Goal: Task Accomplishment & Management: Manage account settings

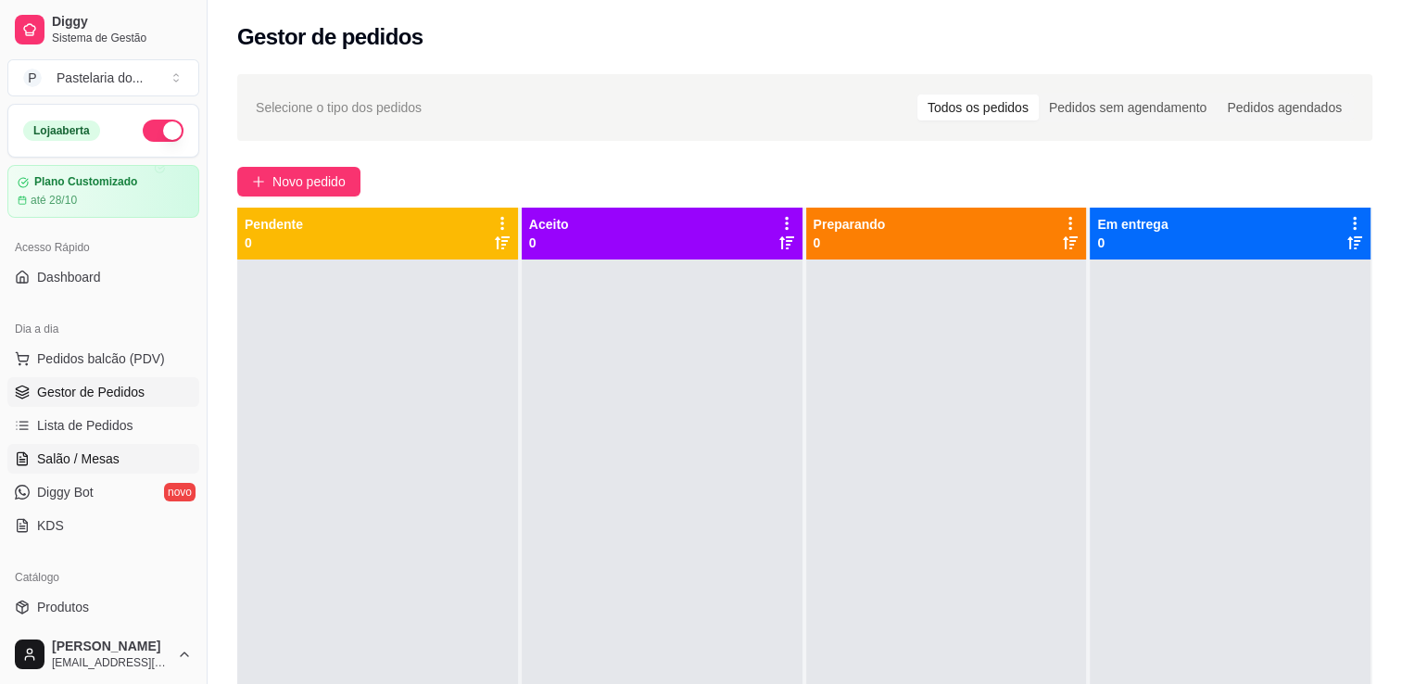
click at [102, 454] on span "Salão / Mesas" at bounding box center [78, 458] width 82 height 19
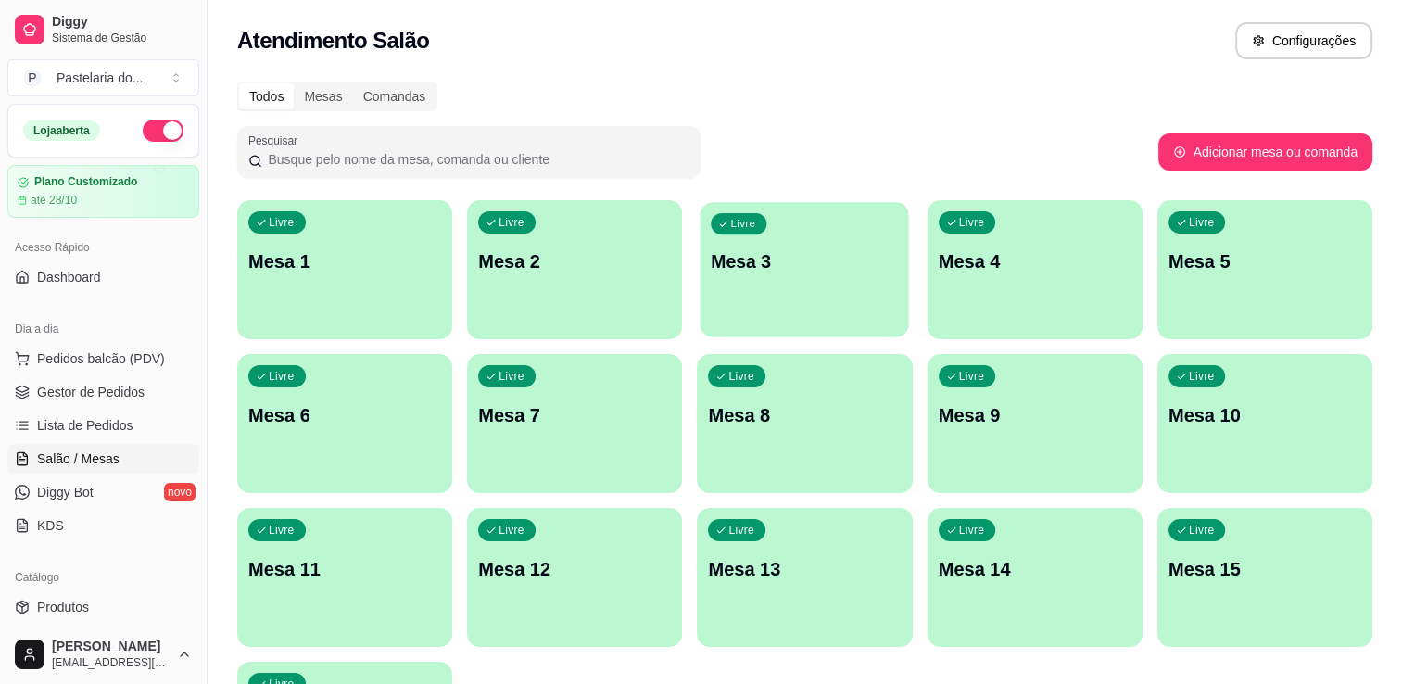
click at [775, 272] on p "Mesa 3" at bounding box center [804, 261] width 187 height 25
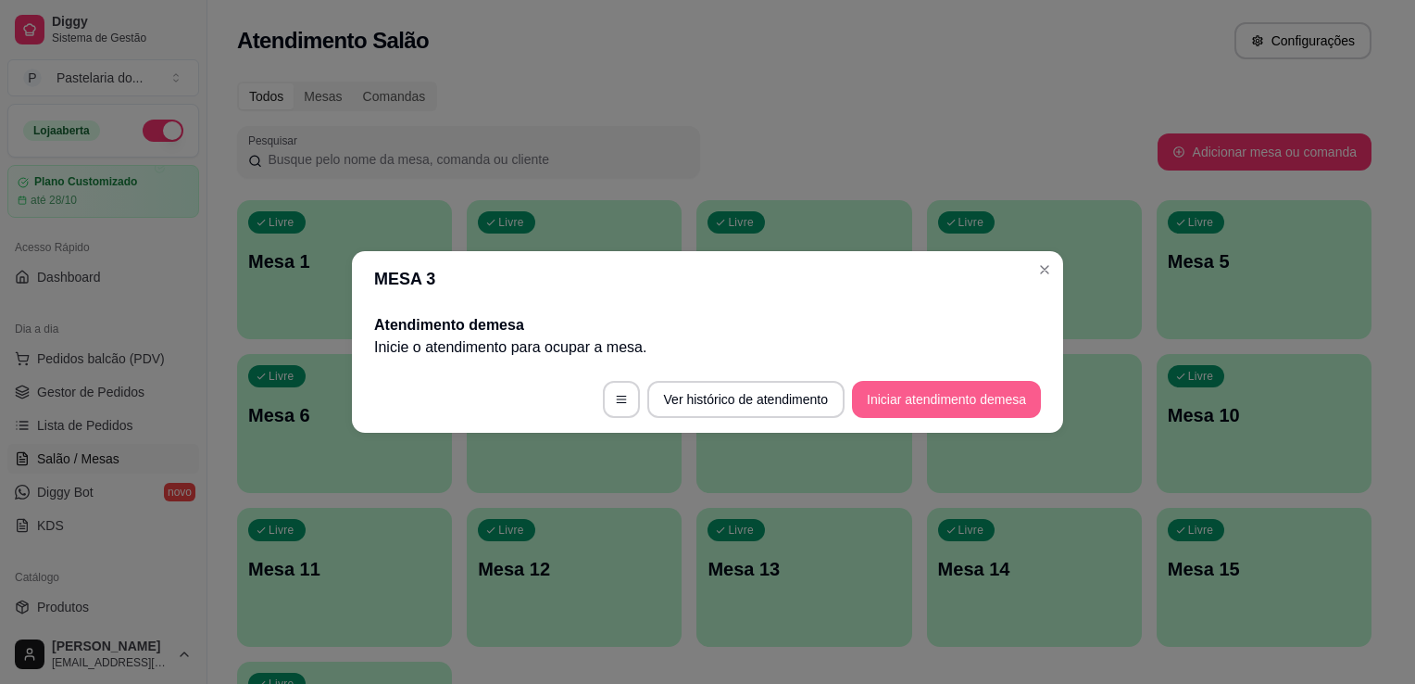
click at [989, 388] on button "Iniciar atendimento de mesa" at bounding box center [946, 399] width 189 height 37
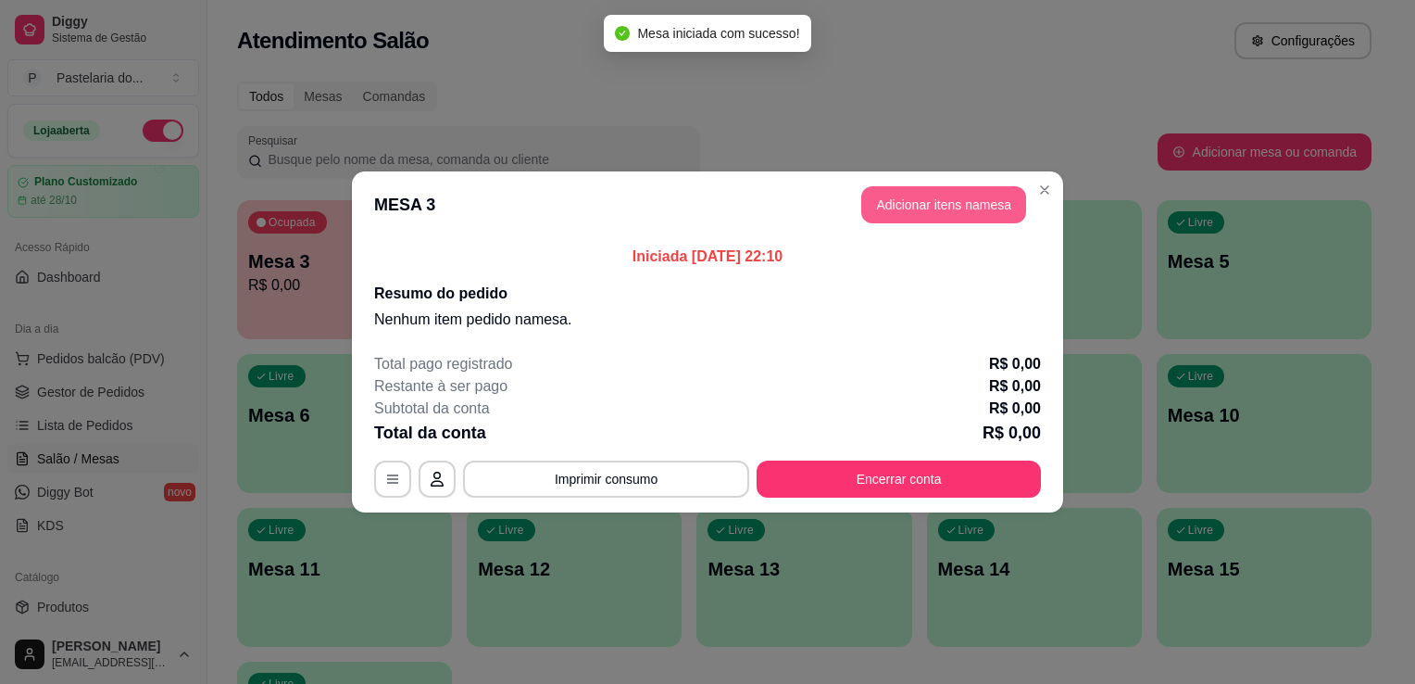
click at [918, 202] on button "Adicionar itens na mesa" at bounding box center [944, 204] width 165 height 37
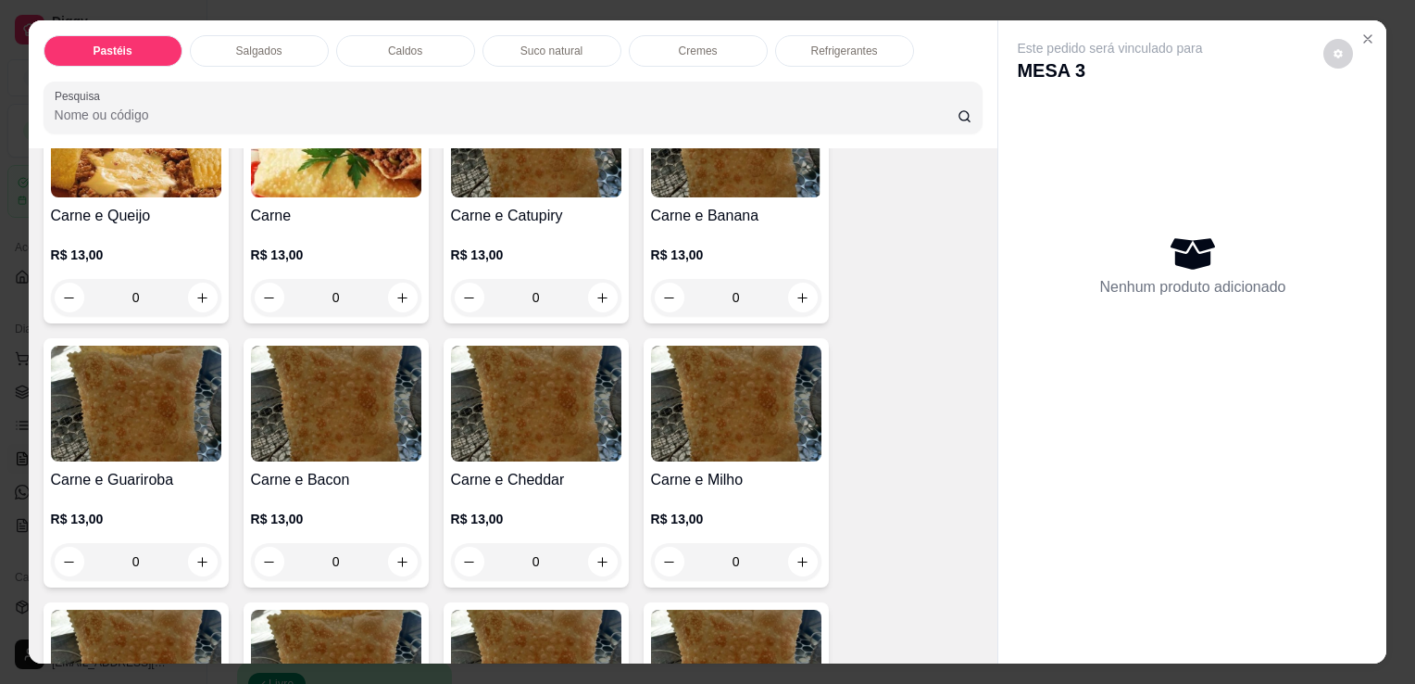
scroll to position [185, 0]
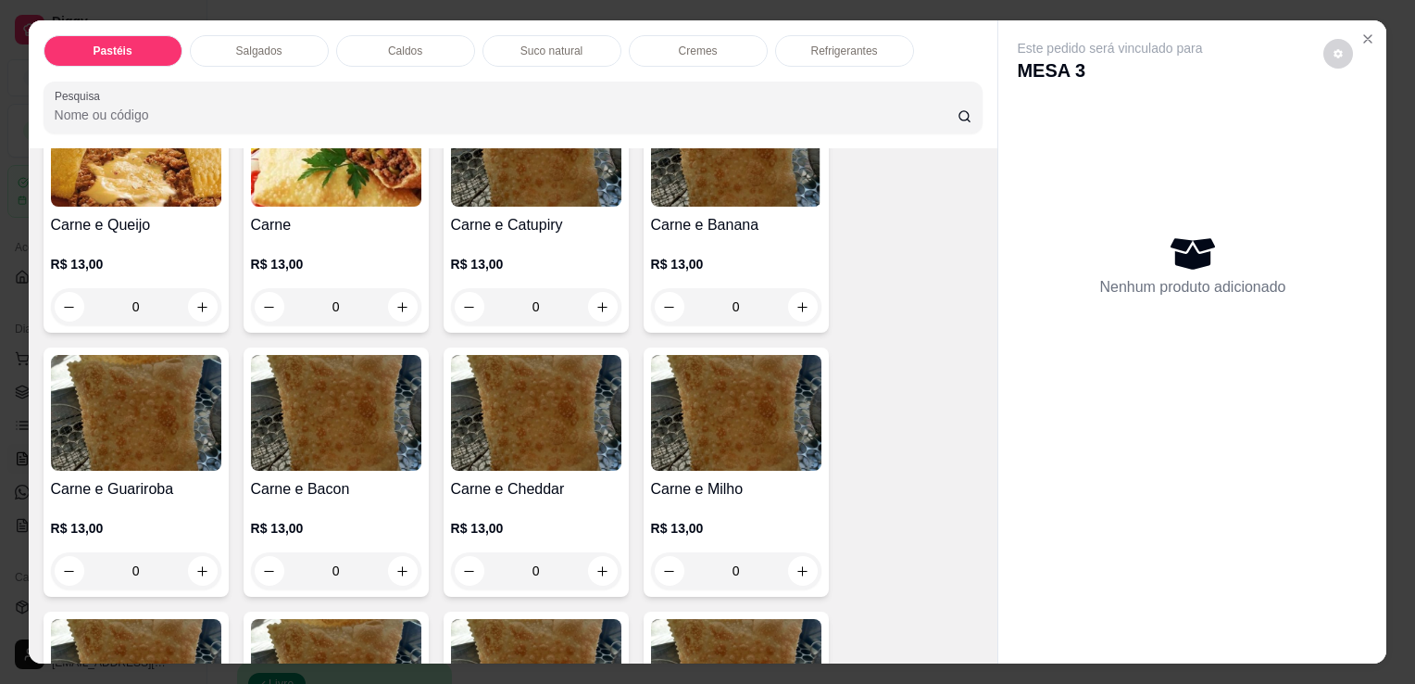
click at [193, 408] on img at bounding box center [136, 413] width 170 height 116
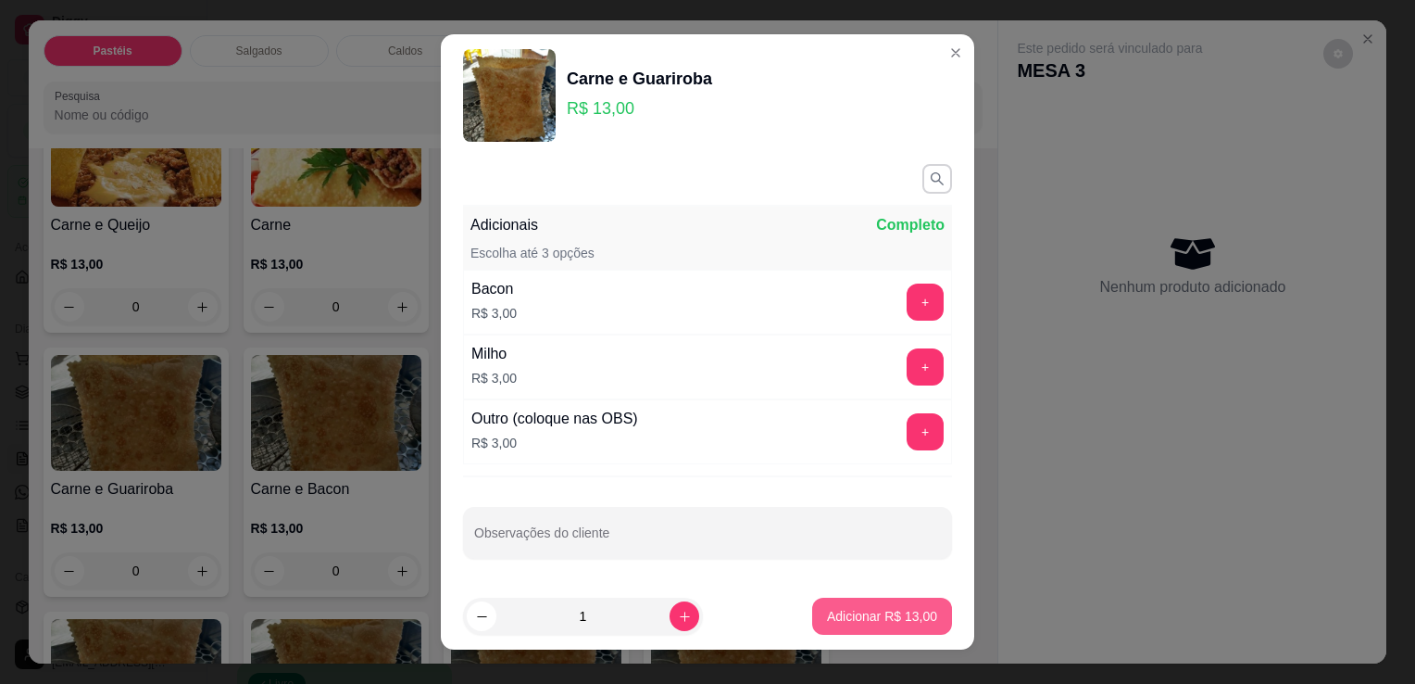
click at [827, 615] on p "Adicionar R$ 13,00" at bounding box center [882, 616] width 110 height 19
type input "1"
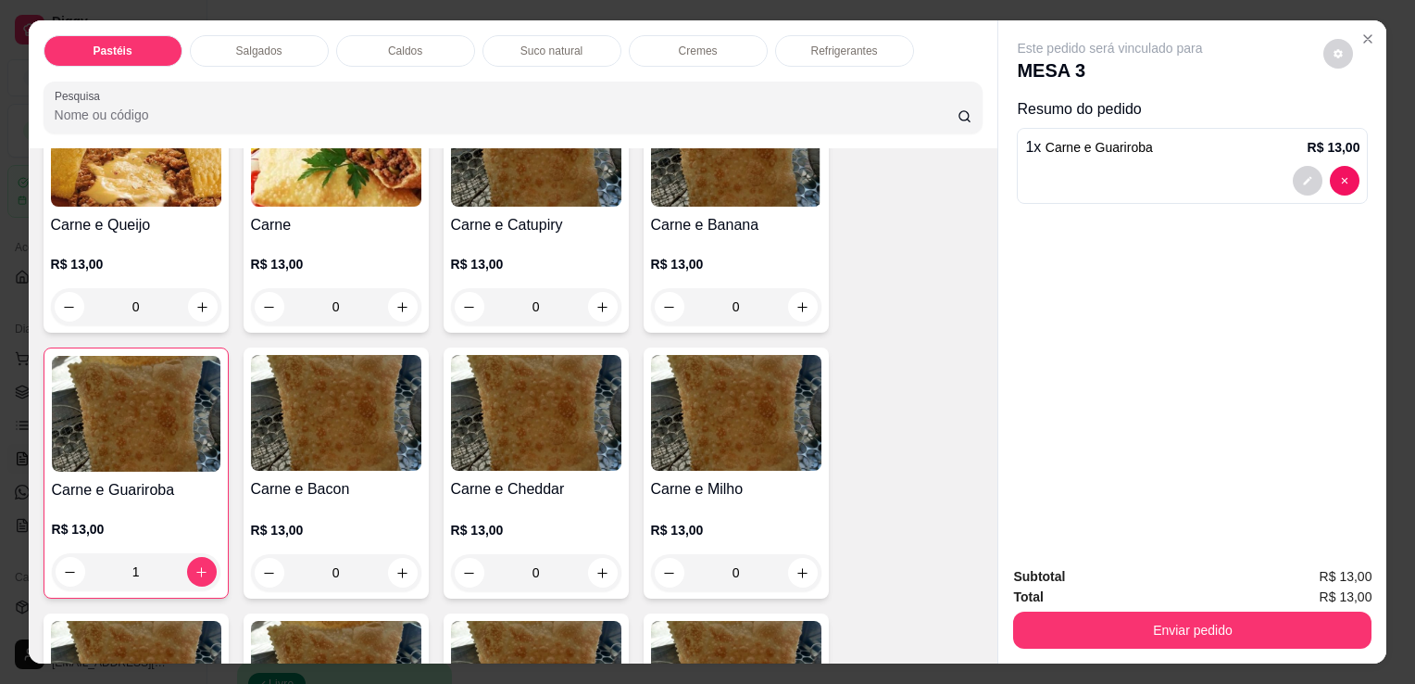
click at [551, 52] on div "Suco natural" at bounding box center [552, 50] width 139 height 31
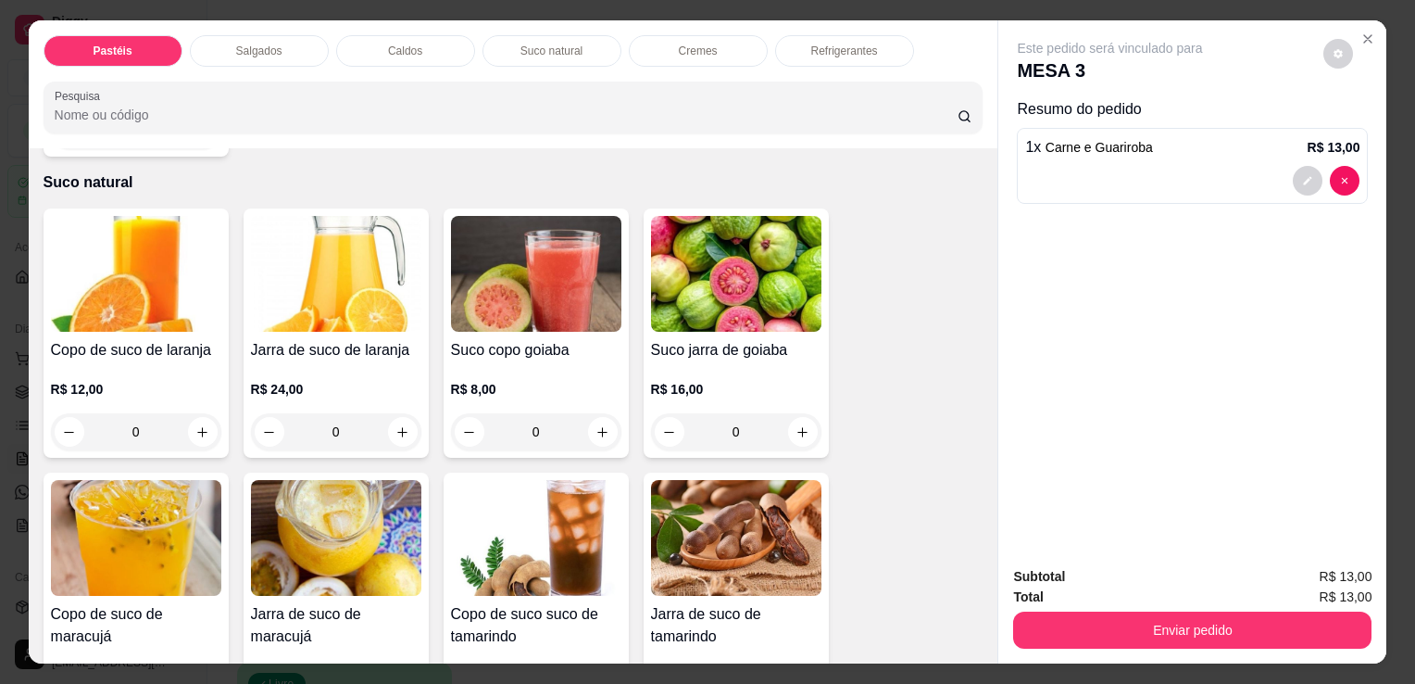
scroll to position [45, 0]
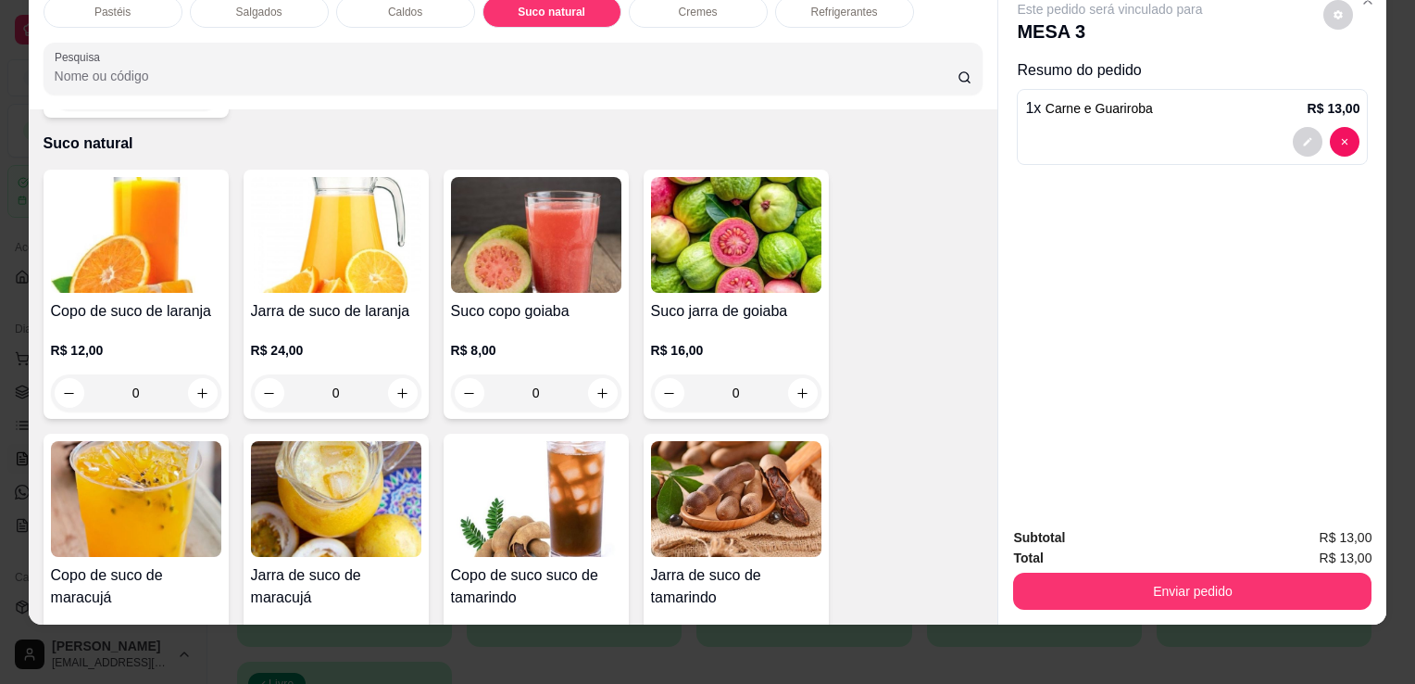
click at [151, 242] on img at bounding box center [136, 235] width 170 height 116
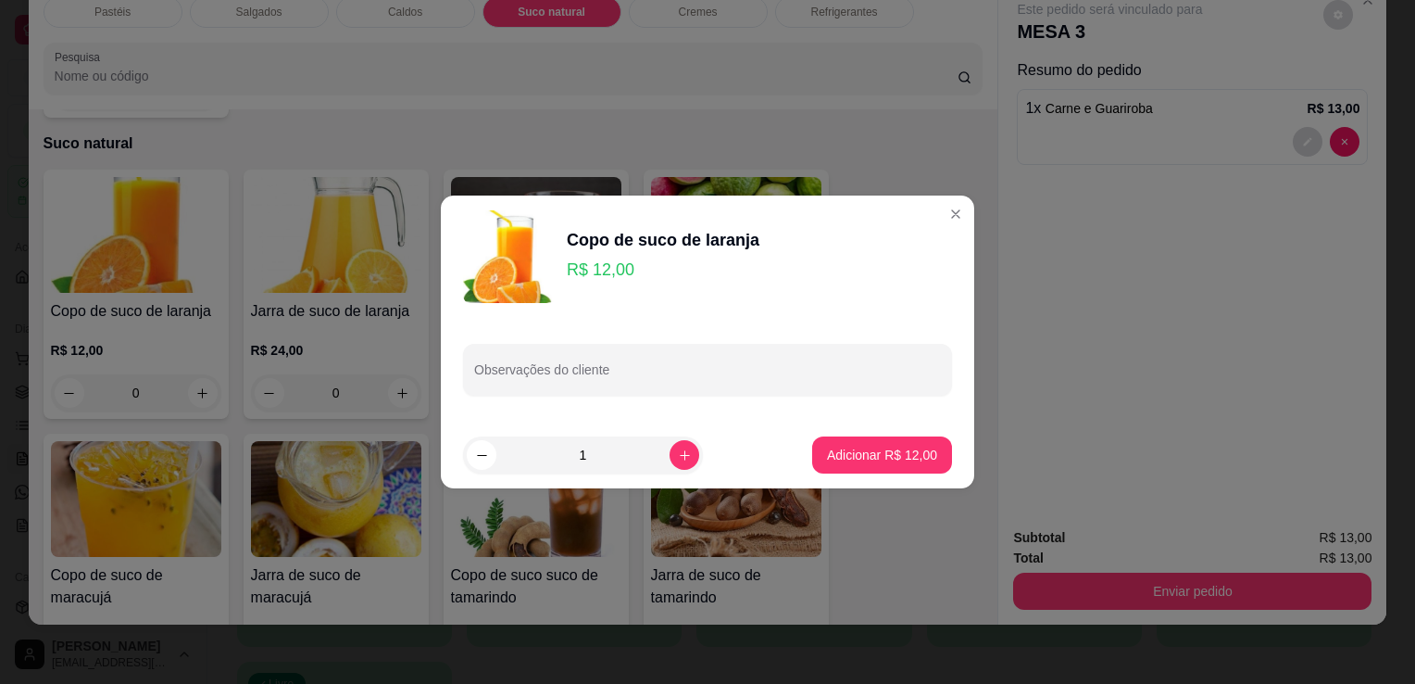
drag, startPoint x: 904, startPoint y: 477, endPoint x: 905, endPoint y: 466, distance: 11.2
click at [904, 476] on footer "1 Adicionar R$ 12,00" at bounding box center [708, 454] width 534 height 67
click at [904, 459] on p "Adicionar R$ 12,00" at bounding box center [882, 455] width 110 height 19
type input "1"
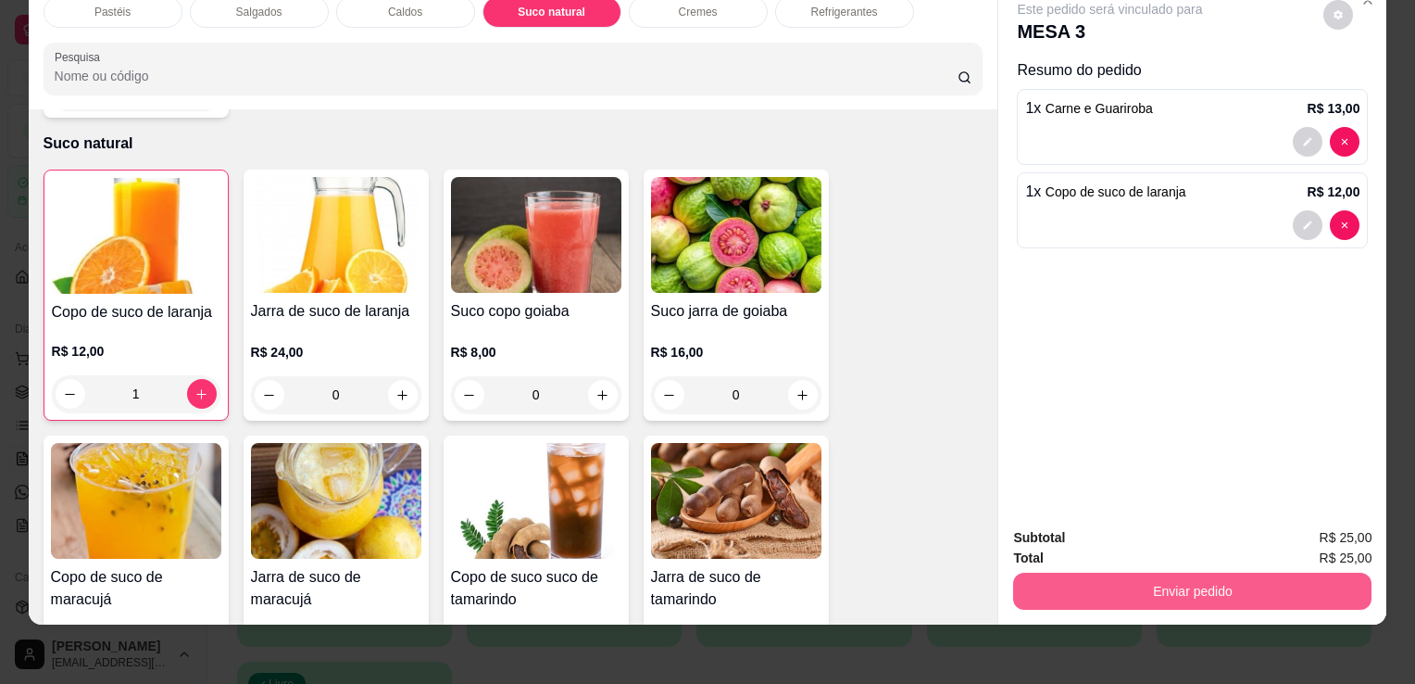
click at [1119, 572] on button "Enviar pedido" at bounding box center [1192, 590] width 358 height 37
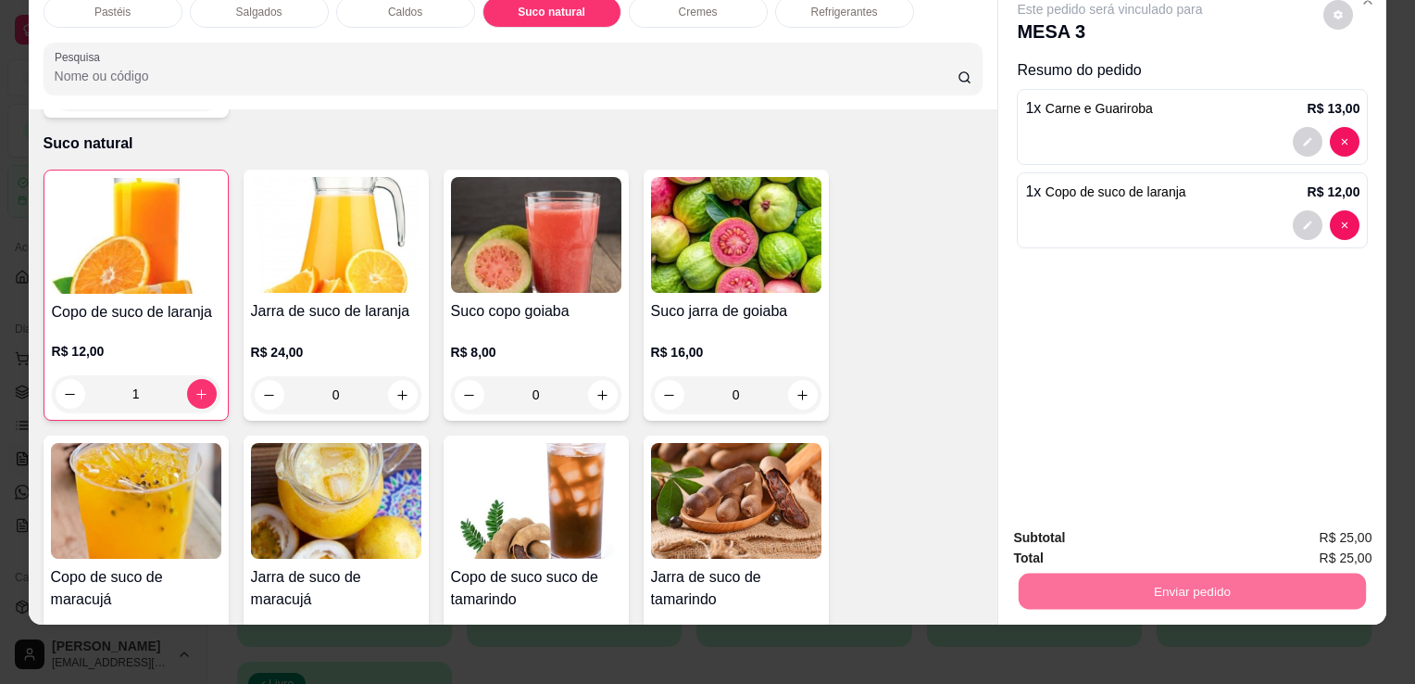
click at [1297, 532] on button "Enviar pedido" at bounding box center [1324, 531] width 105 height 35
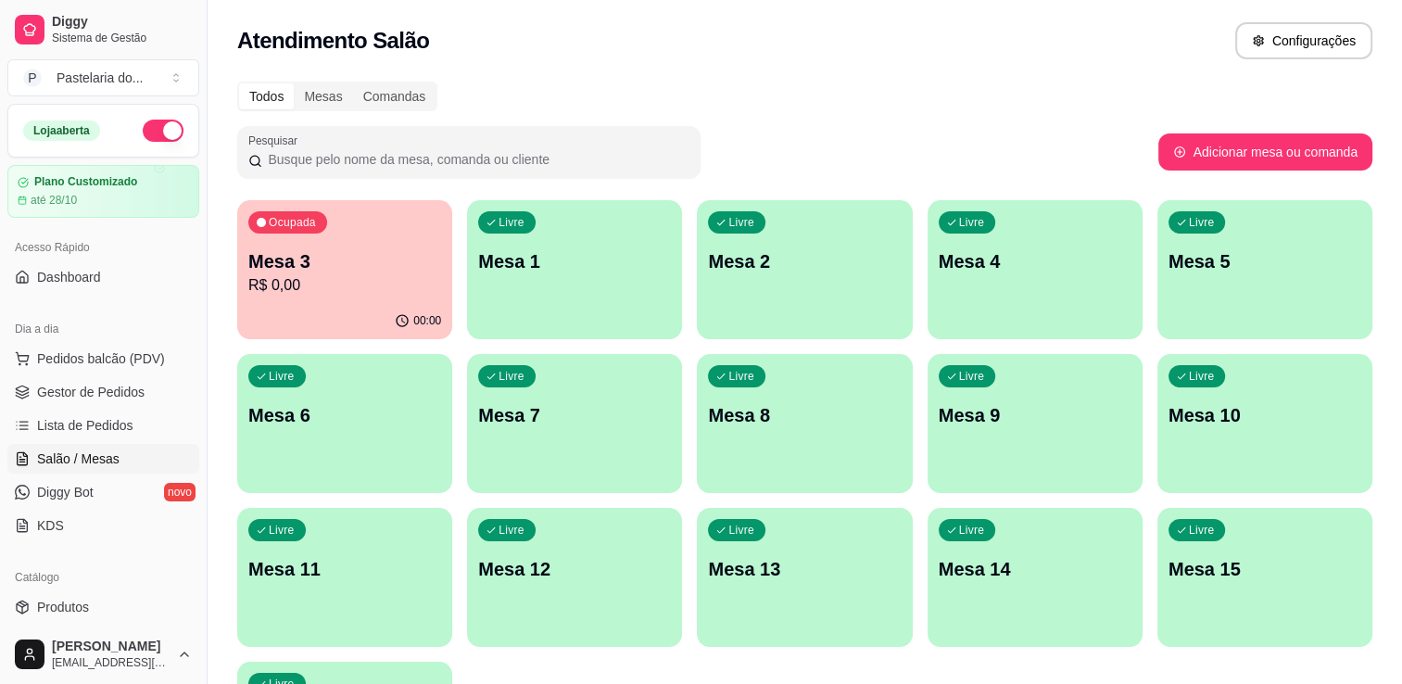
click at [539, 544] on div "Livre Mesa 12" at bounding box center [574, 566] width 215 height 117
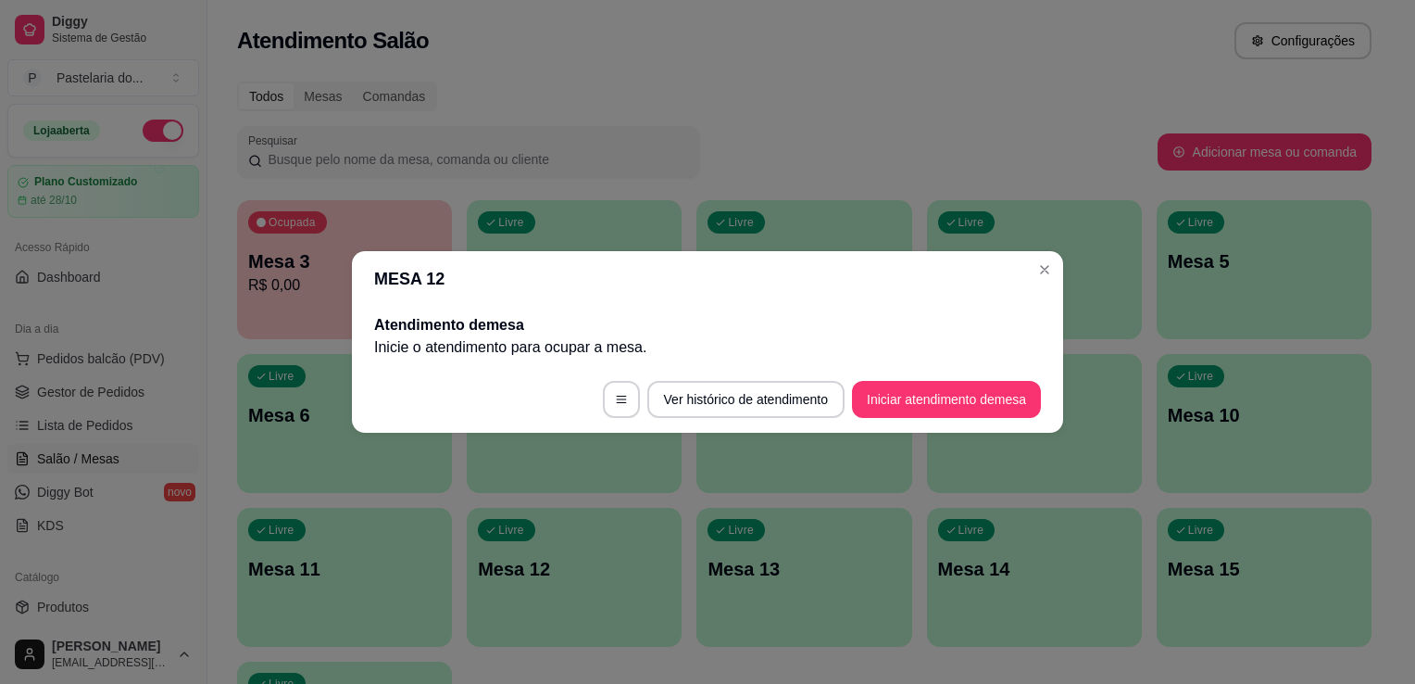
click at [908, 404] on button "Iniciar atendimento de mesa" at bounding box center [946, 399] width 189 height 37
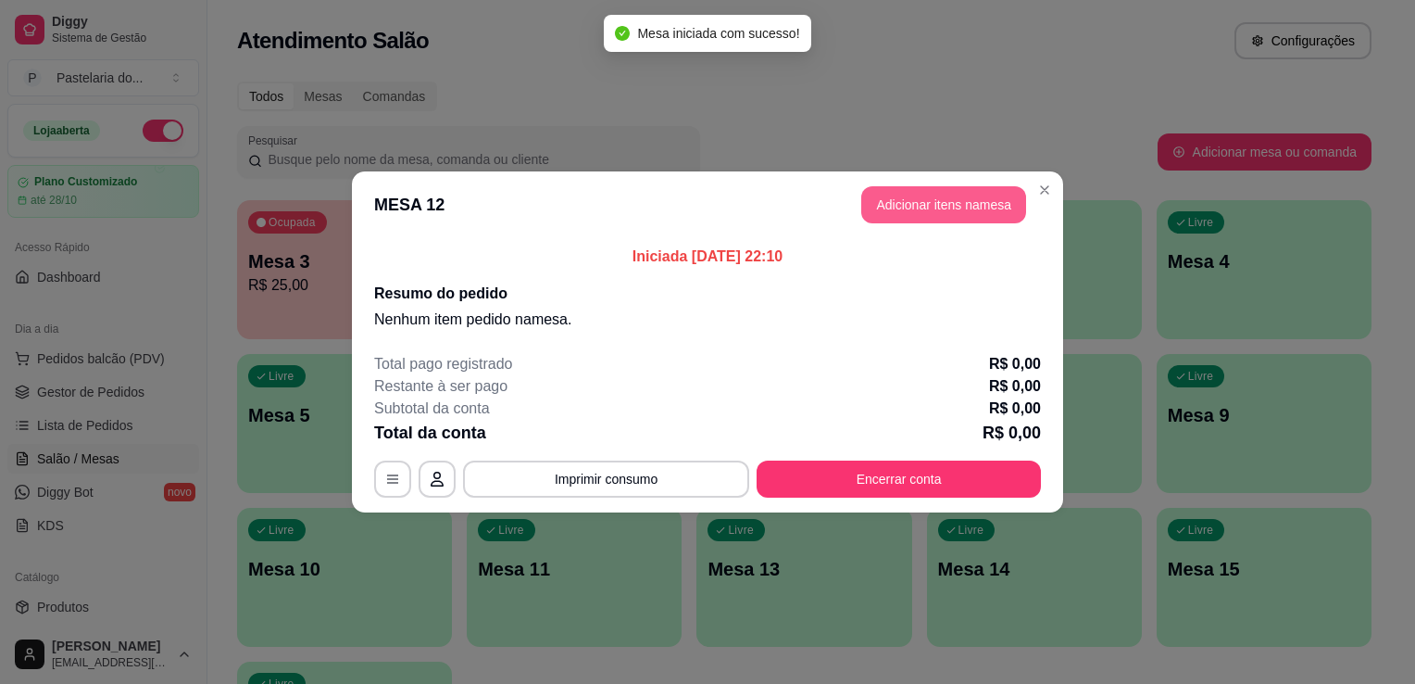
click at [889, 191] on button "Adicionar itens na mesa" at bounding box center [944, 204] width 165 height 37
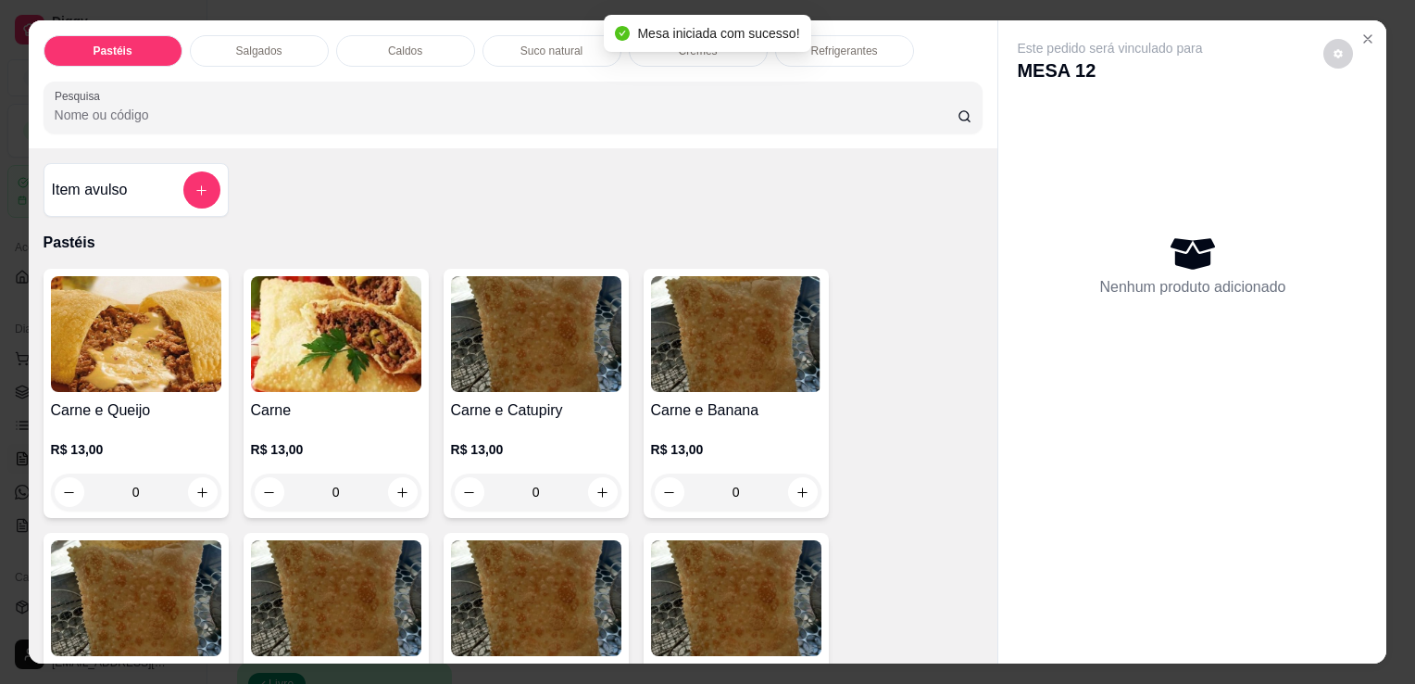
click at [265, 58] on div "Pastéis Salgados Caldos Suco natural Cremes Refrigerantes Pesquisa" at bounding box center [514, 84] width 970 height 128
click at [272, 46] on p "Salgados" at bounding box center [259, 51] width 46 height 15
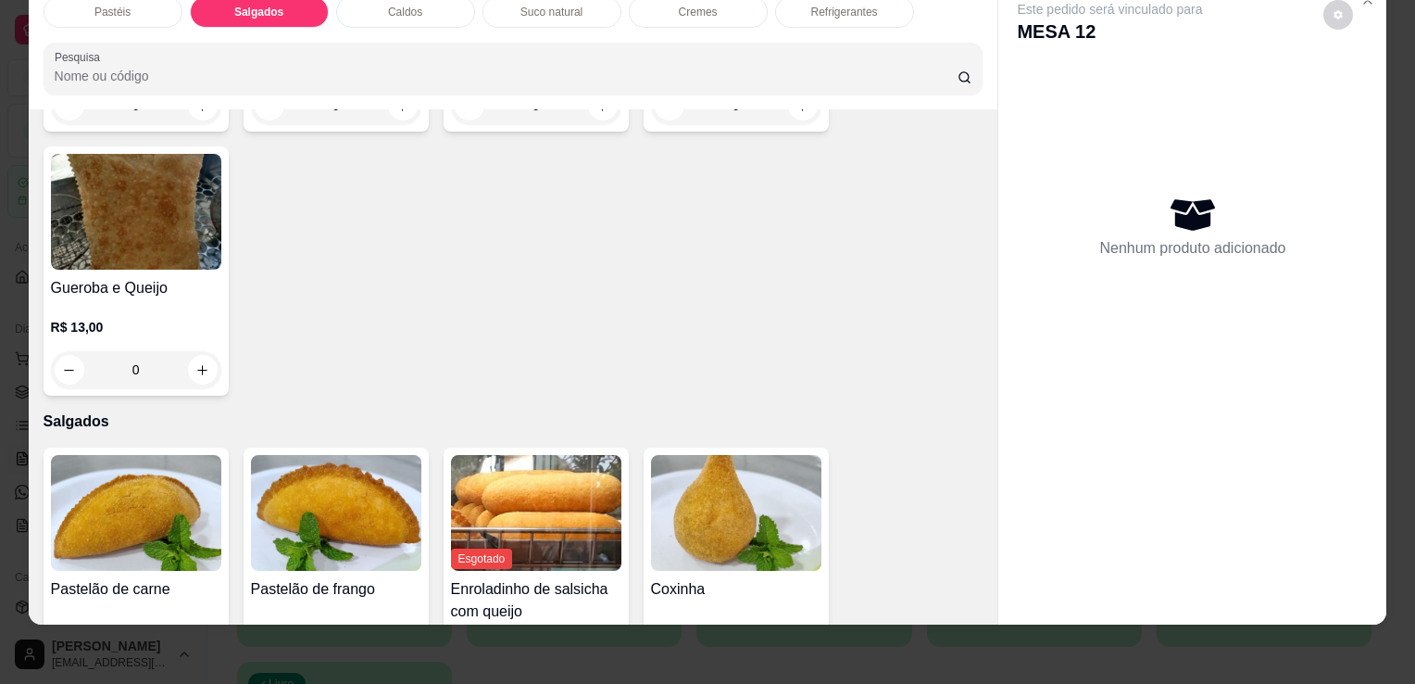
click at [137, 6] on div "Pastéis" at bounding box center [113, 11] width 139 height 31
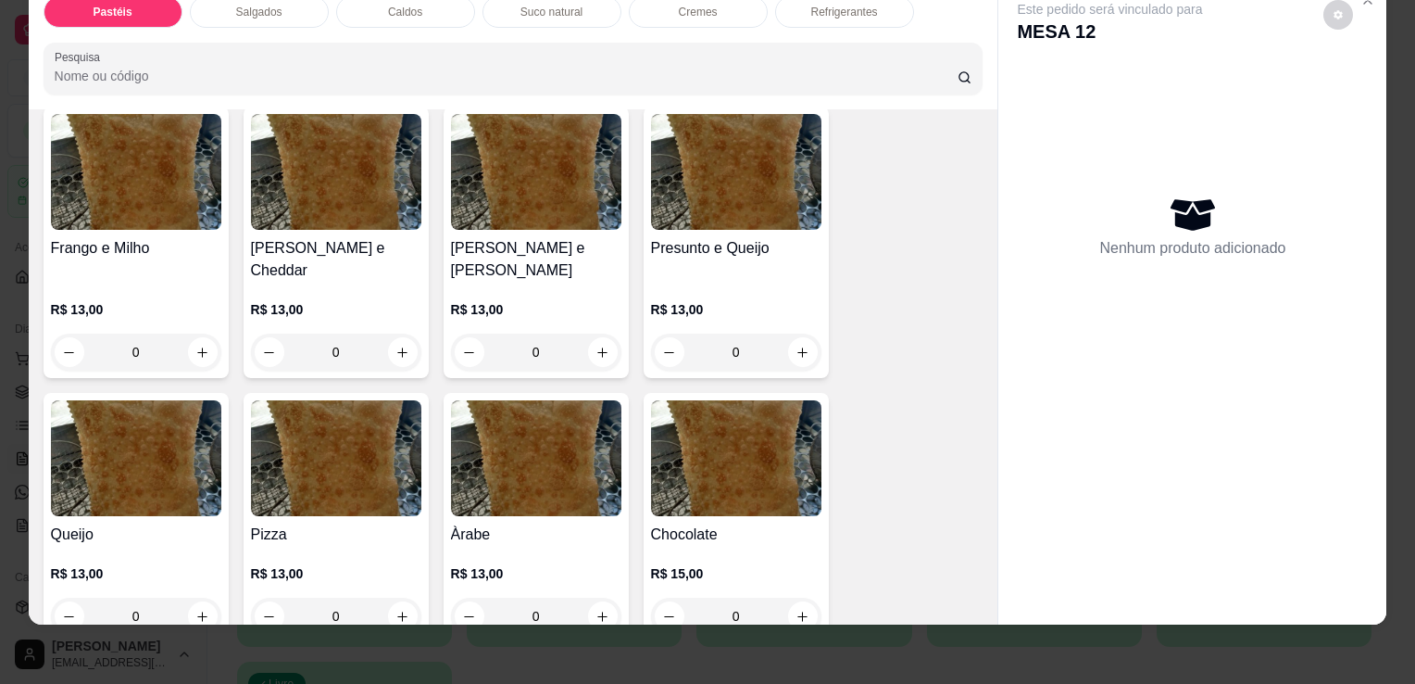
scroll to position [916, 0]
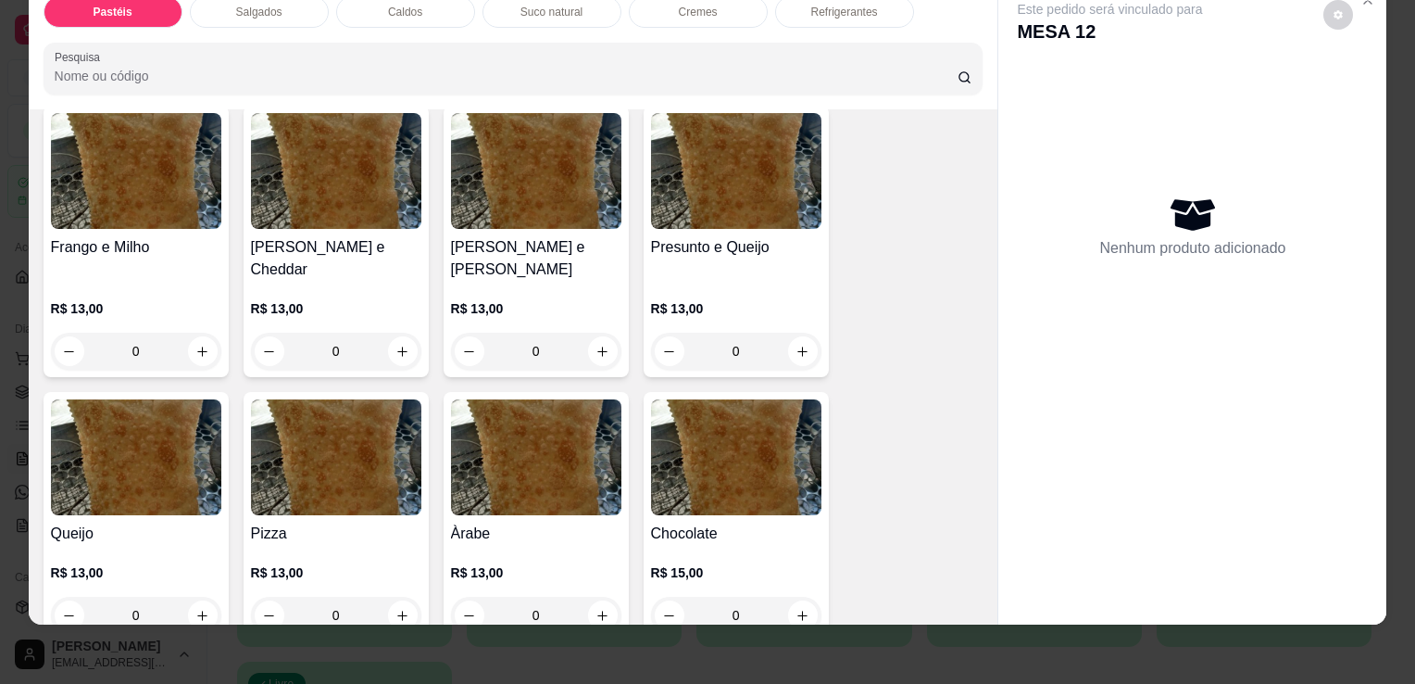
click at [713, 299] on p "R$ 13,00" at bounding box center [736, 308] width 170 height 19
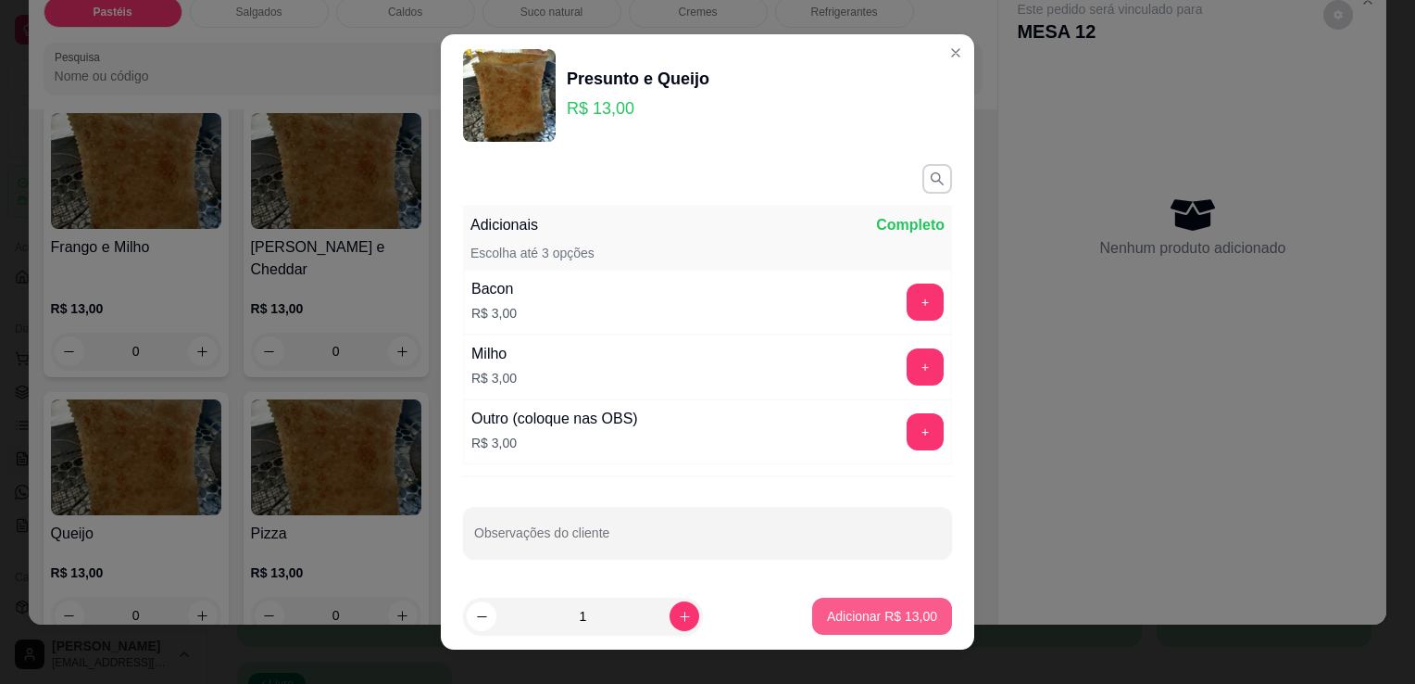
click at [827, 610] on p "Adicionar R$ 13,00" at bounding box center [882, 616] width 110 height 19
type input "1"
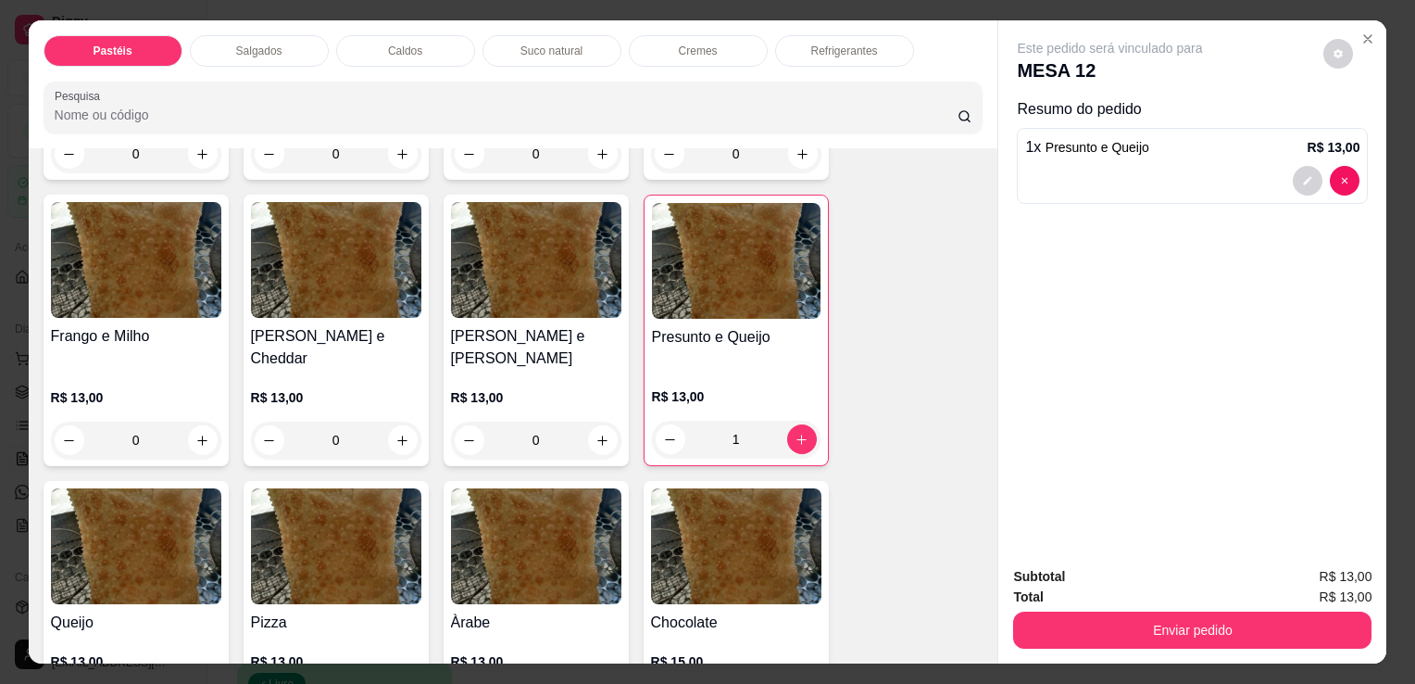
scroll to position [1009, 0]
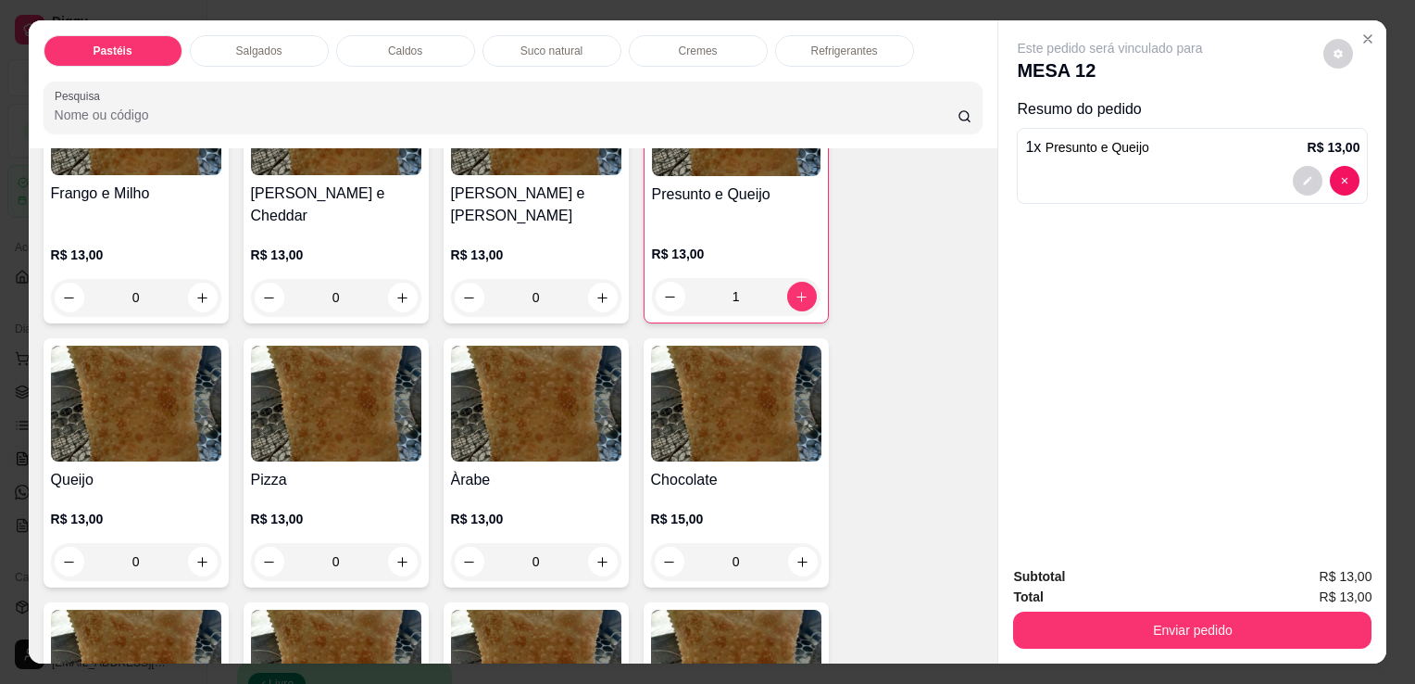
click at [528, 44] on p "Suco natural" at bounding box center [552, 51] width 62 height 15
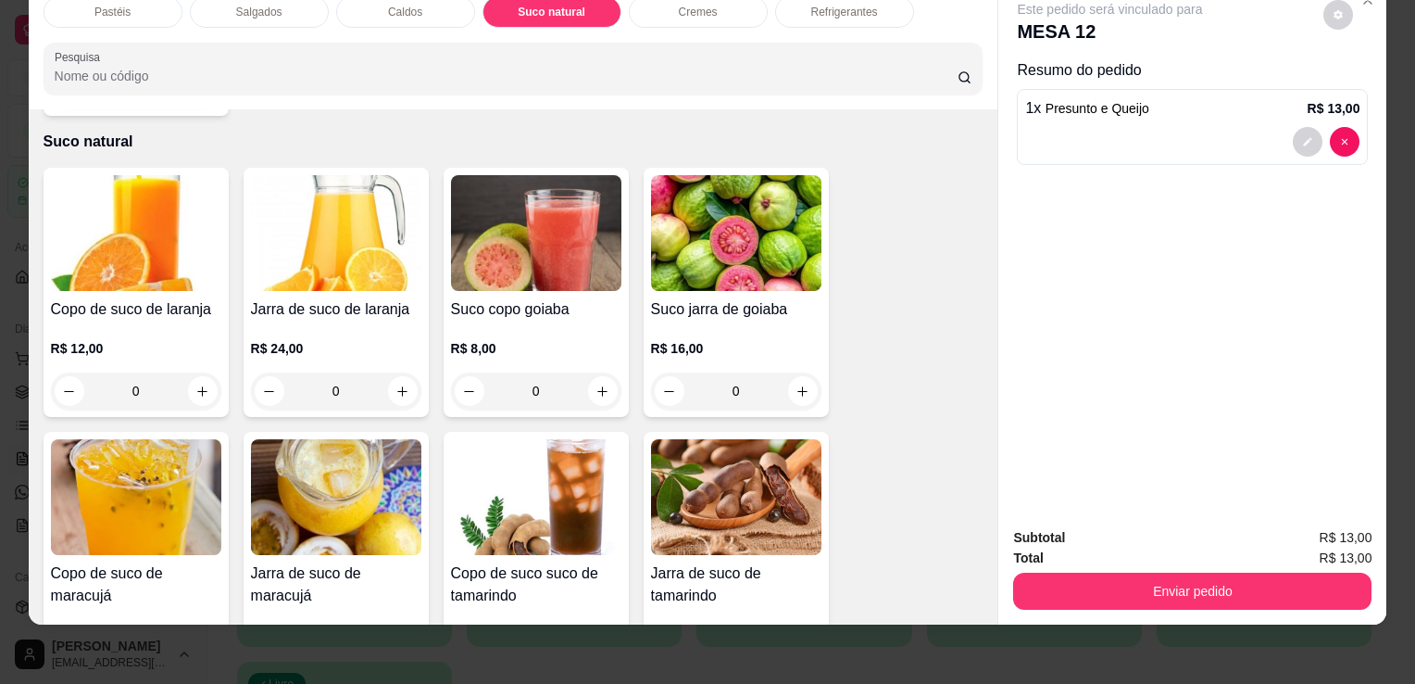
click at [132, 321] on div "R$ 12,00 0" at bounding box center [136, 365] width 170 height 89
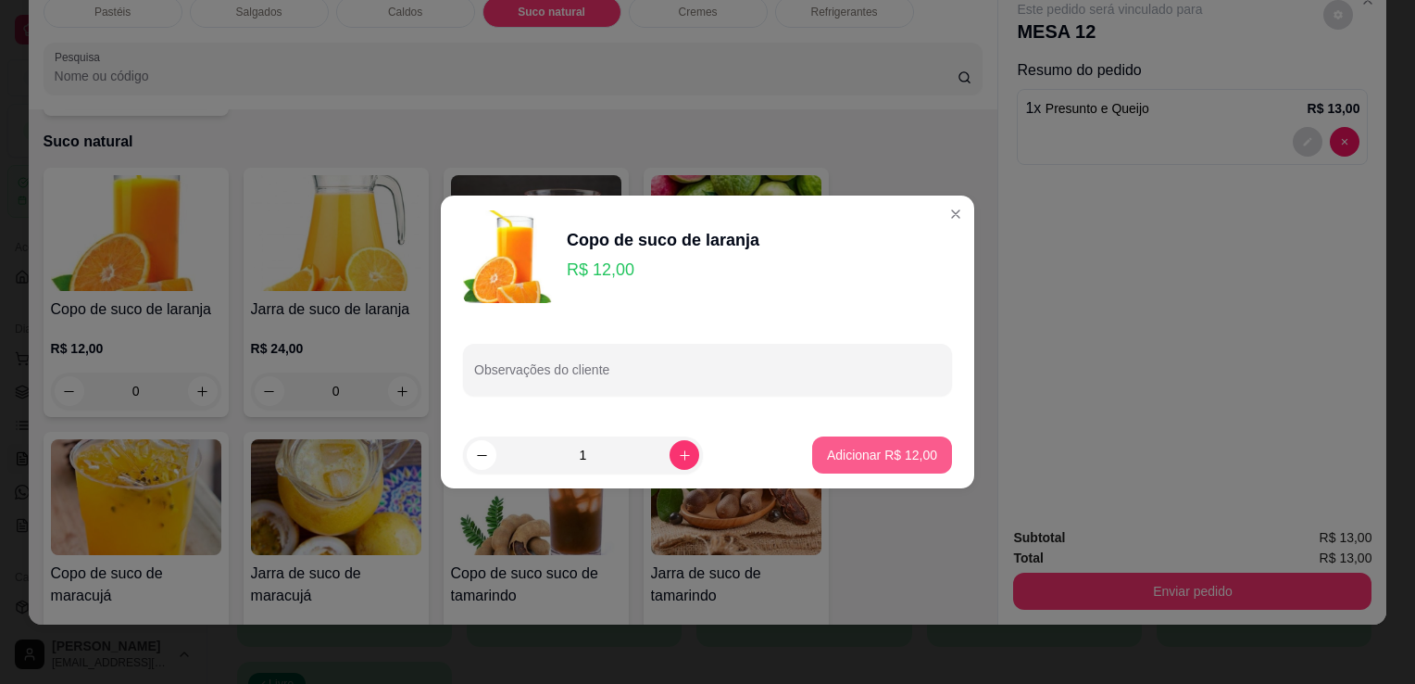
click at [868, 457] on p "Adicionar R$ 12,00" at bounding box center [882, 455] width 110 height 19
type input "1"
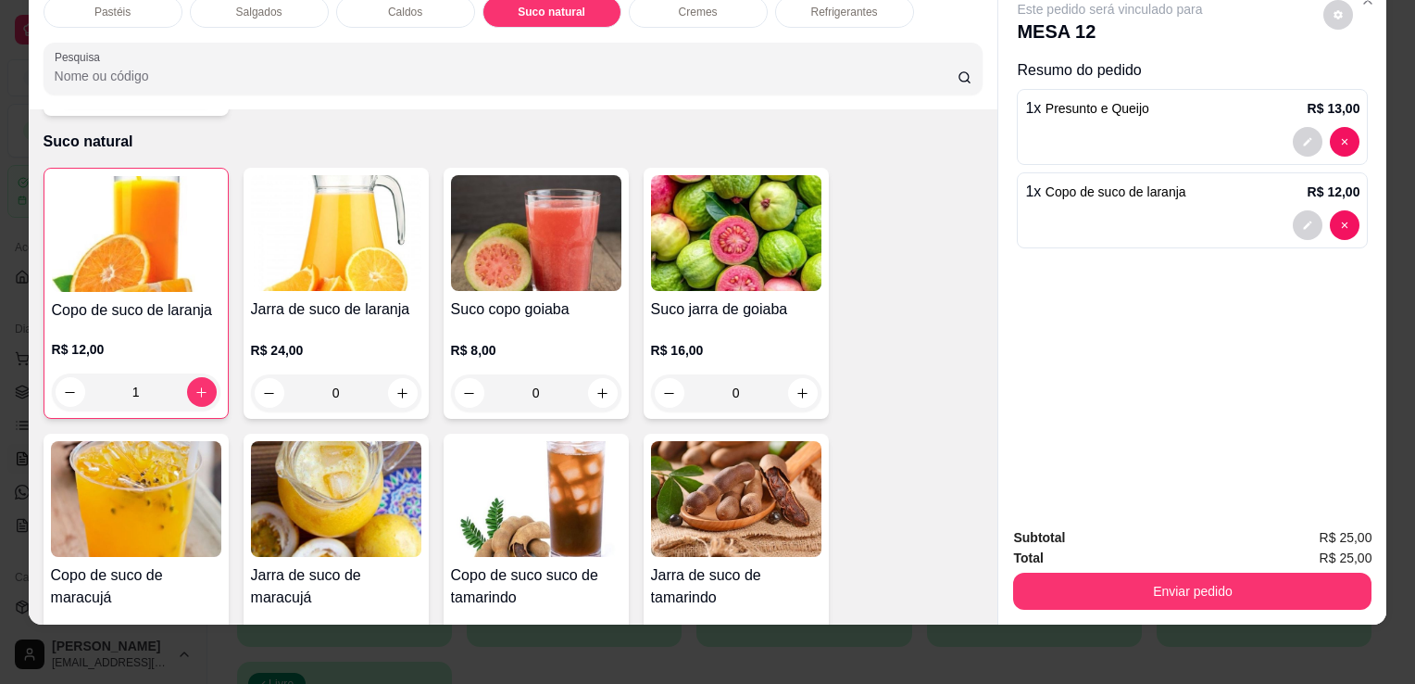
click at [812, 5] on p "Refrigerantes" at bounding box center [844, 12] width 67 height 15
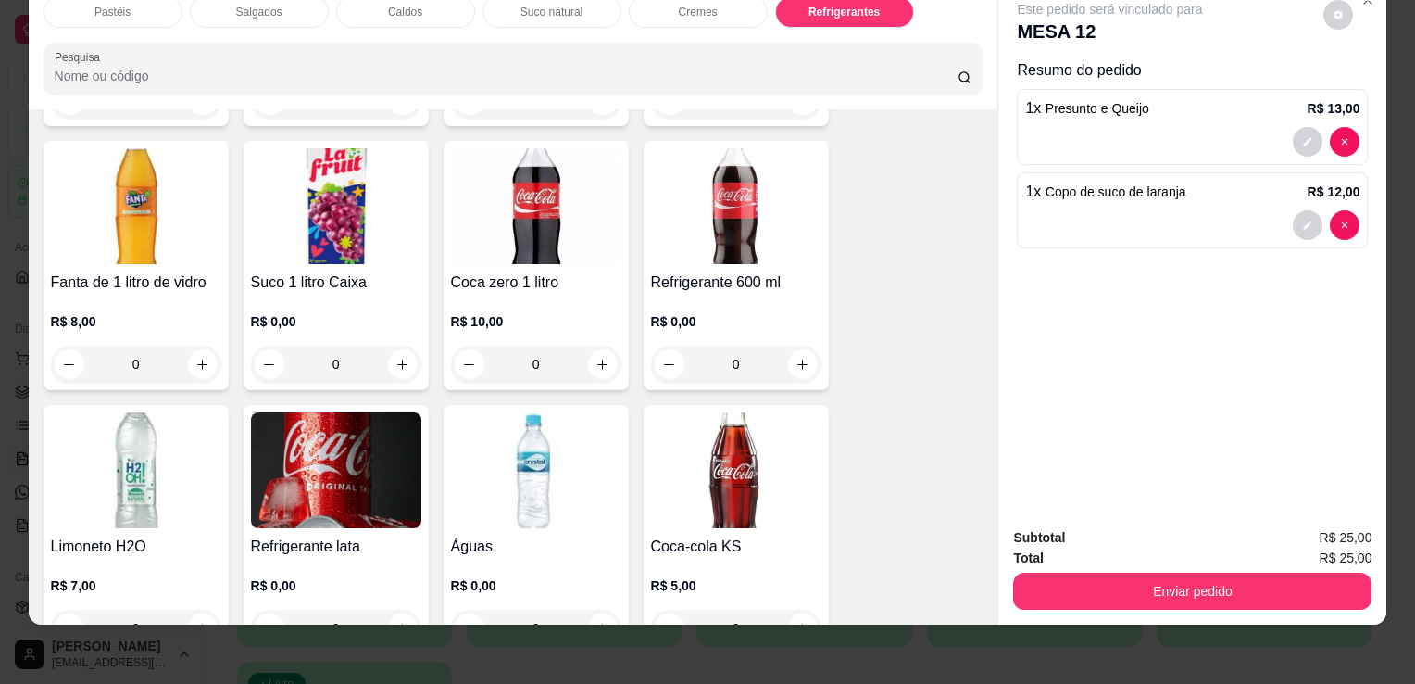
scroll to position [5681, 0]
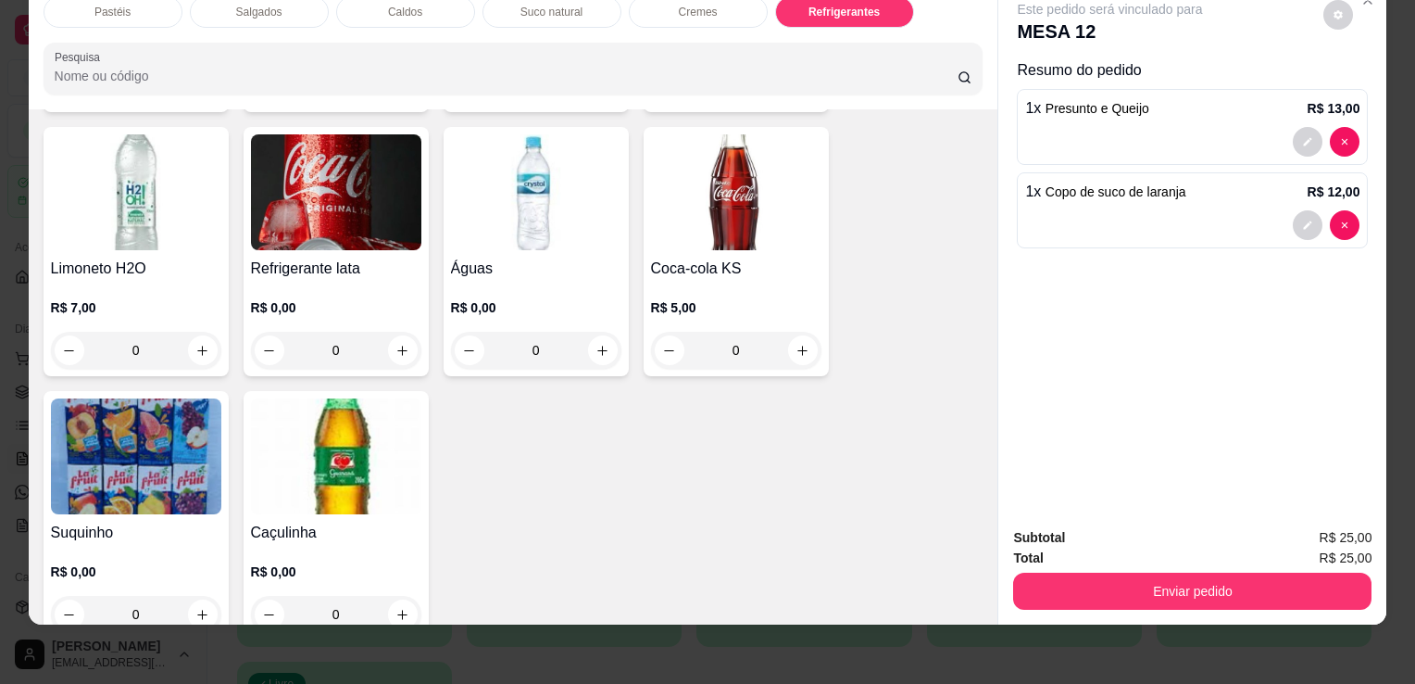
click at [278, 258] on h4 "Refrigerante lata" at bounding box center [336, 269] width 170 height 22
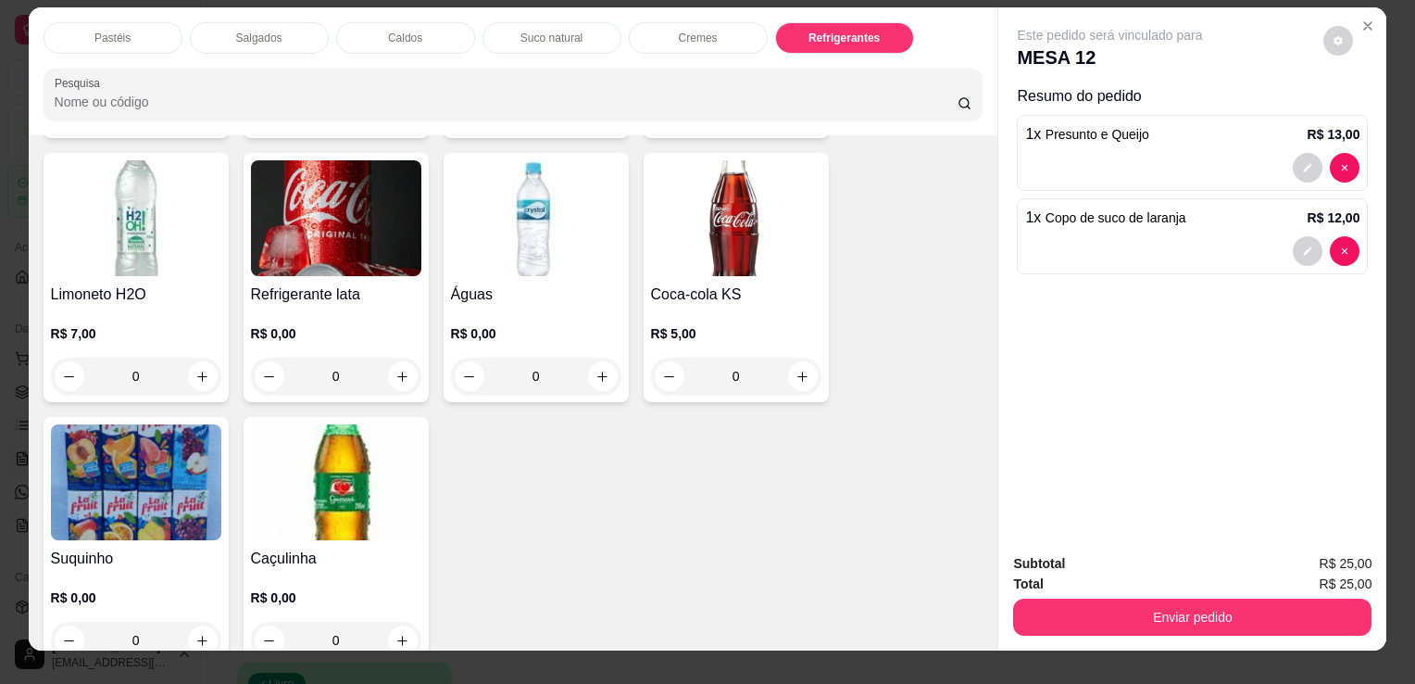
click at [316, 242] on img at bounding box center [336, 218] width 170 height 116
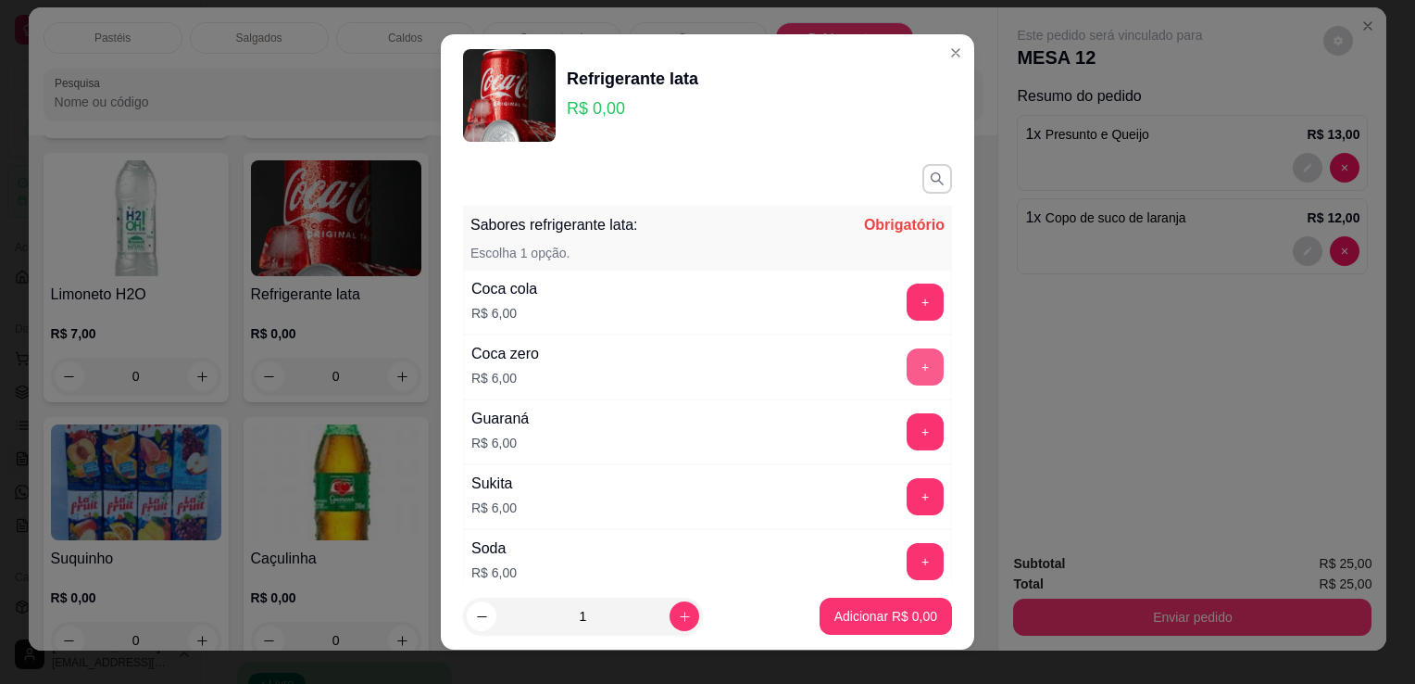
click at [907, 365] on button "+" at bounding box center [925, 366] width 37 height 37
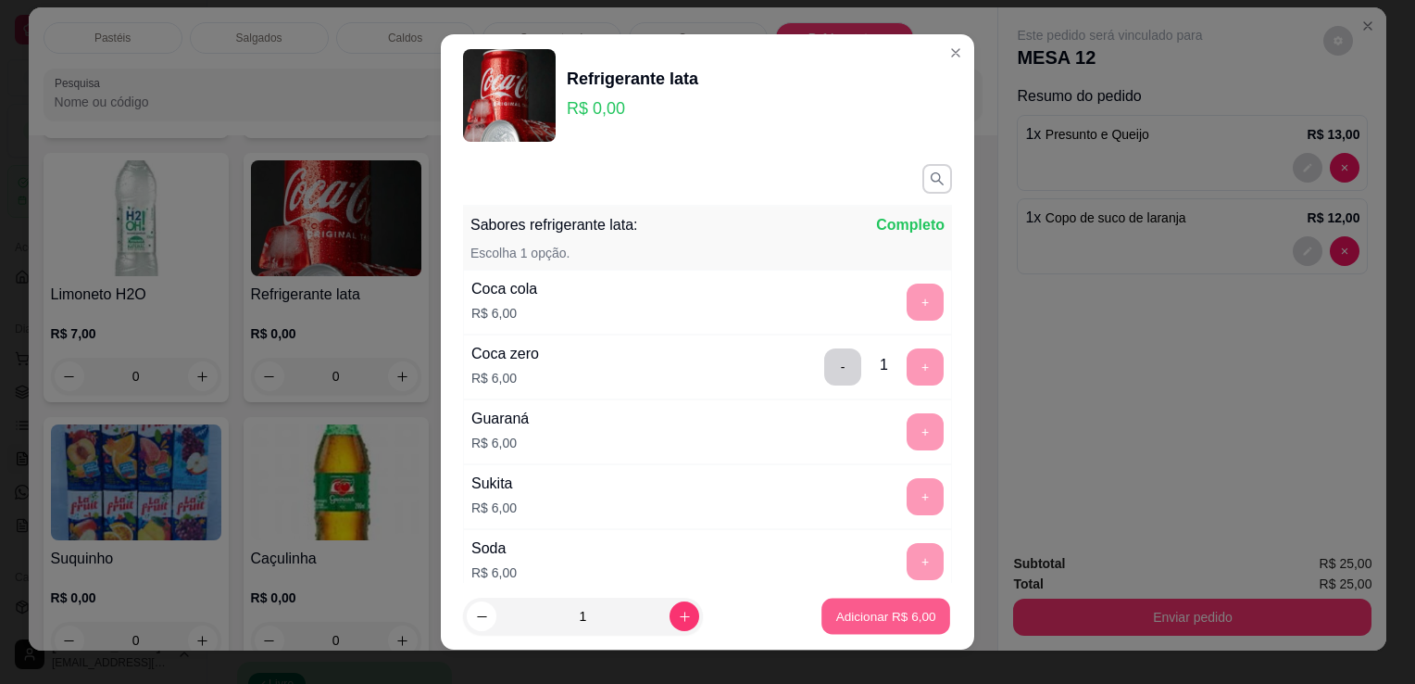
click at [870, 613] on p "Adicionar R$ 6,00" at bounding box center [886, 616] width 100 height 18
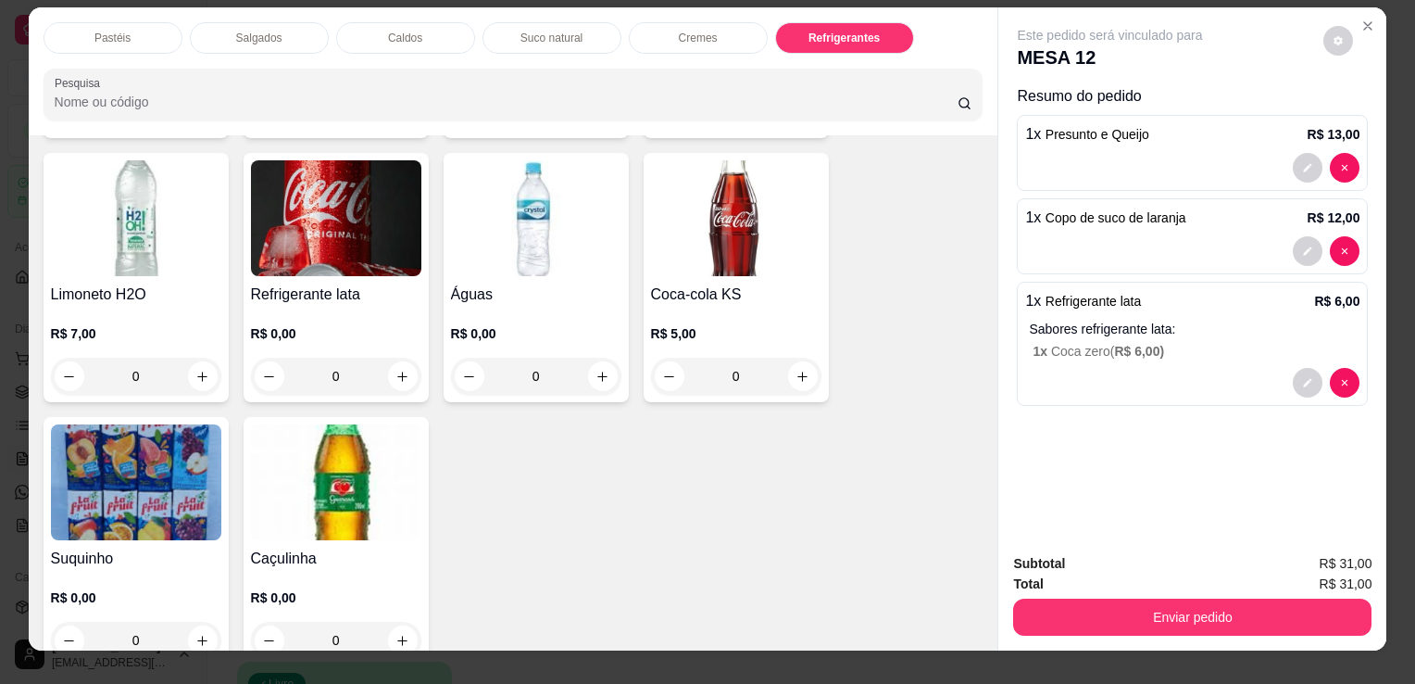
scroll to position [0, 0]
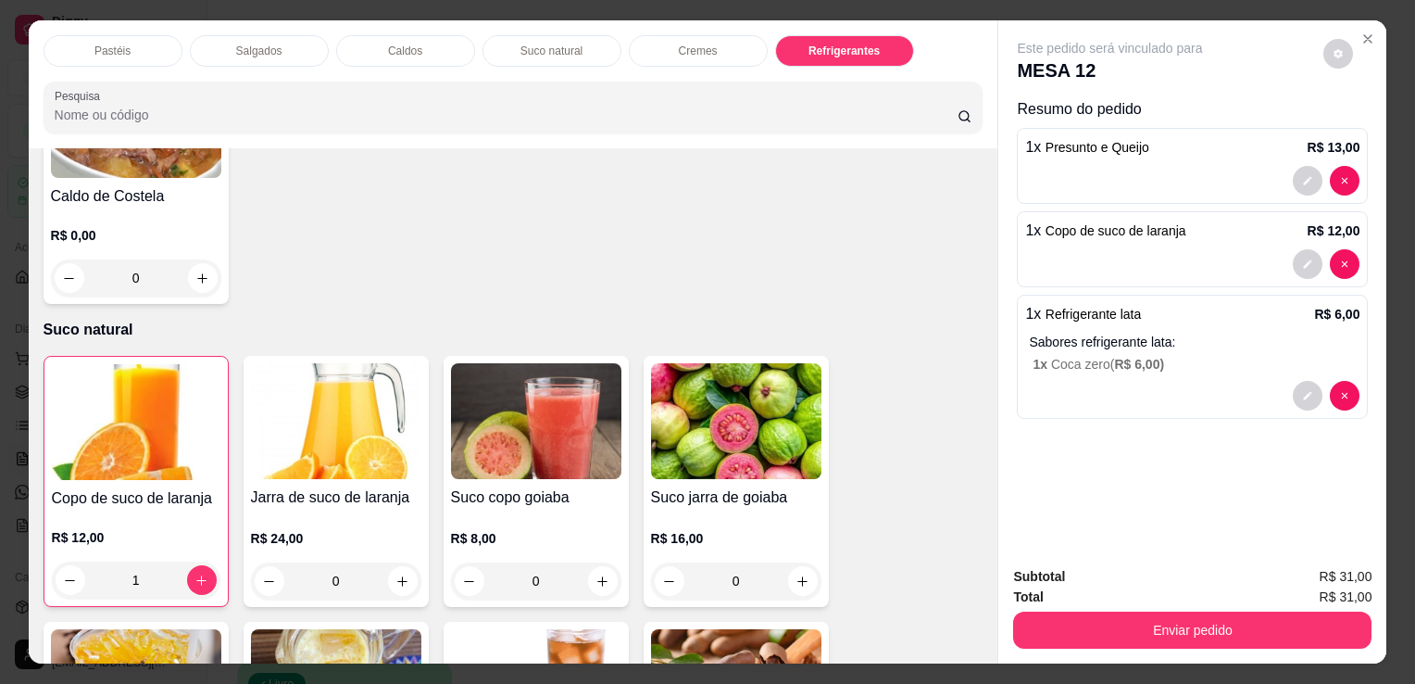
click at [133, 40] on div "Pastéis" at bounding box center [113, 50] width 139 height 31
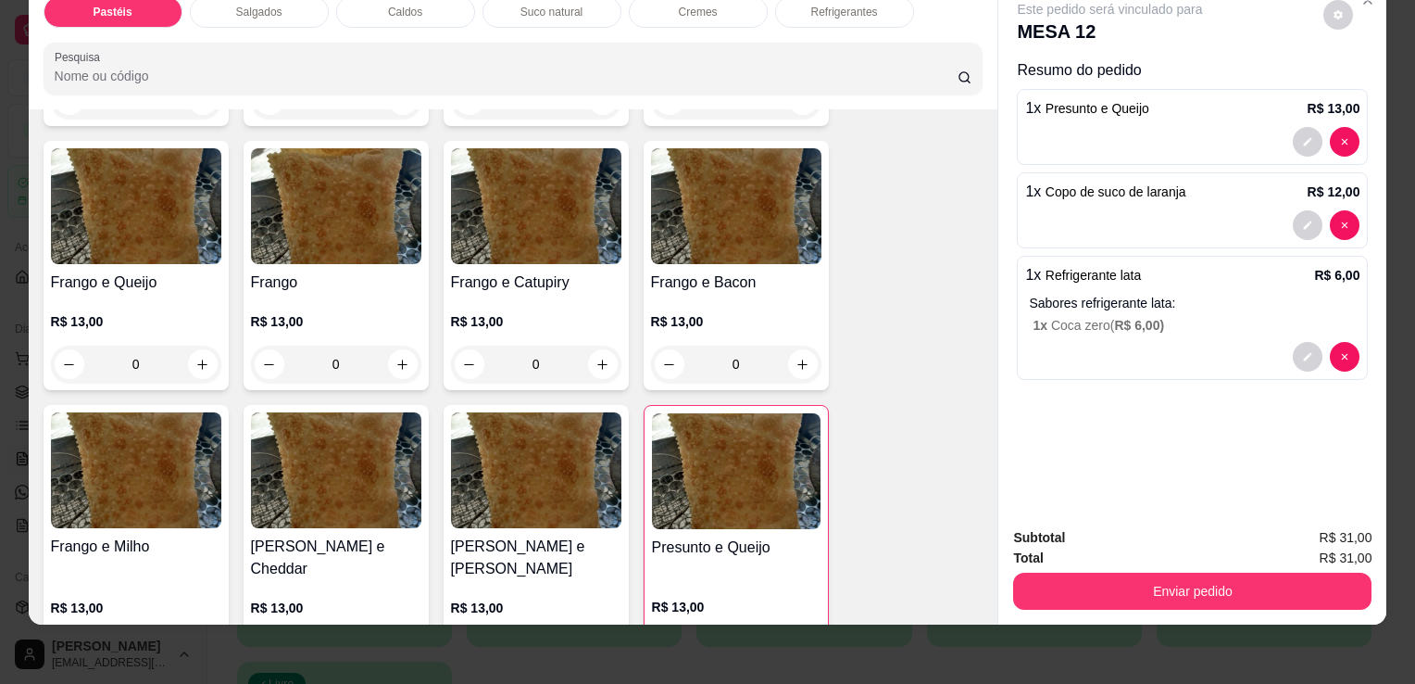
scroll to position [638, 0]
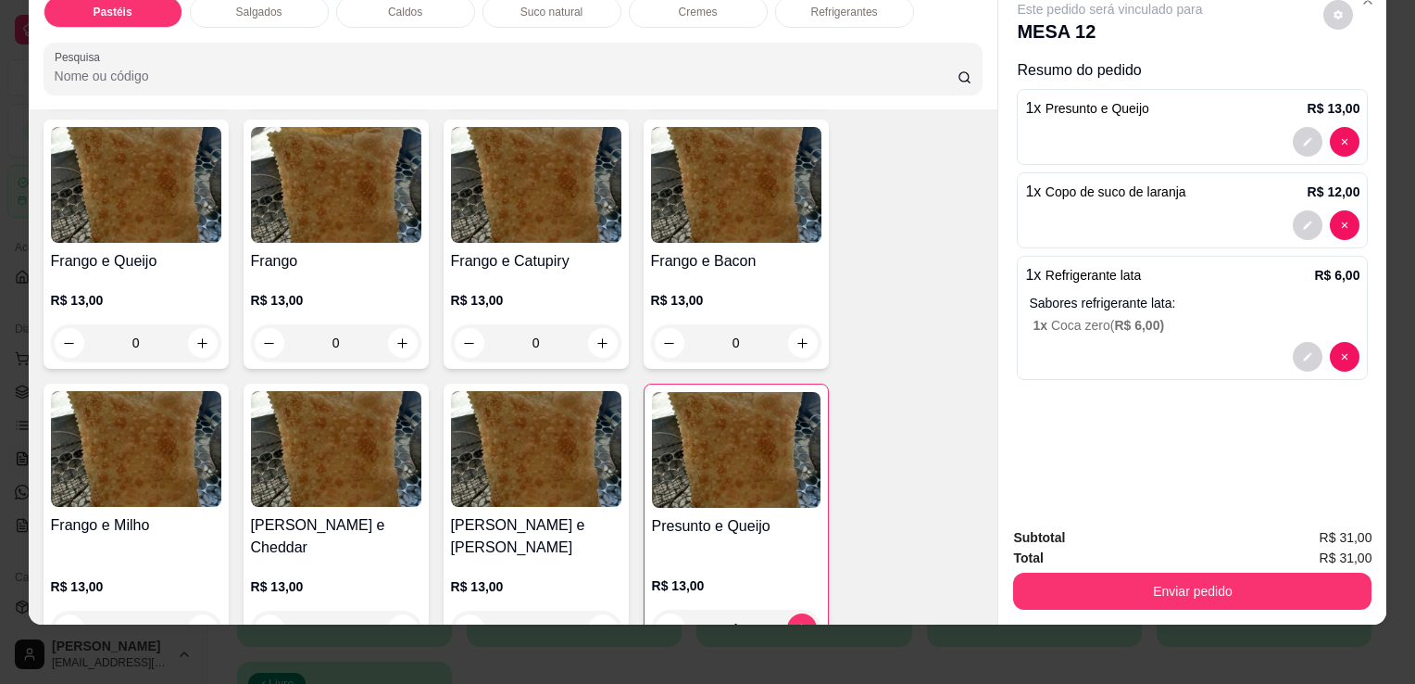
click at [519, 221] on img at bounding box center [536, 185] width 170 height 116
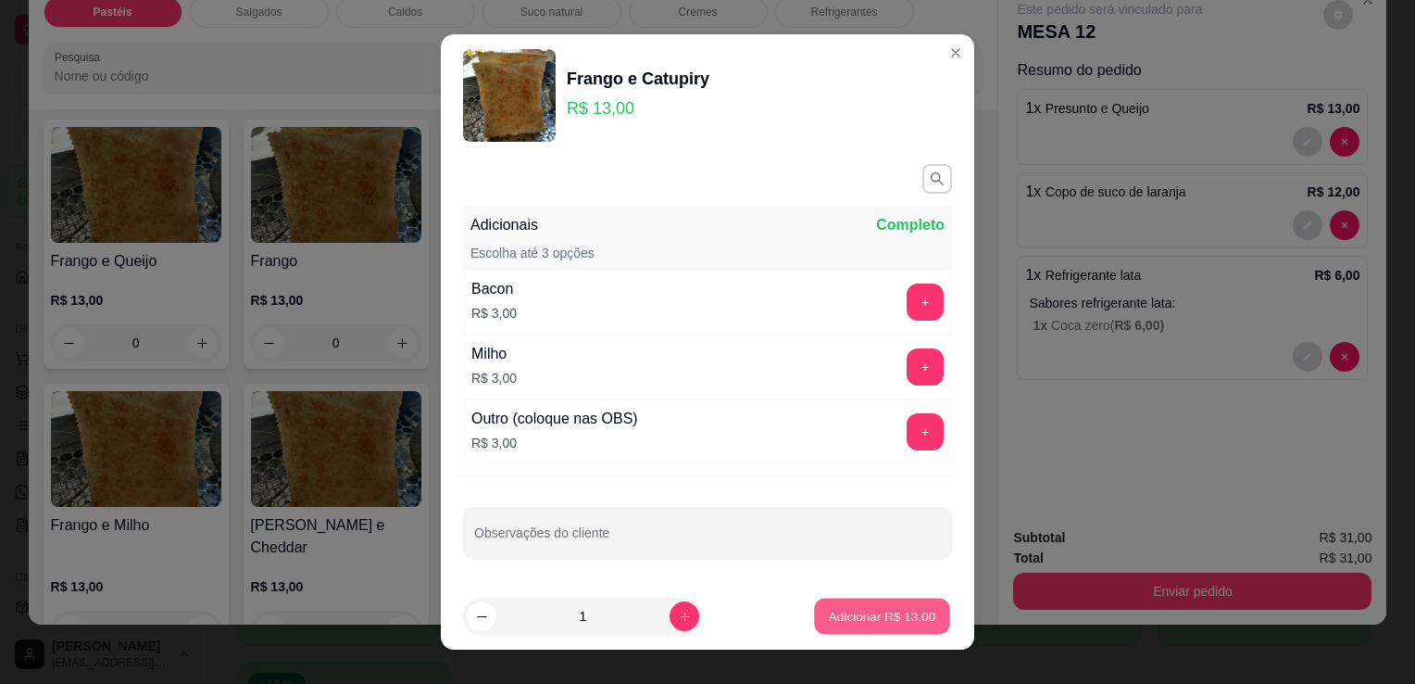
click at [860, 613] on p "Adicionar R$ 13,00" at bounding box center [882, 616] width 107 height 18
type input "1"
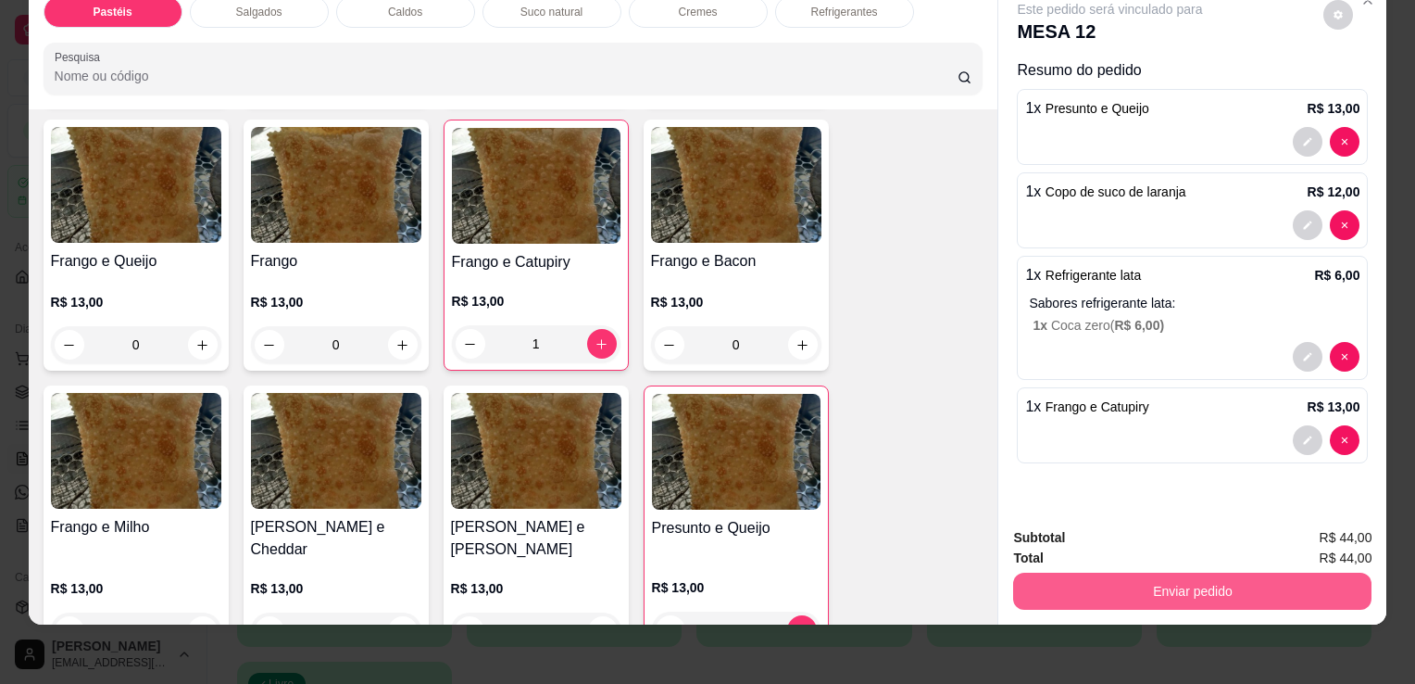
click at [1088, 579] on button "Enviar pedido" at bounding box center [1192, 590] width 358 height 37
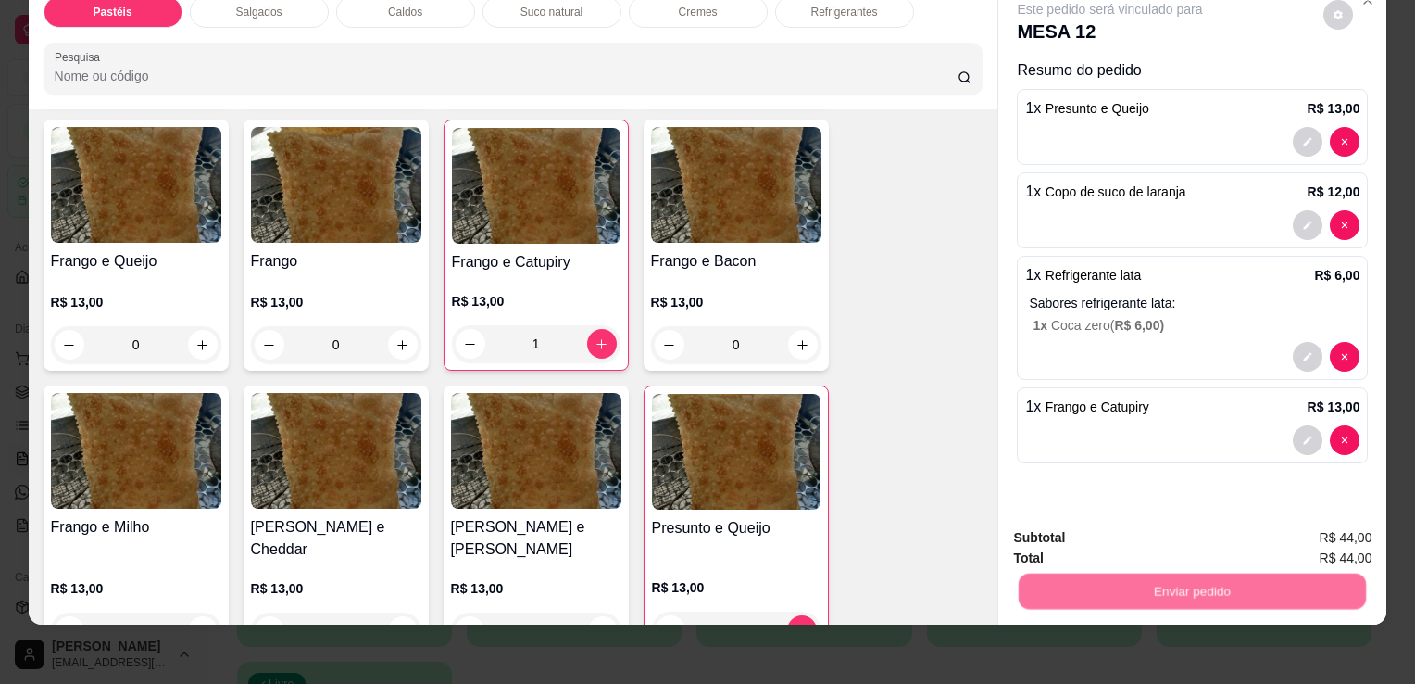
click at [1318, 539] on button "Enviar pedido" at bounding box center [1324, 531] width 105 height 35
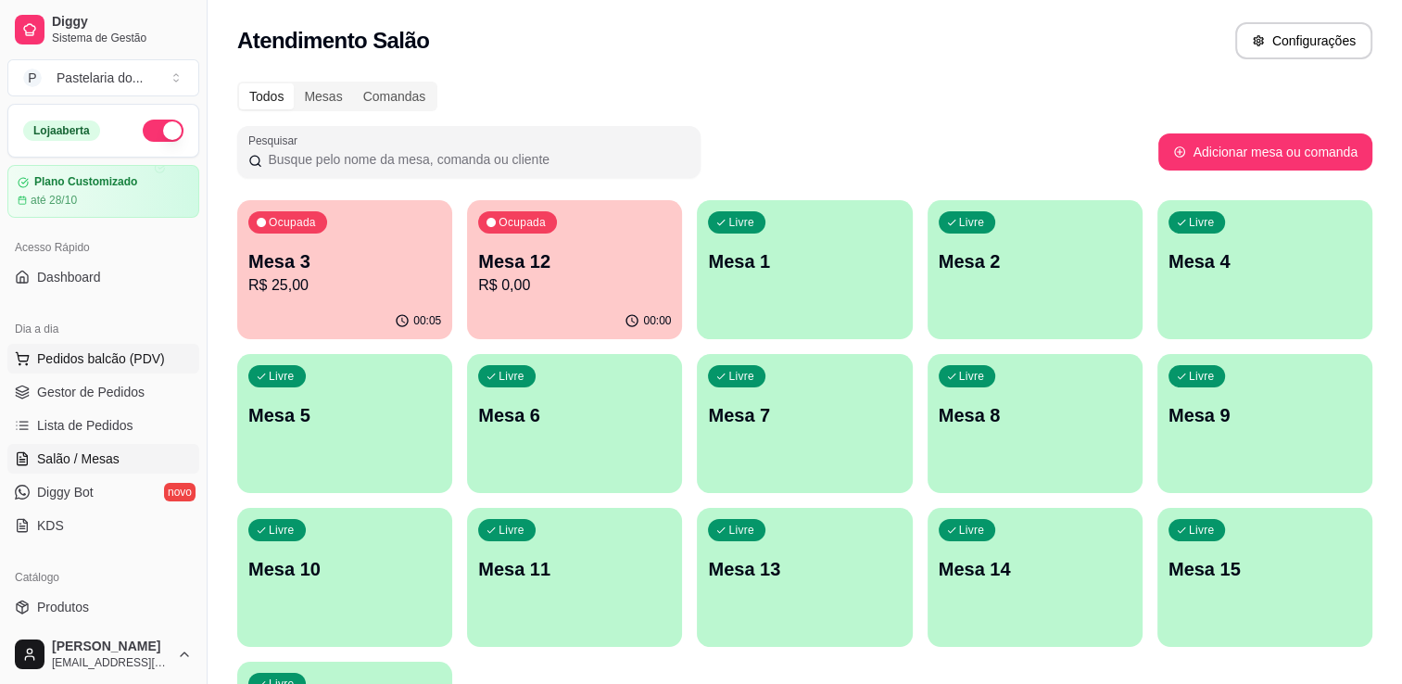
click at [108, 354] on span "Pedidos balcão (PDV)" at bounding box center [101, 358] width 128 height 19
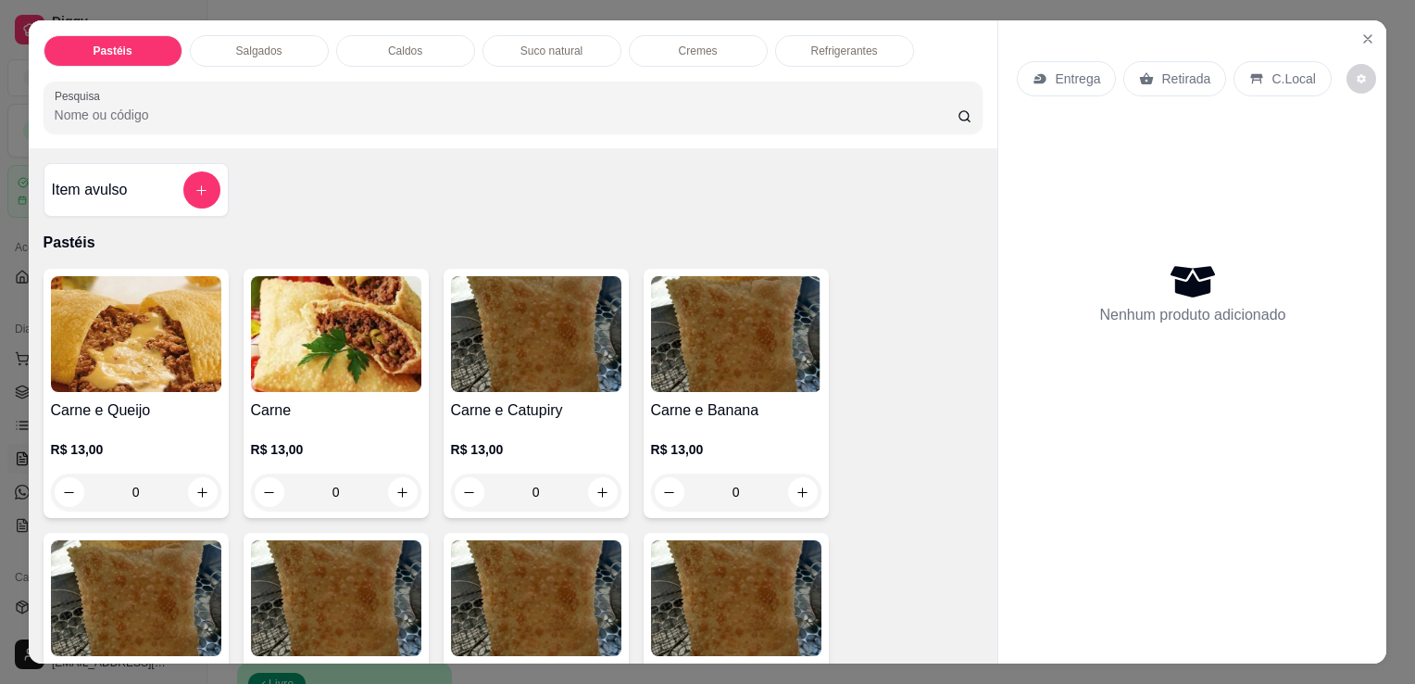
click at [76, 374] on img at bounding box center [136, 334] width 170 height 116
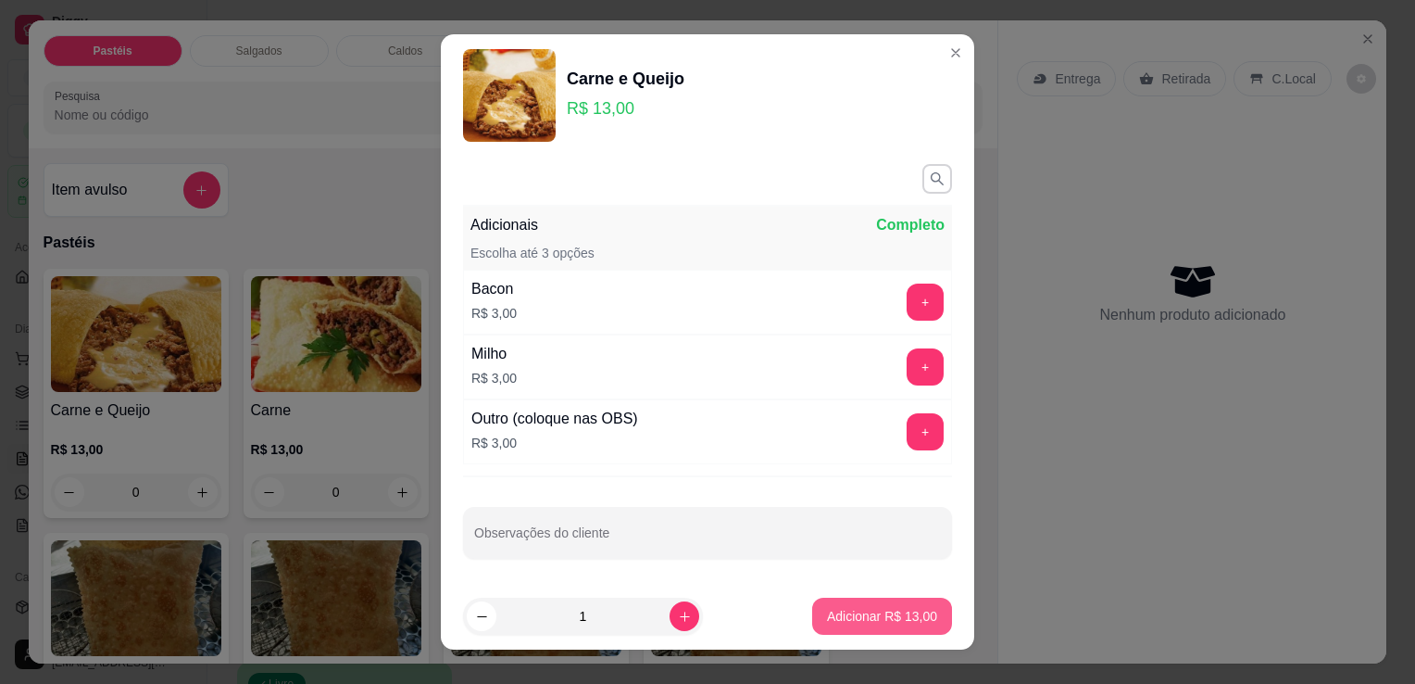
click at [853, 606] on button "Adicionar R$ 13,00" at bounding box center [882, 615] width 140 height 37
type input "1"
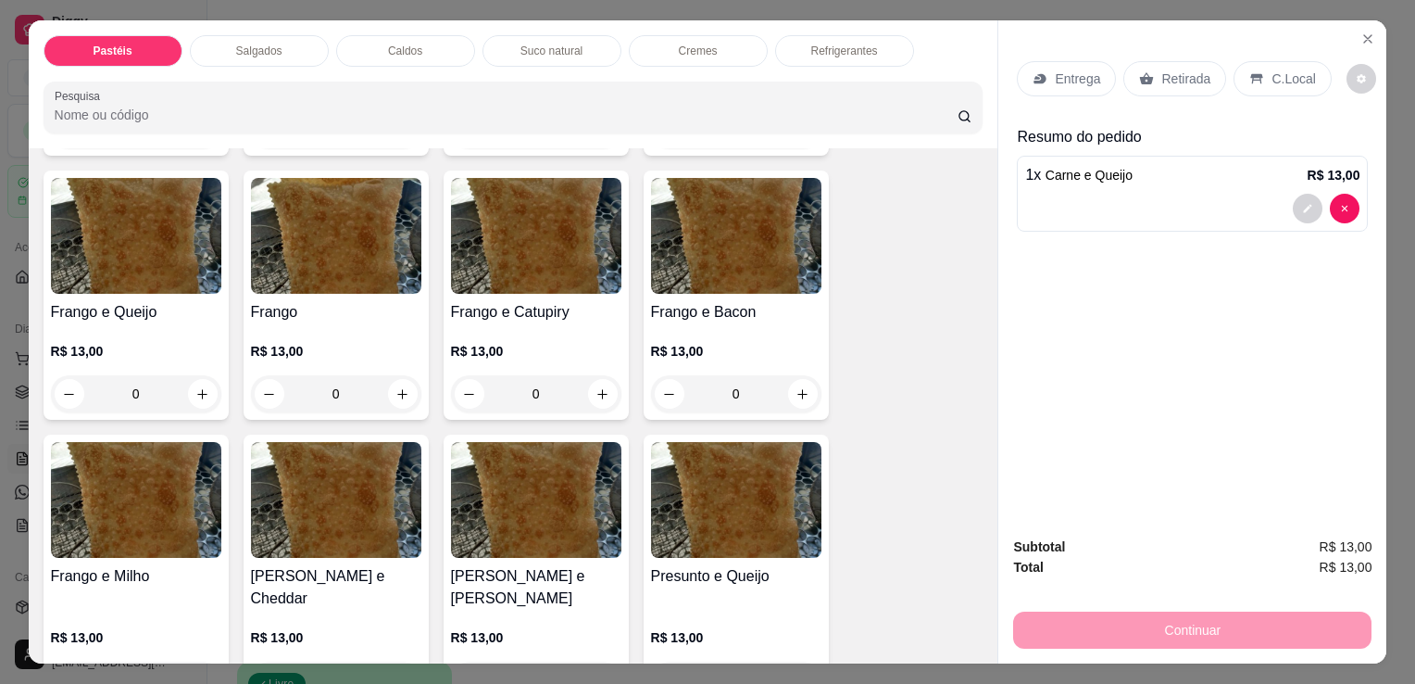
scroll to position [834, 0]
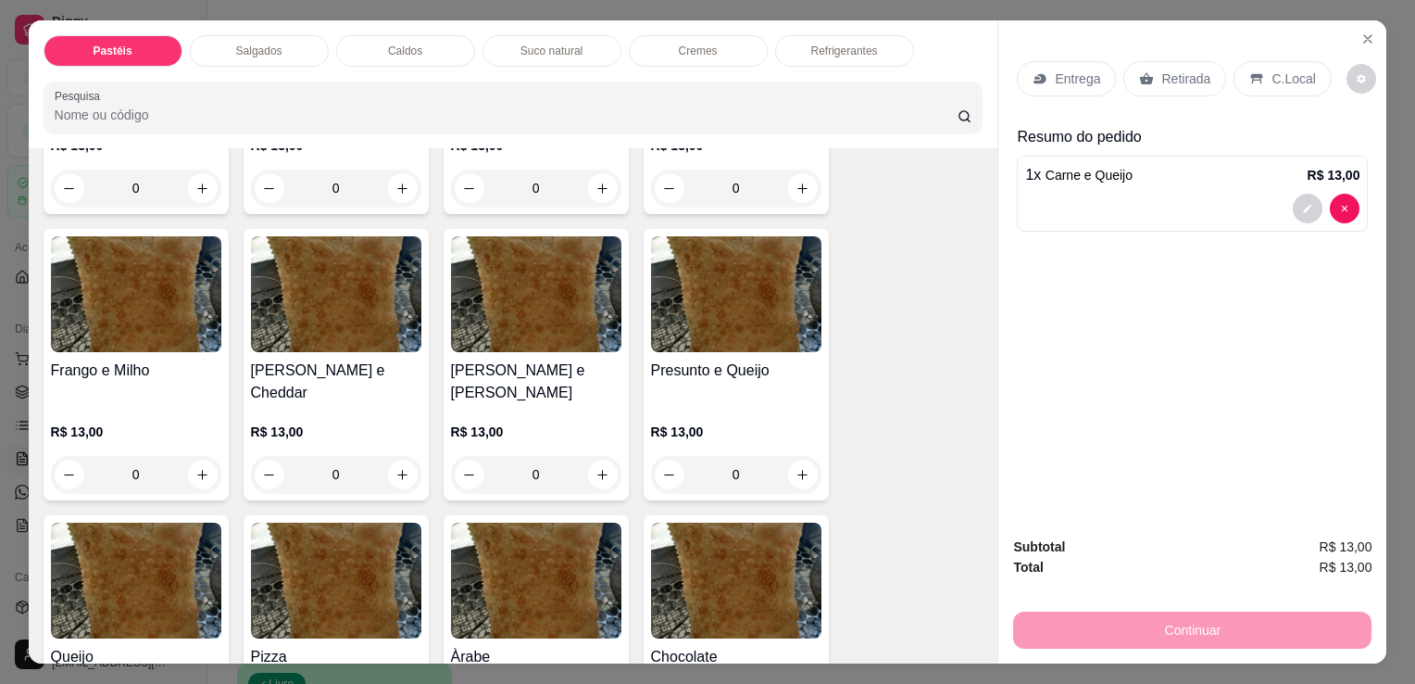
click at [727, 346] on div "Presunto e Queijo R$ 13,00 0" at bounding box center [736, 364] width 185 height 271
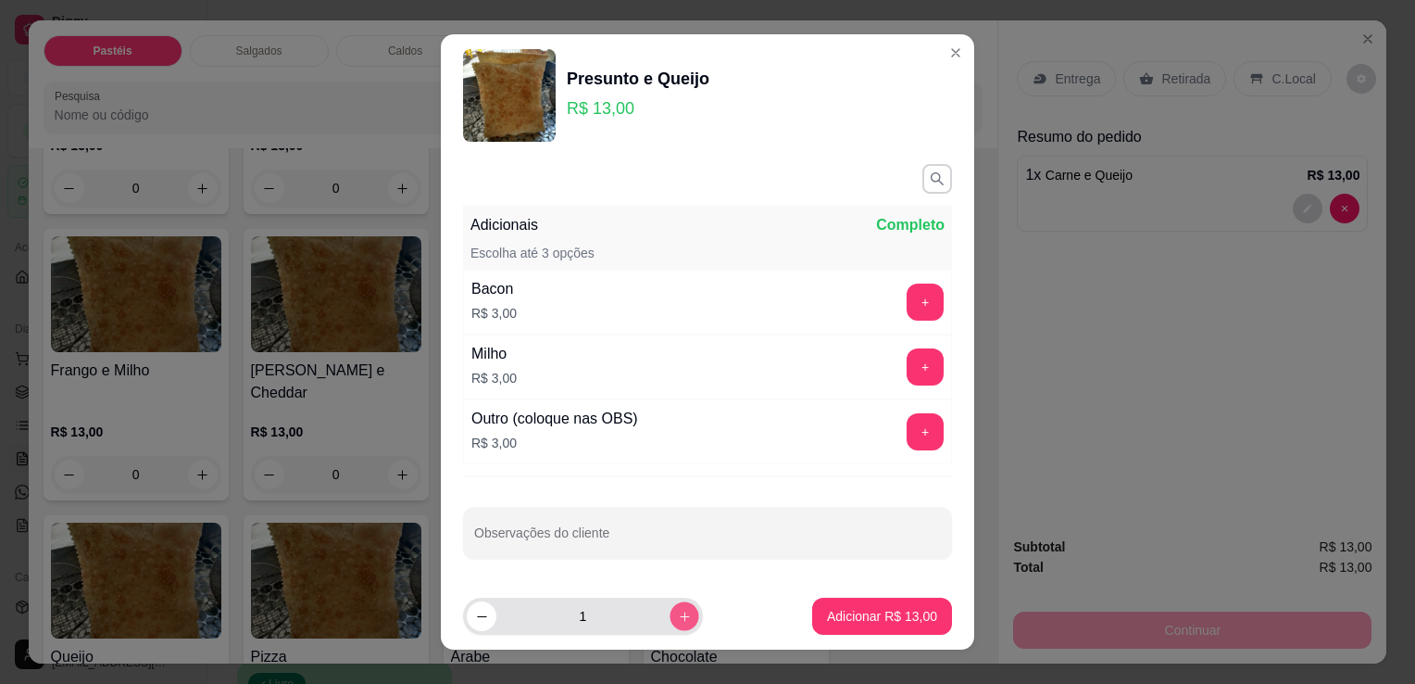
click at [678, 617] on icon "increase-product-quantity" at bounding box center [685, 617] width 14 height 14
type input "2"
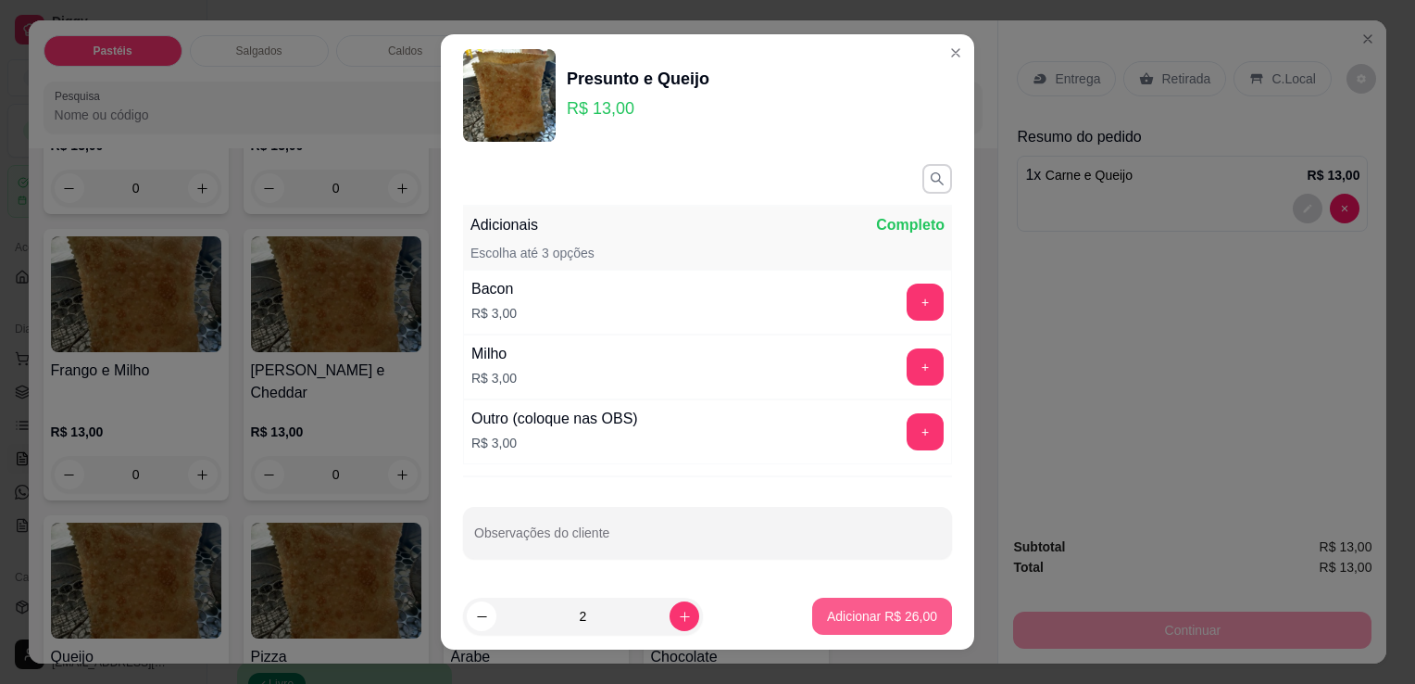
click at [829, 621] on p "Adicionar R$ 26,00" at bounding box center [882, 616] width 110 height 19
type input "2"
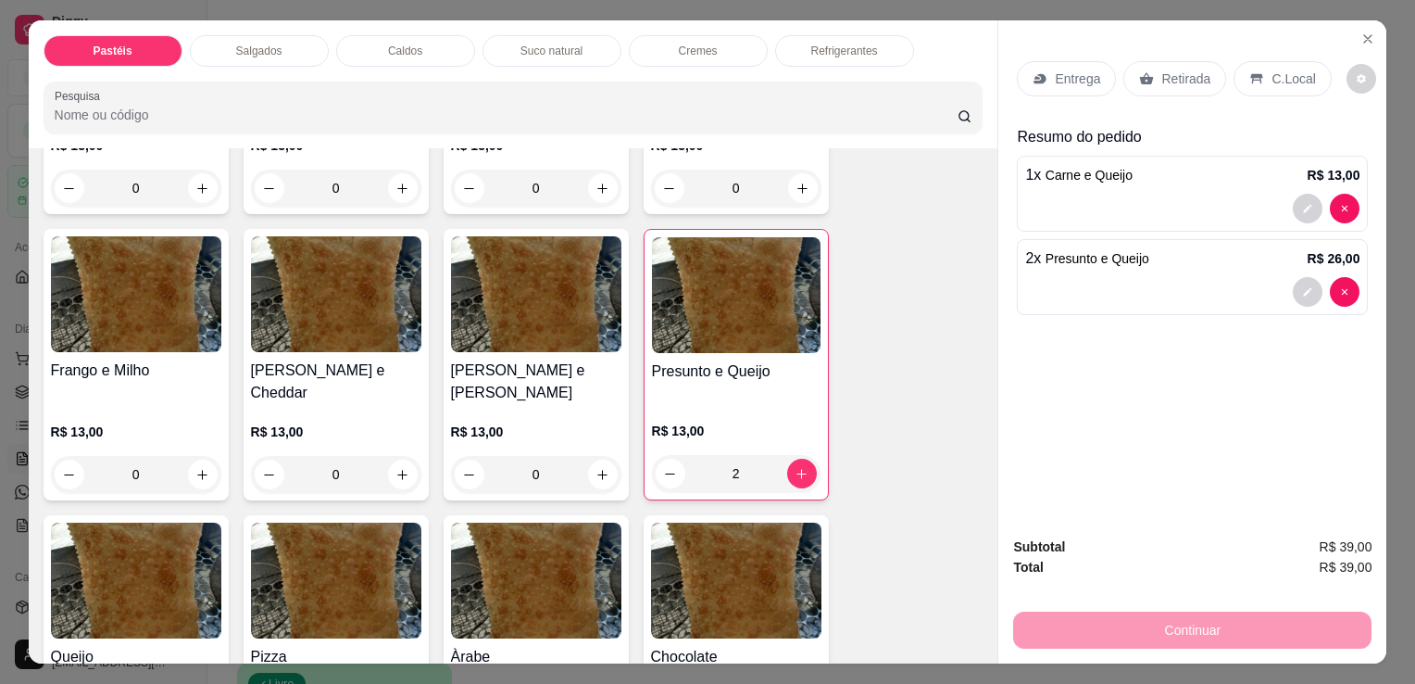
click at [1167, 91] on div "Entrega Retirada C.Local" at bounding box center [1192, 78] width 351 height 65
click at [1165, 69] on p "Retirada" at bounding box center [1186, 78] width 49 height 19
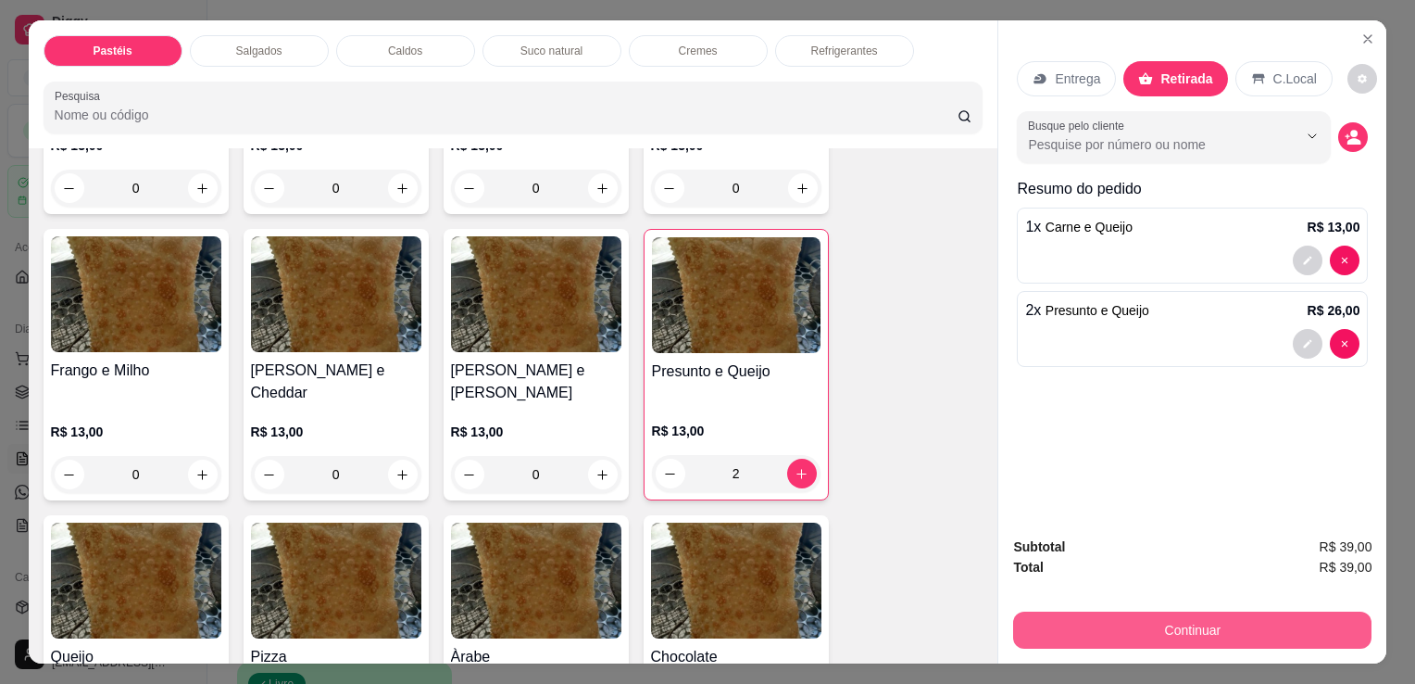
click at [1126, 611] on button "Continuar" at bounding box center [1192, 629] width 358 height 37
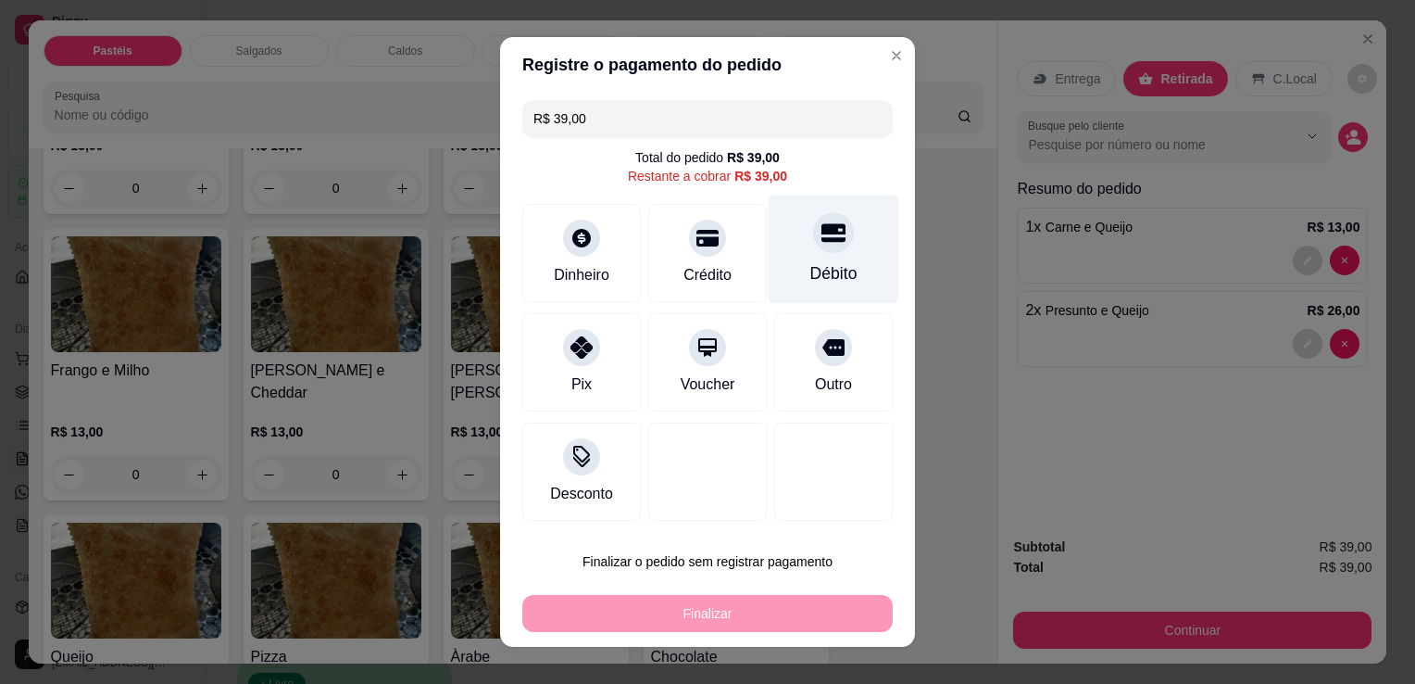
click at [839, 254] on div "Débito" at bounding box center [834, 249] width 131 height 108
type input "R$ 0,00"
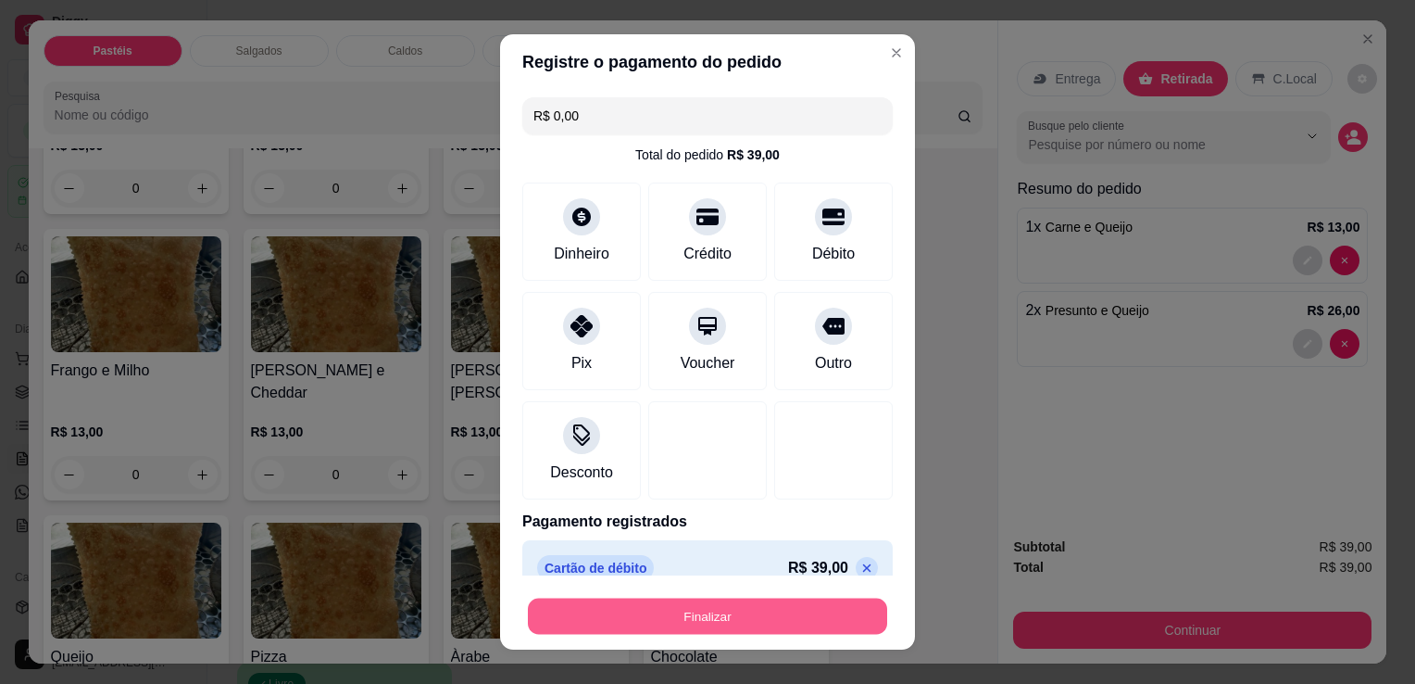
click at [740, 607] on button "Finalizar" at bounding box center [707, 616] width 359 height 36
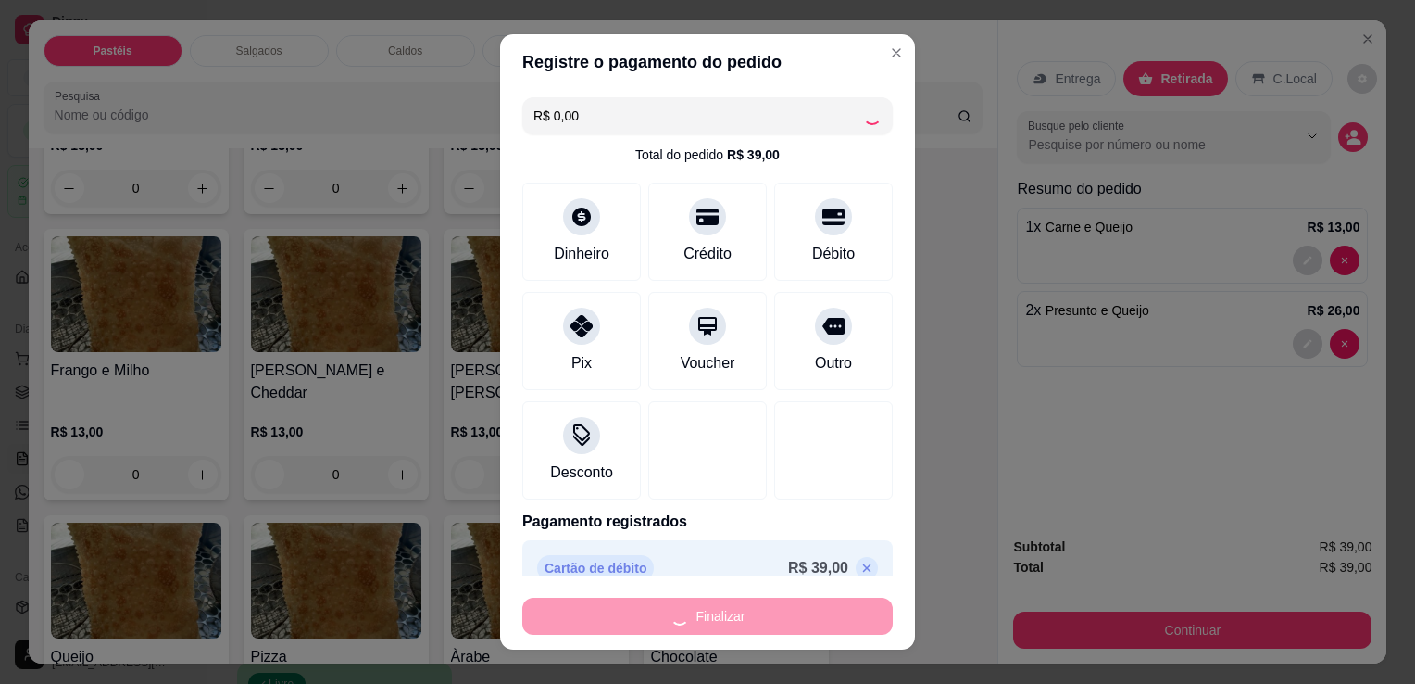
type input "0"
type input "-R$ 39,00"
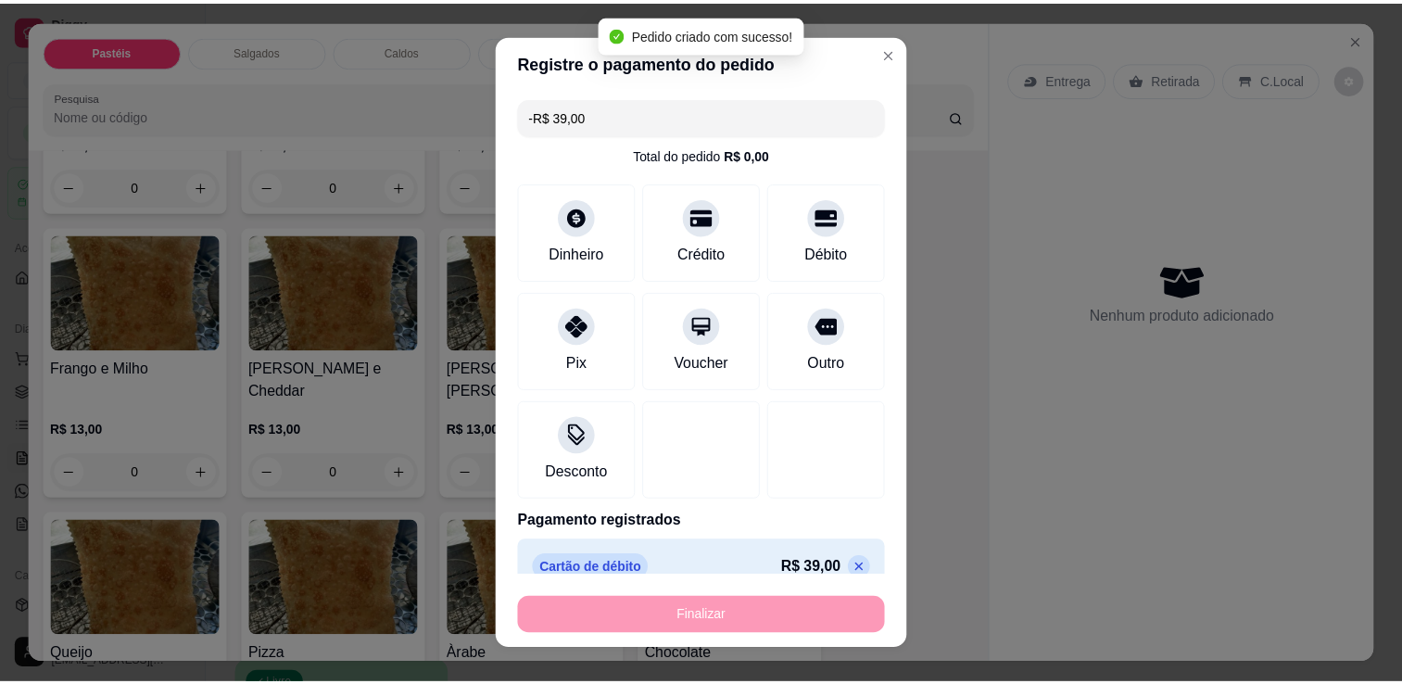
scroll to position [832, 0]
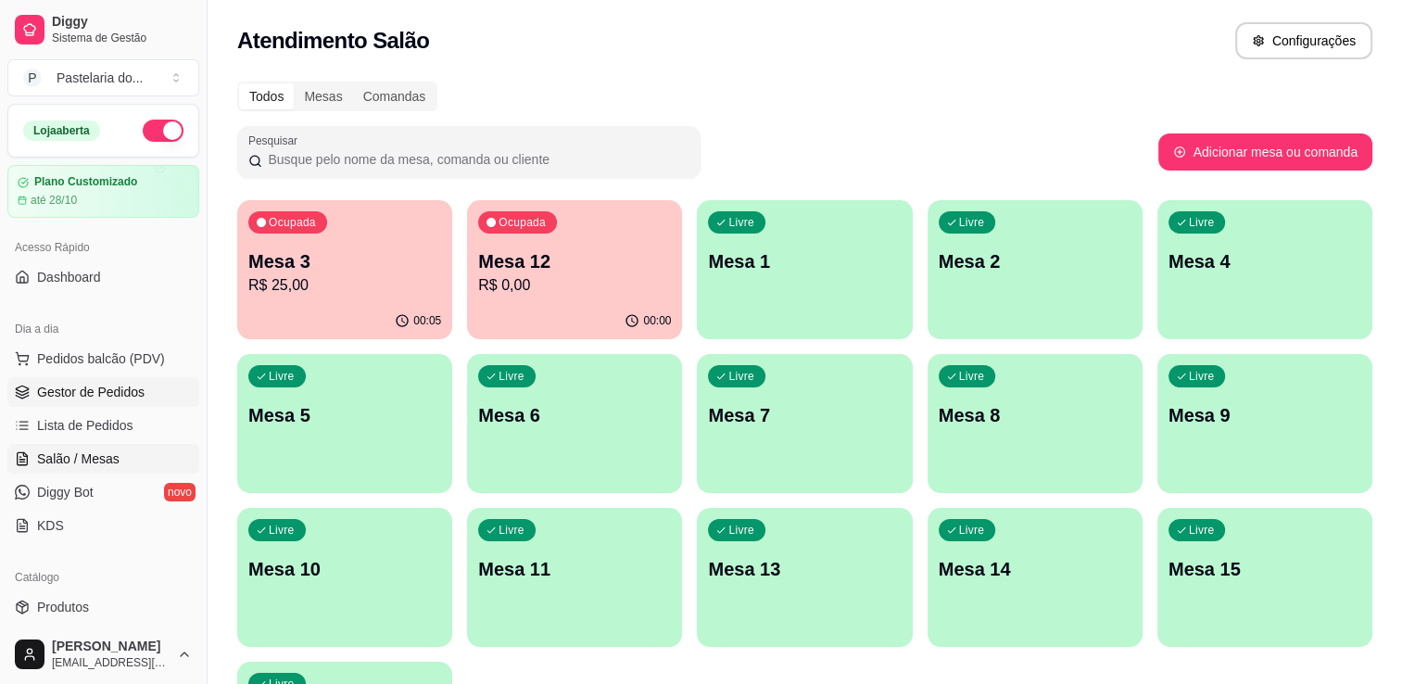
click at [88, 388] on span "Gestor de Pedidos" at bounding box center [90, 392] width 107 height 19
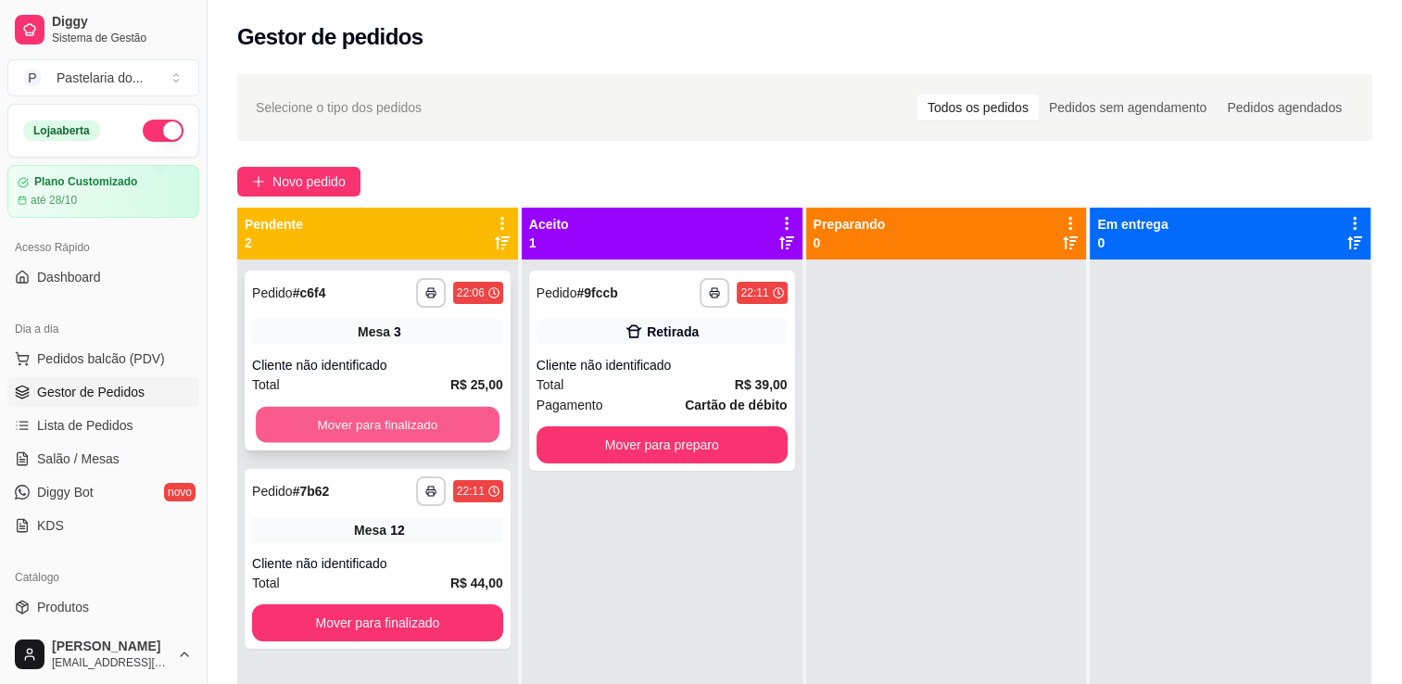
click at [396, 421] on button "Mover para finalizado" at bounding box center [378, 425] width 244 height 36
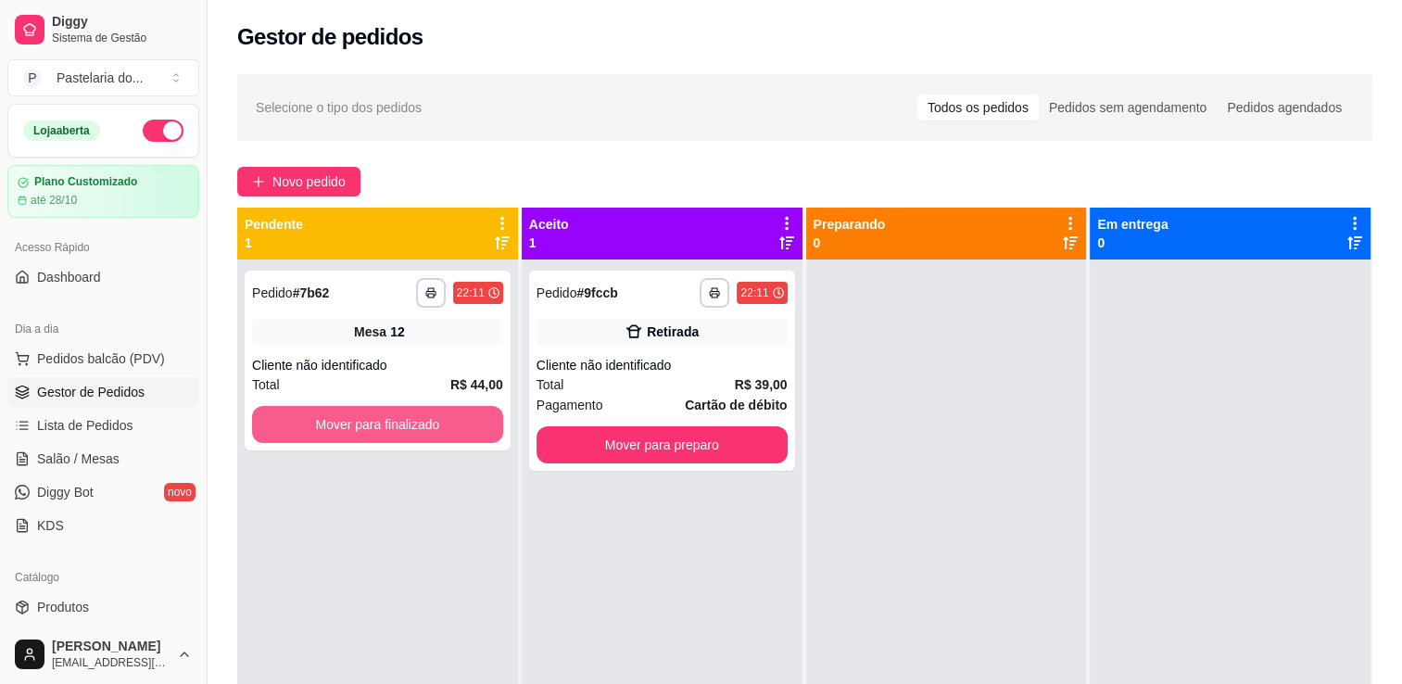
click at [401, 425] on button "Mover para finalizado" at bounding box center [377, 424] width 251 height 37
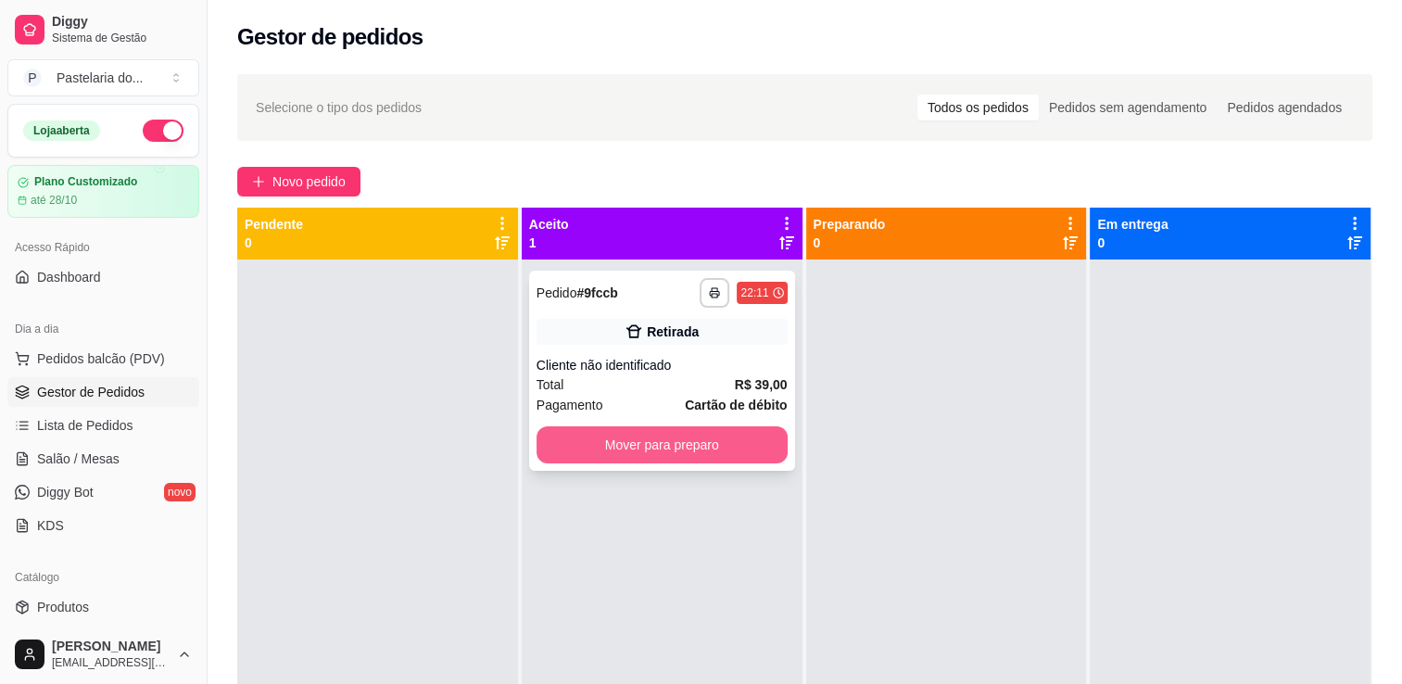
click at [623, 447] on button "Mover para preparo" at bounding box center [661, 444] width 251 height 37
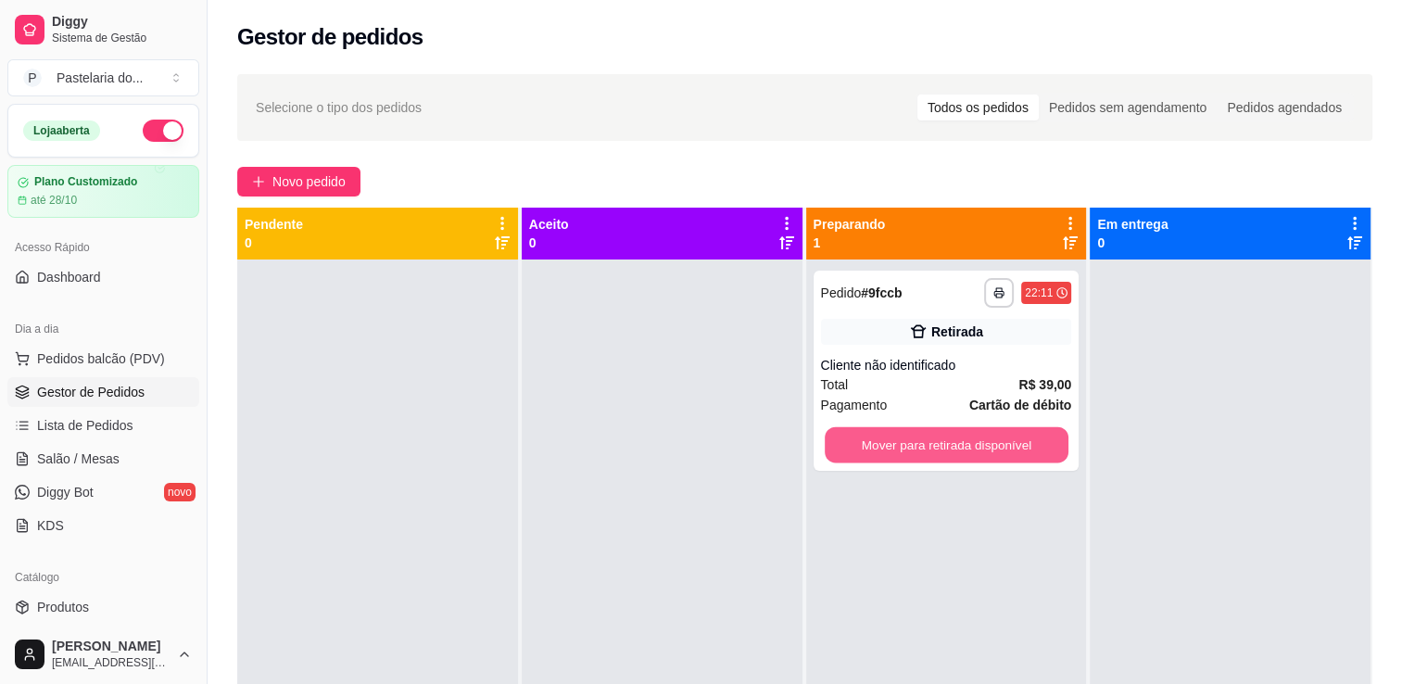
click at [949, 439] on button "Mover para retirada disponível" at bounding box center [946, 445] width 244 height 36
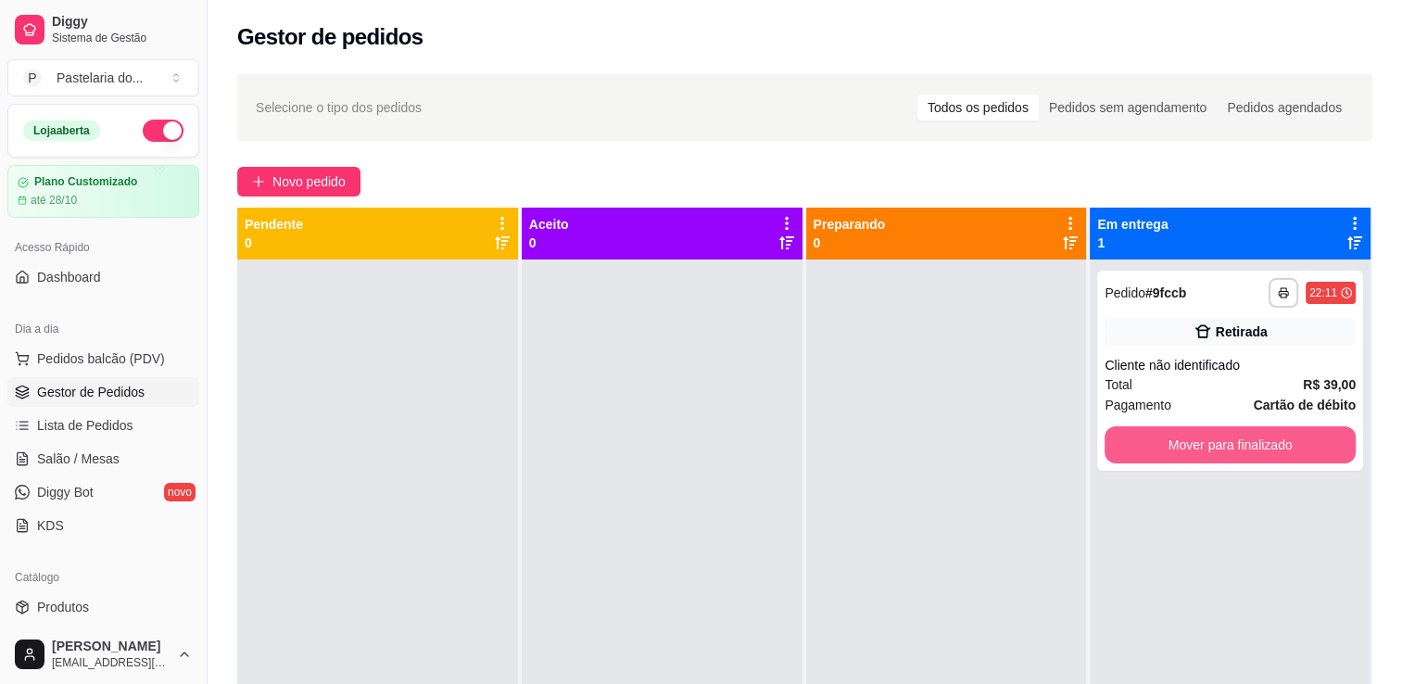
click at [1128, 435] on button "Mover para finalizado" at bounding box center [1229, 444] width 251 height 37
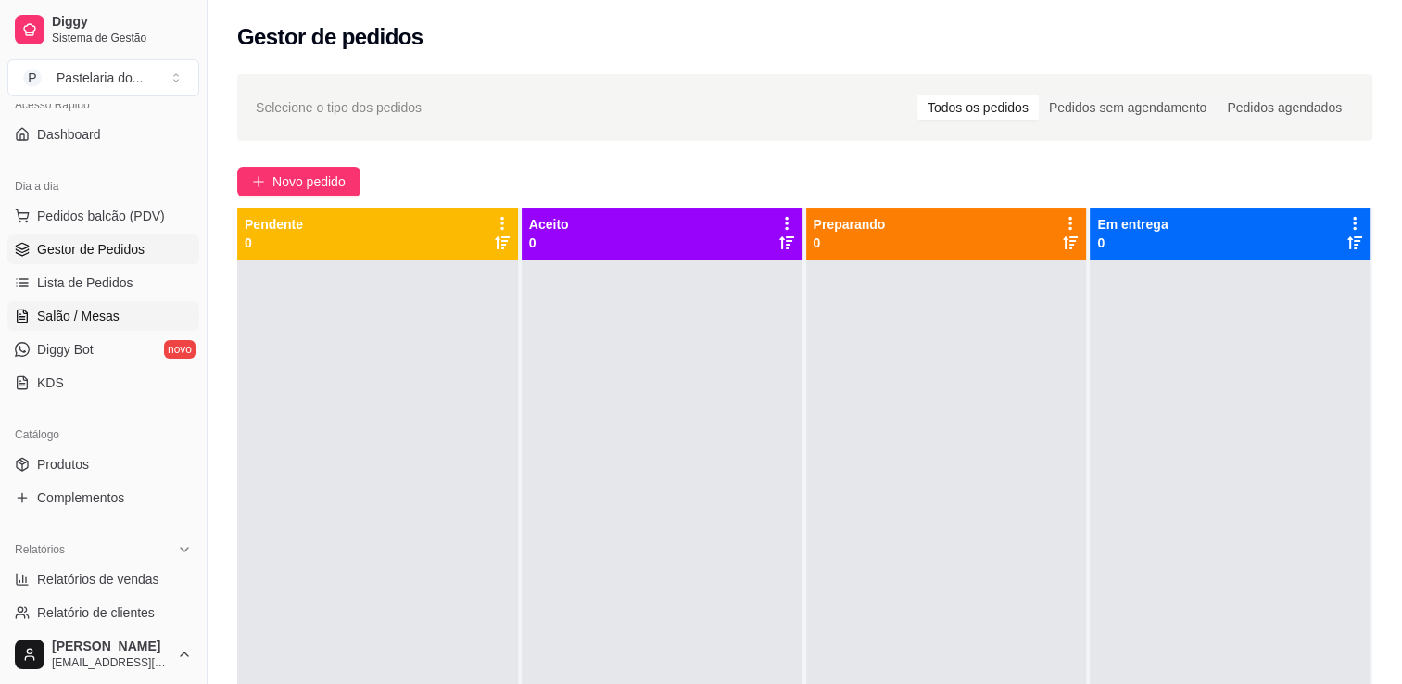
scroll to position [371, 0]
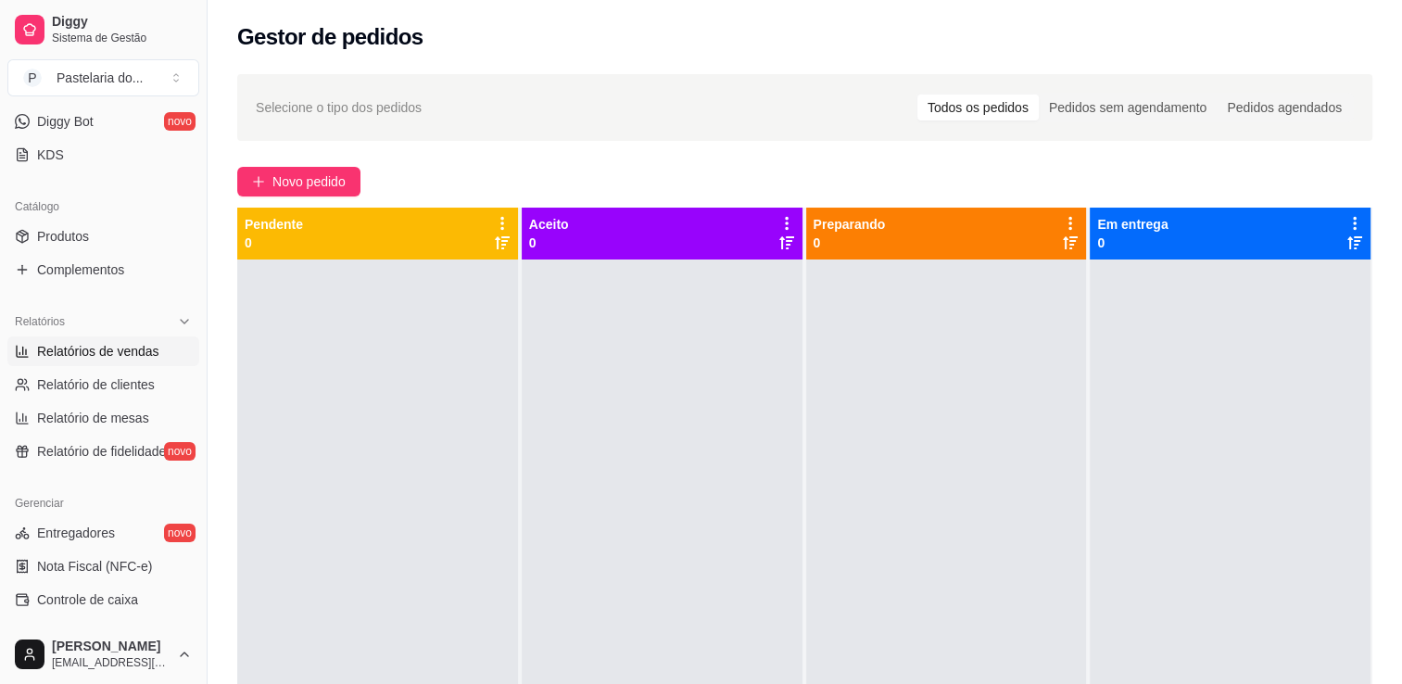
click at [57, 350] on span "Relatórios de vendas" at bounding box center [98, 351] width 122 height 19
select select "ALL"
select select "0"
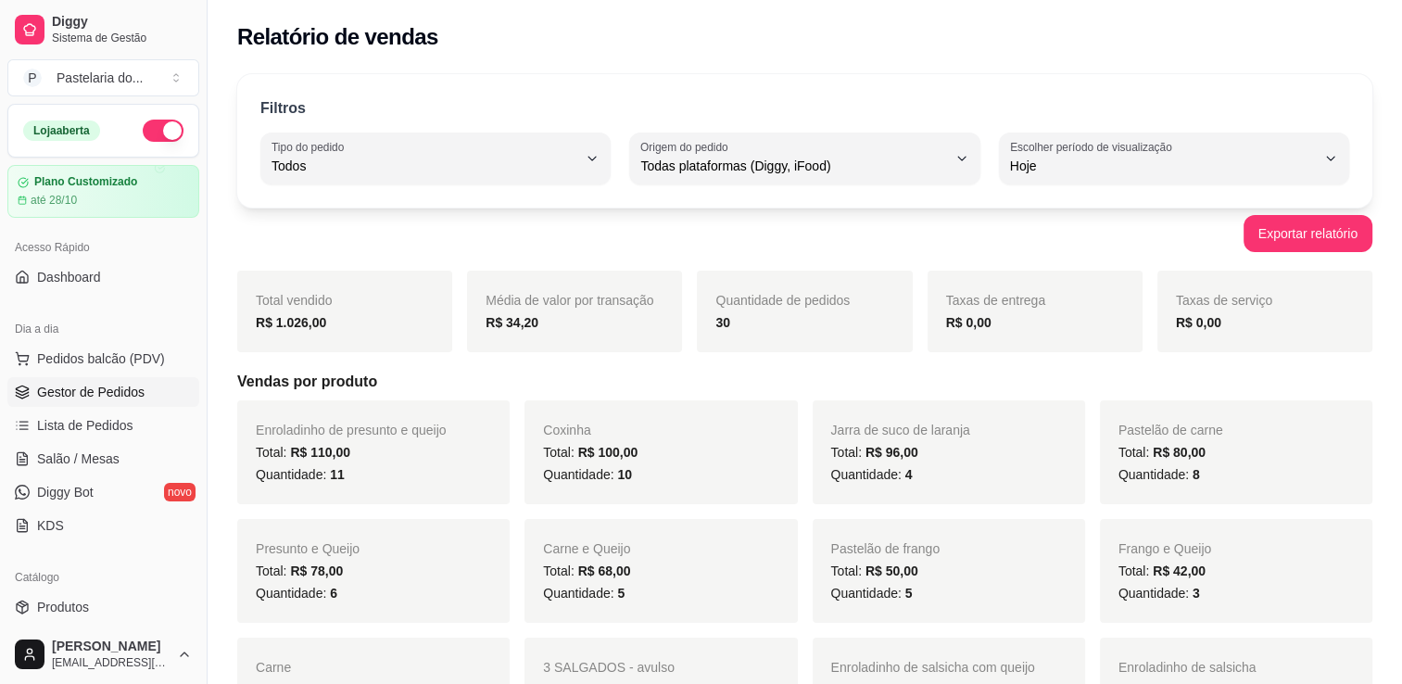
click at [104, 383] on span "Gestor de Pedidos" at bounding box center [90, 392] width 107 height 19
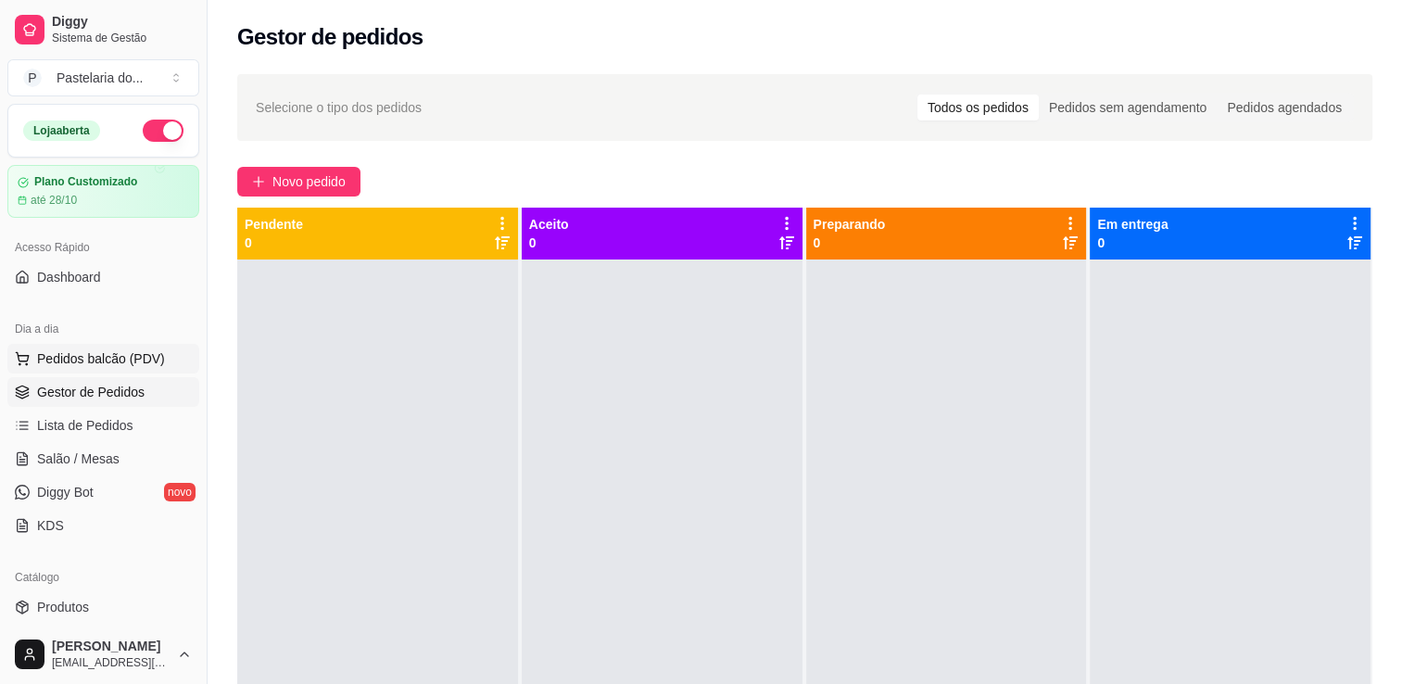
click at [124, 359] on span "Pedidos balcão (PDV)" at bounding box center [101, 358] width 128 height 19
click at [140, 437] on link "Lista de Pedidos" at bounding box center [103, 425] width 192 height 30
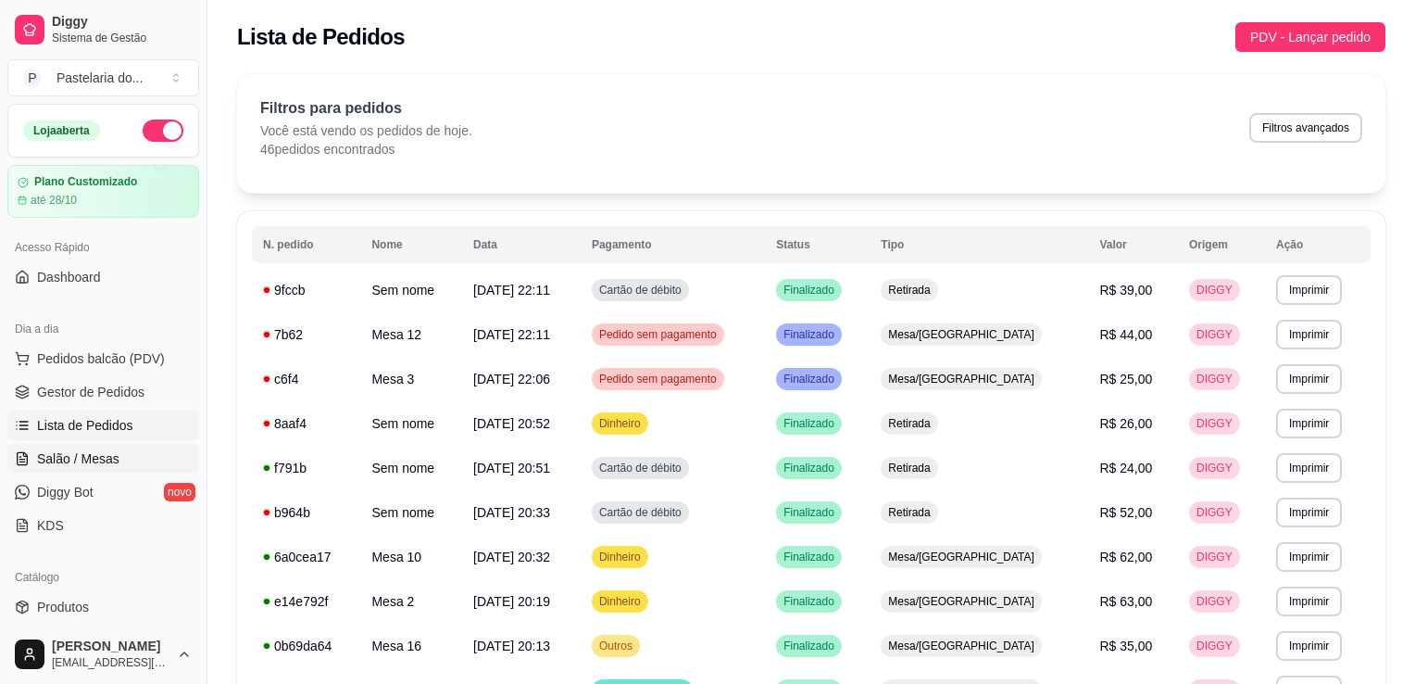
click at [133, 449] on link "Salão / Mesas" at bounding box center [103, 459] width 192 height 30
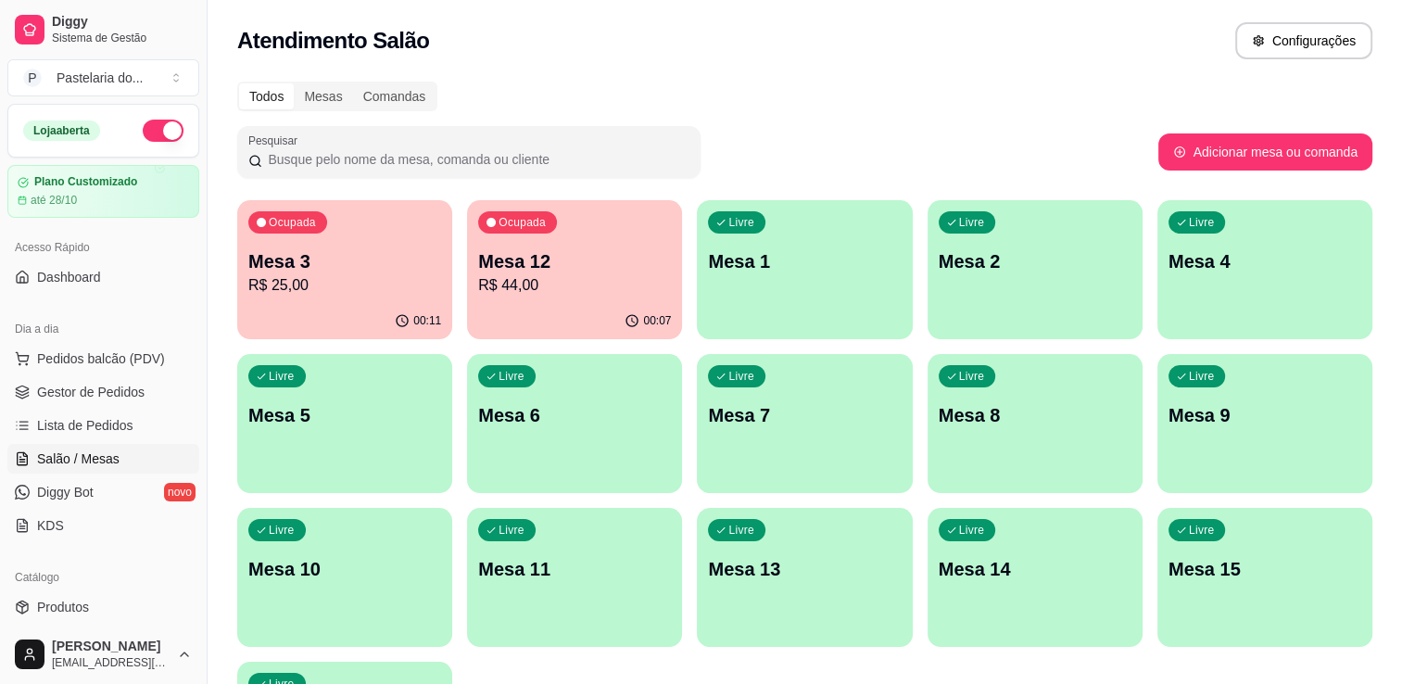
click at [314, 263] on p "Mesa 3" at bounding box center [344, 261] width 193 height 26
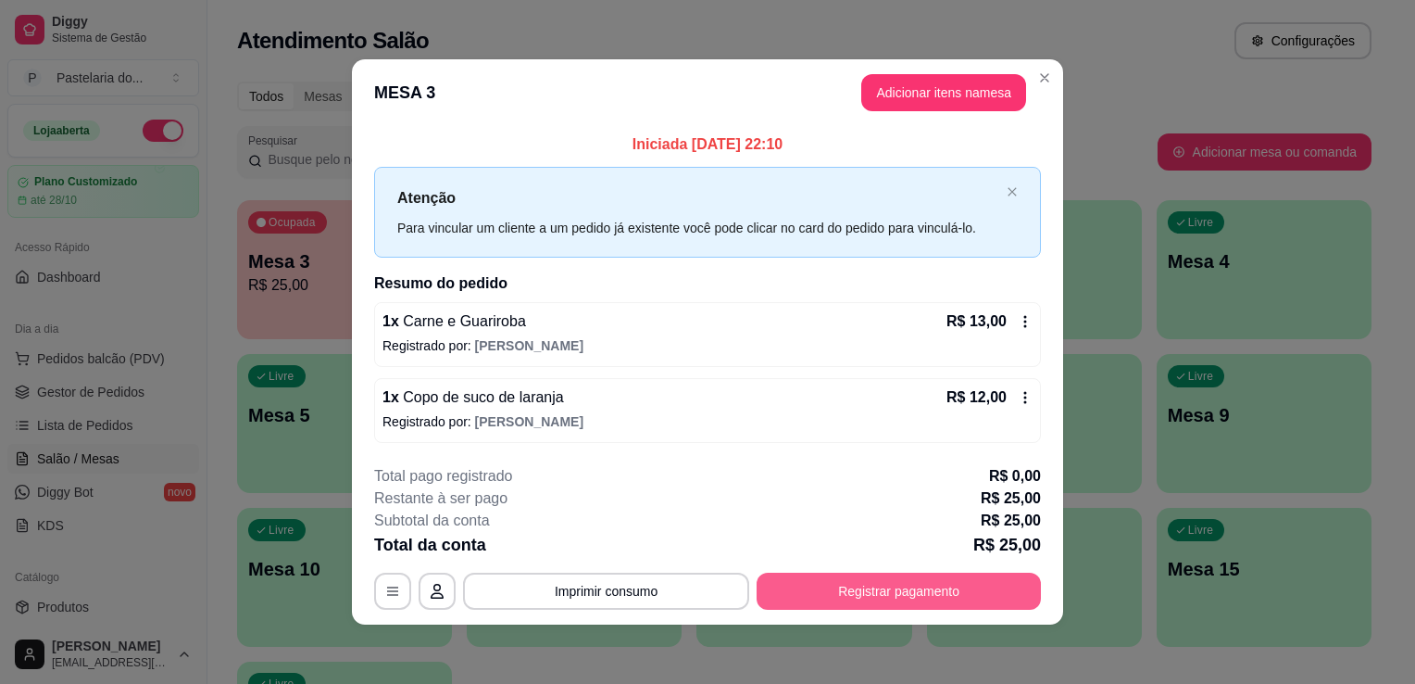
click at [853, 590] on button "Registrar pagamento" at bounding box center [899, 590] width 284 height 37
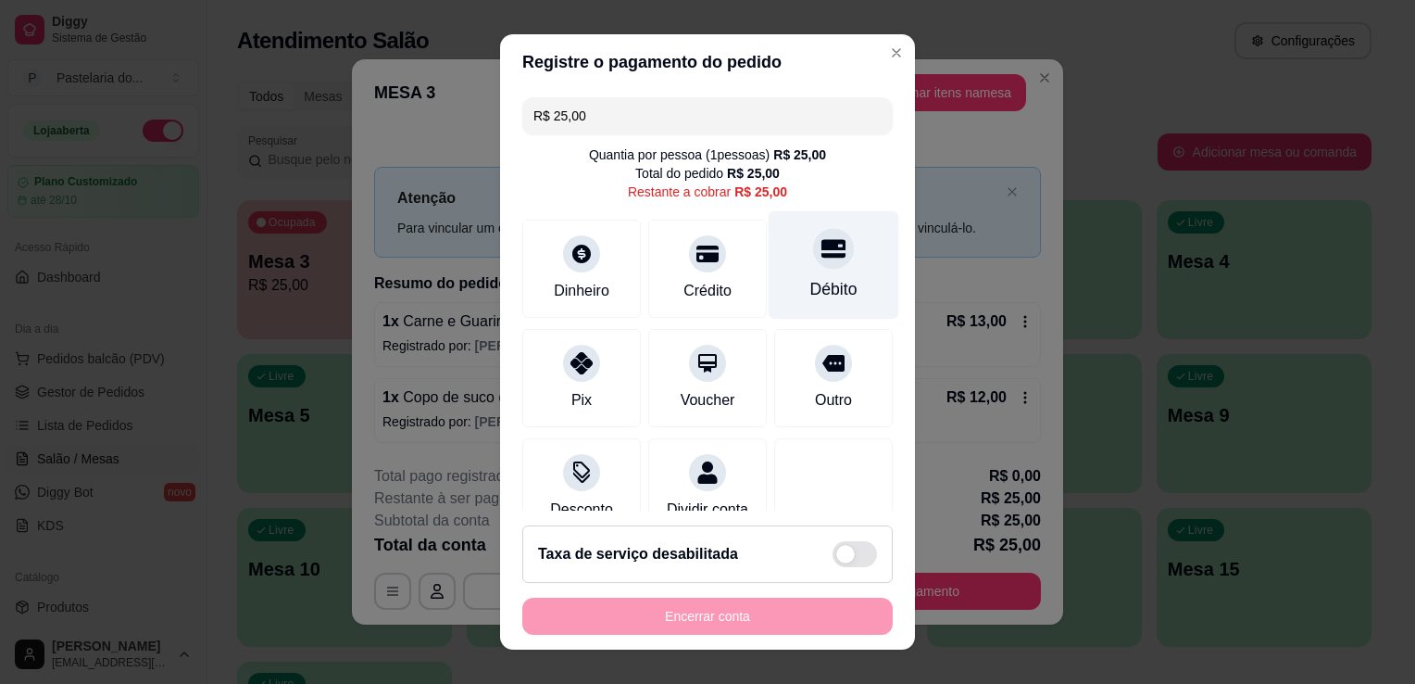
click at [813, 267] on div at bounding box center [833, 248] width 41 height 41
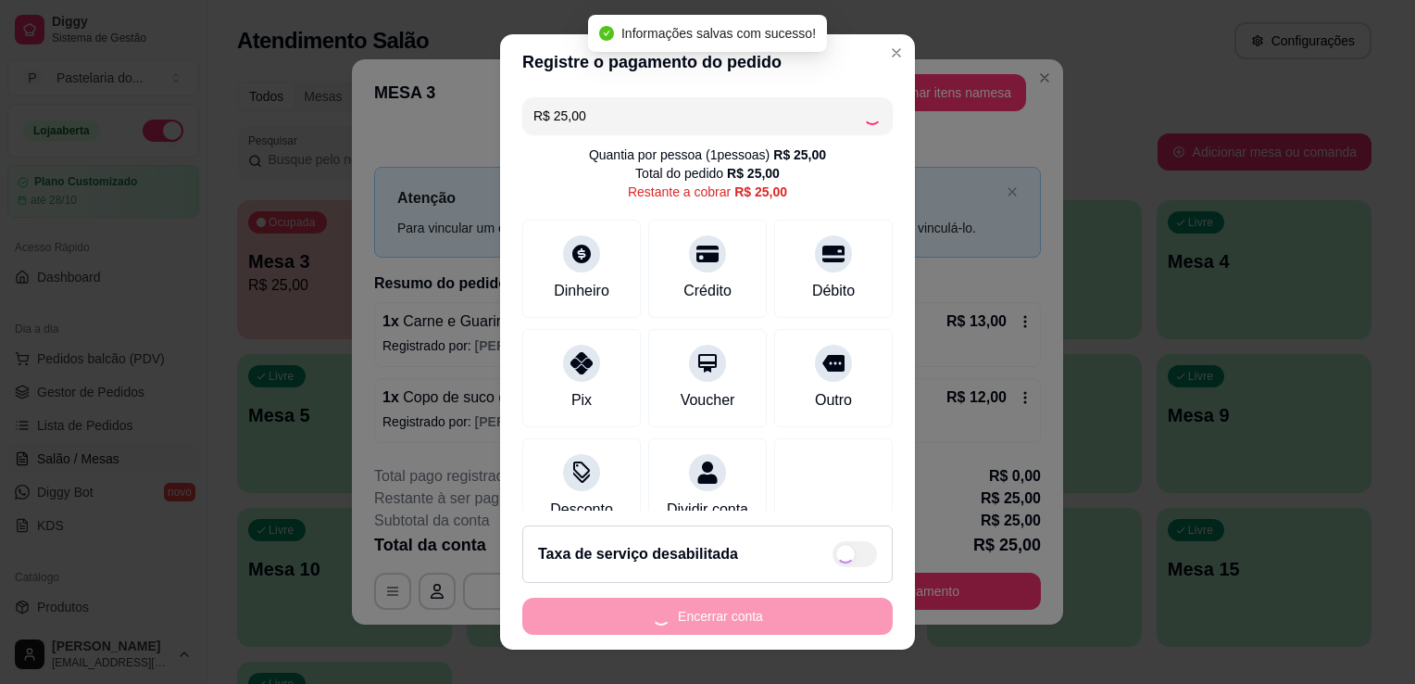
type input "R$ 0,00"
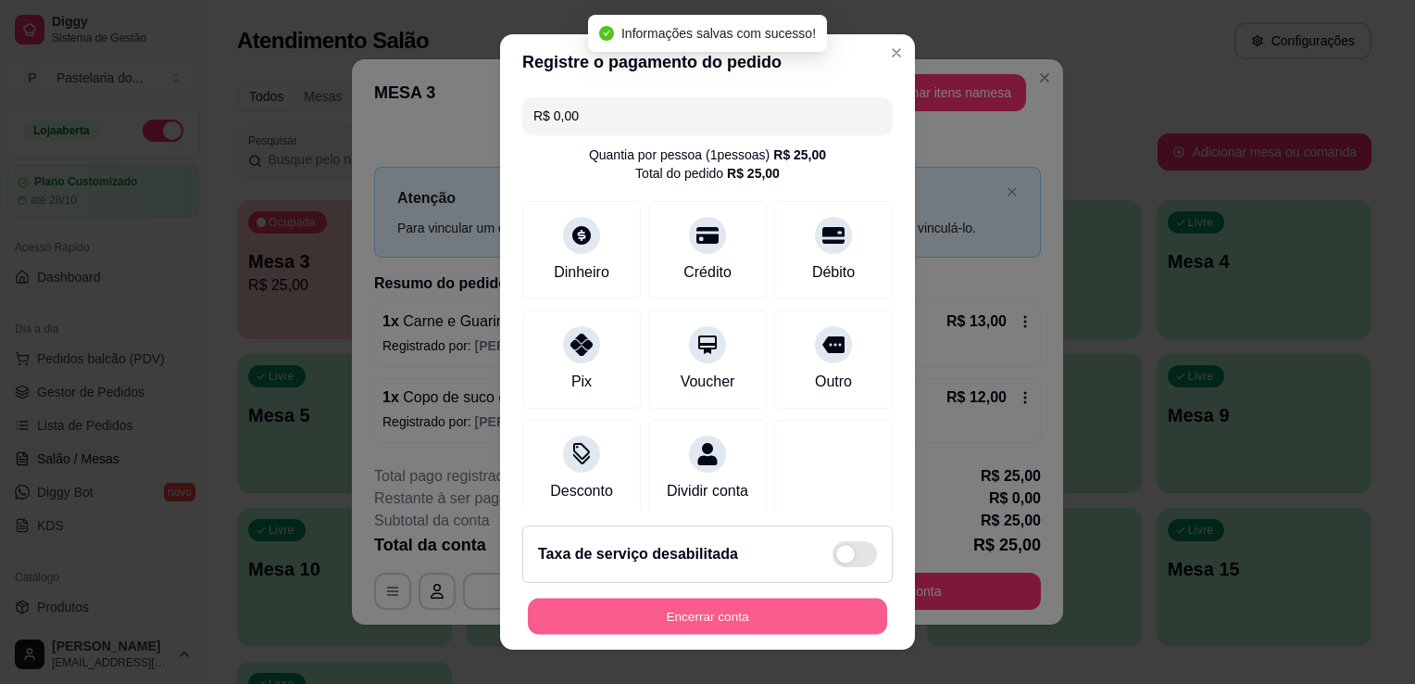
click at [684, 624] on button "Encerrar conta" at bounding box center [707, 616] width 359 height 36
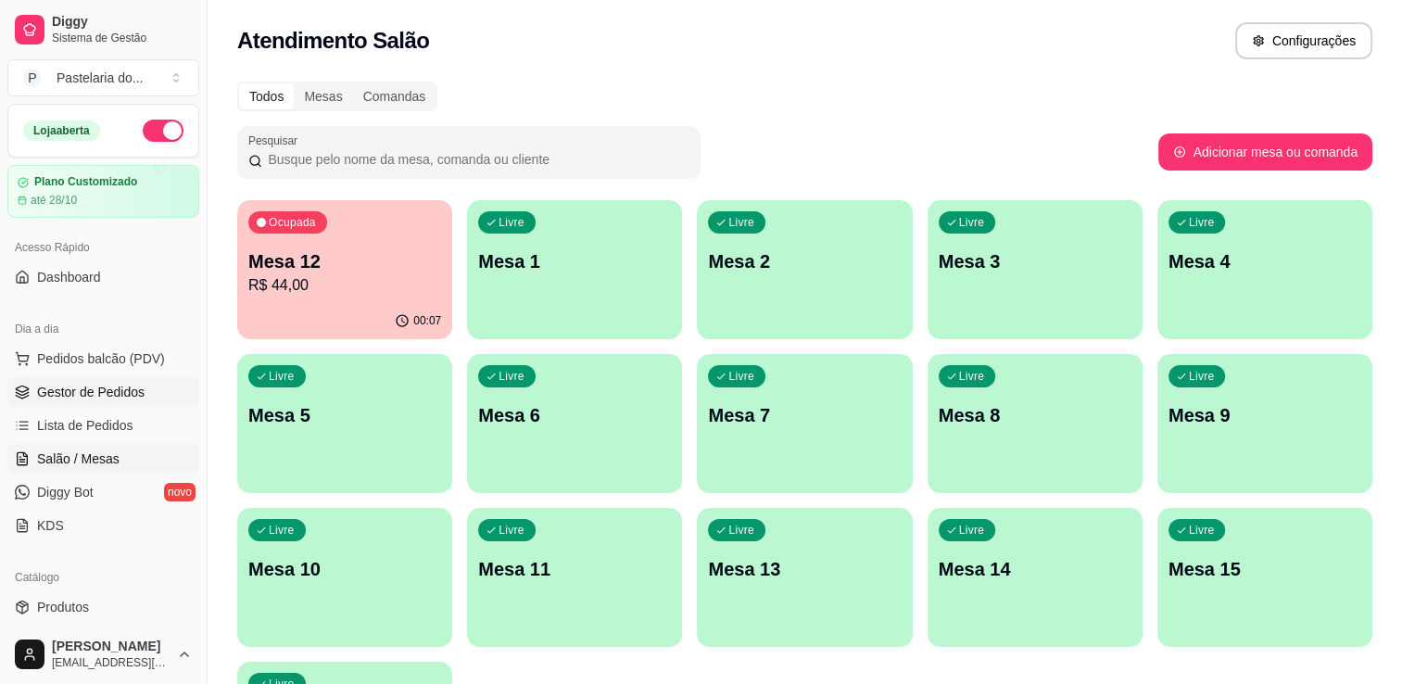
click at [117, 390] on span "Gestor de Pedidos" at bounding box center [90, 392] width 107 height 19
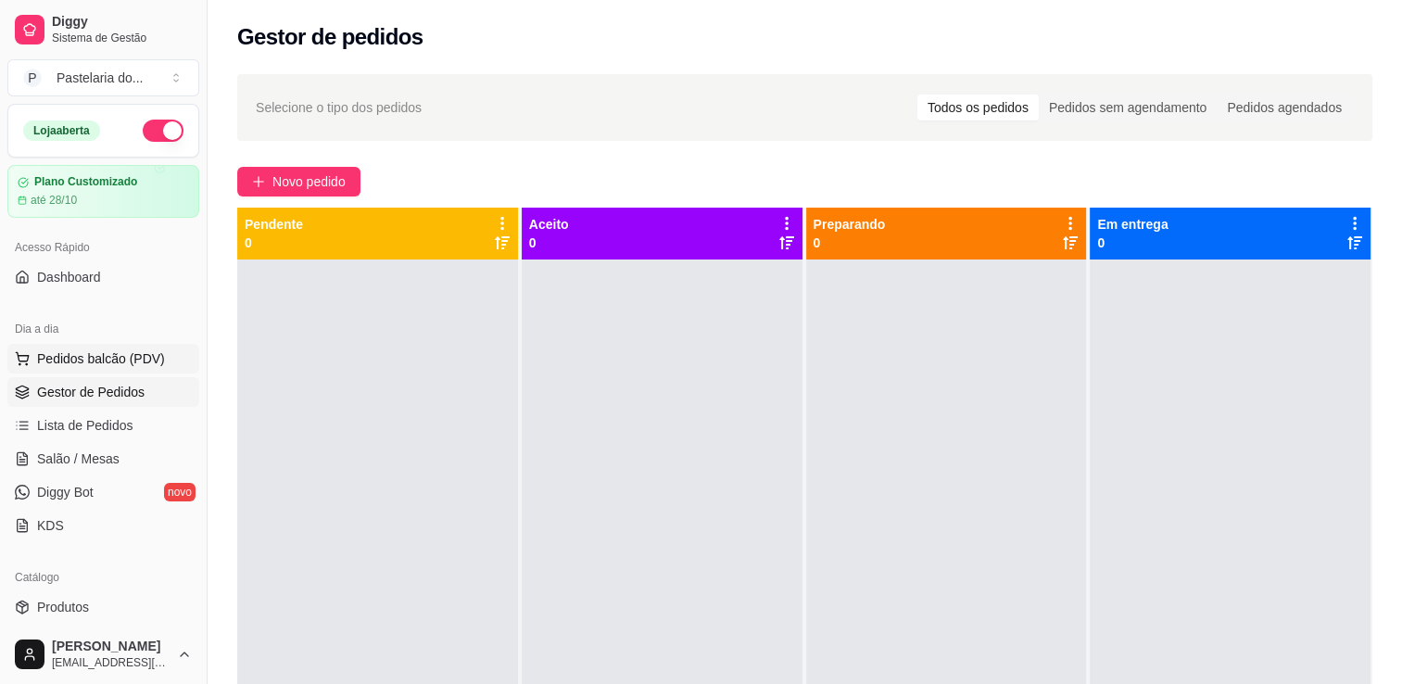
click at [98, 354] on span "Pedidos balcão (PDV)" at bounding box center [101, 358] width 128 height 19
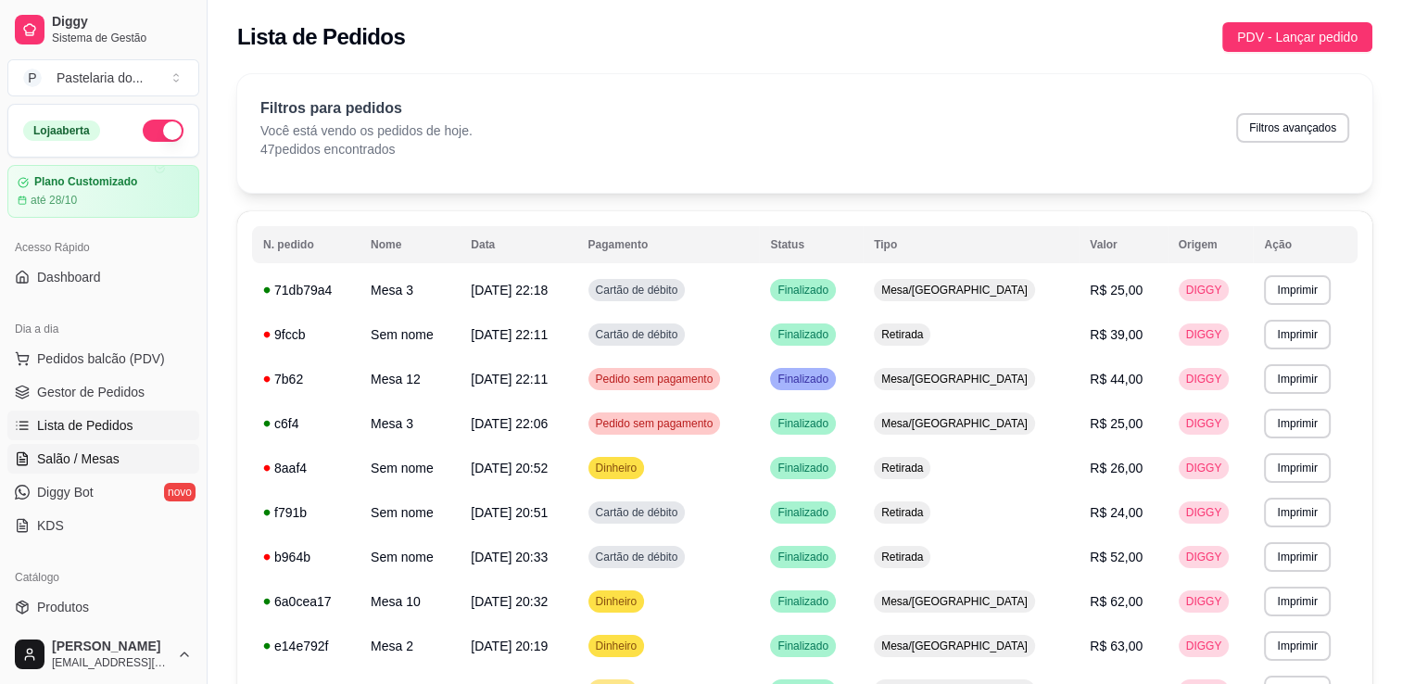
click at [63, 459] on span "Salão / Mesas" at bounding box center [78, 458] width 82 height 19
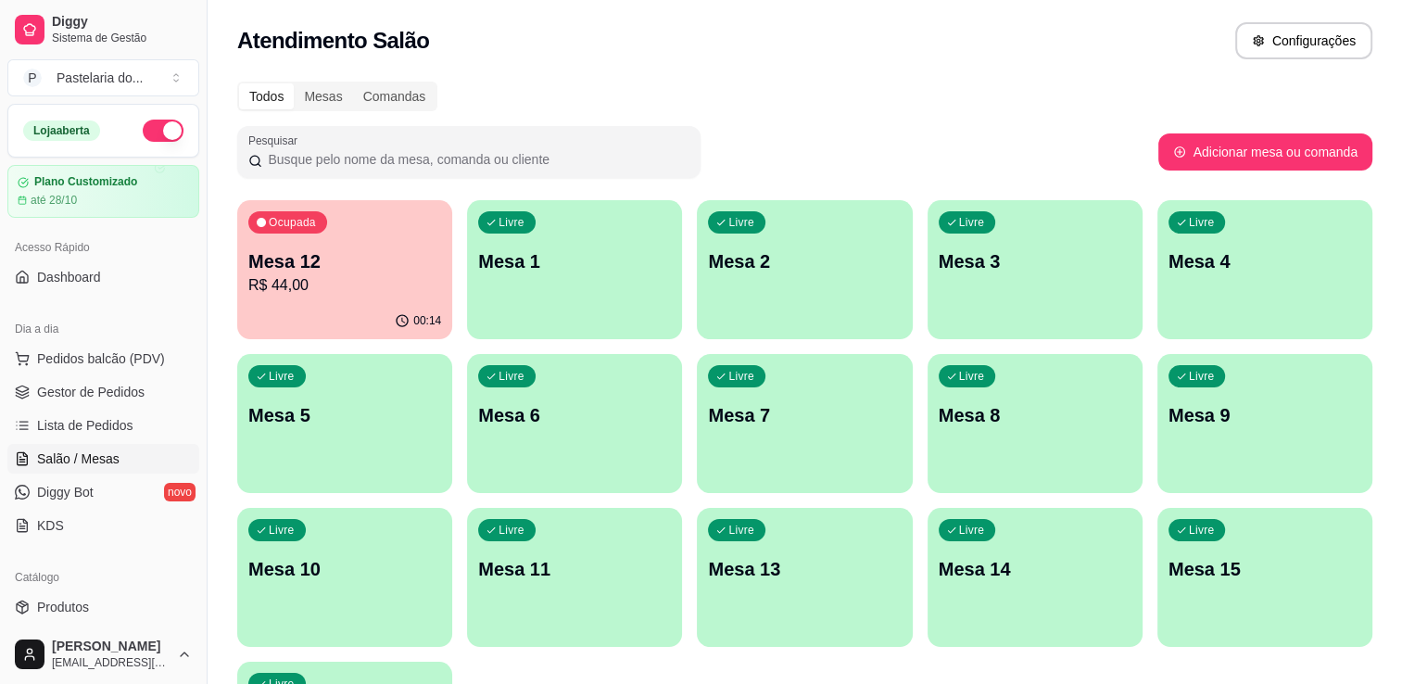
click at [305, 297] on div "Ocupada Mesa 12 R$ 44,00" at bounding box center [344, 251] width 215 height 103
click at [305, 297] on body "Diggy Sistema de Gestão P Pastelaria do ... Loja aberta Plano Customizado até 2…" at bounding box center [701, 342] width 1402 height 684
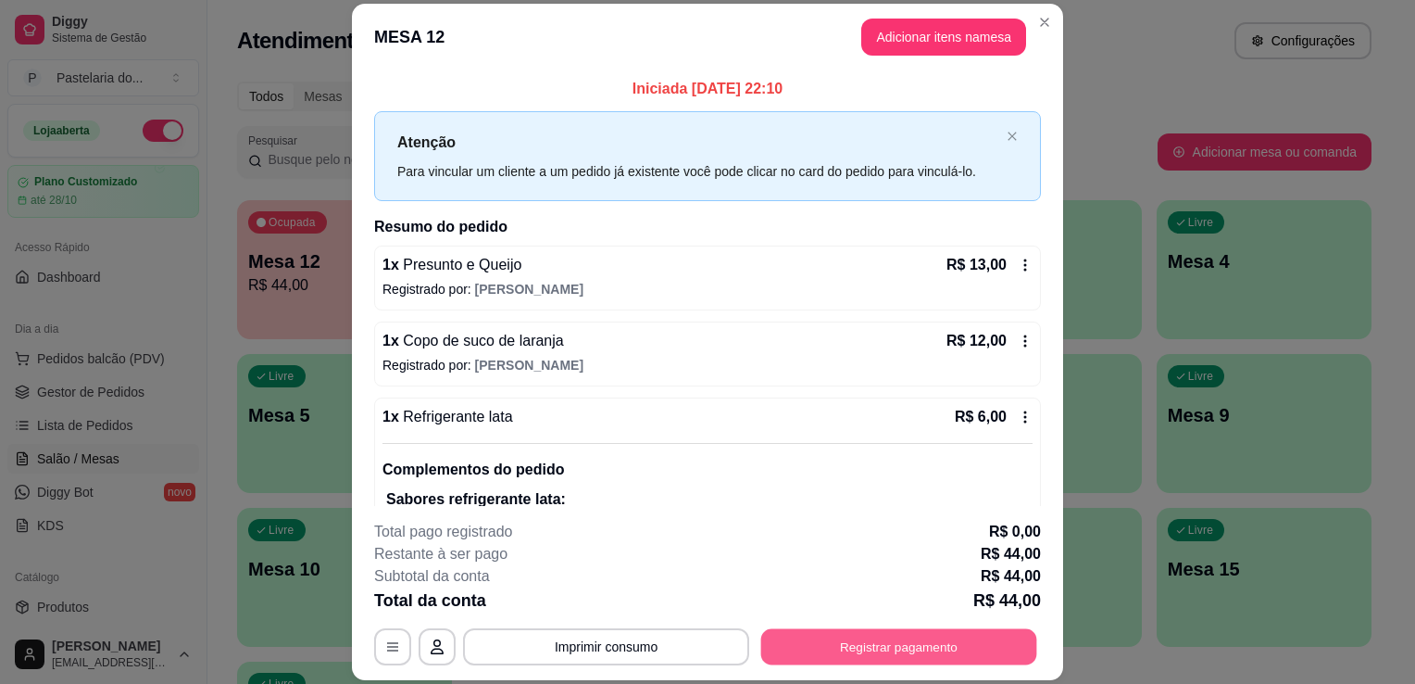
click at [902, 648] on button "Registrar pagamento" at bounding box center [899, 647] width 276 height 36
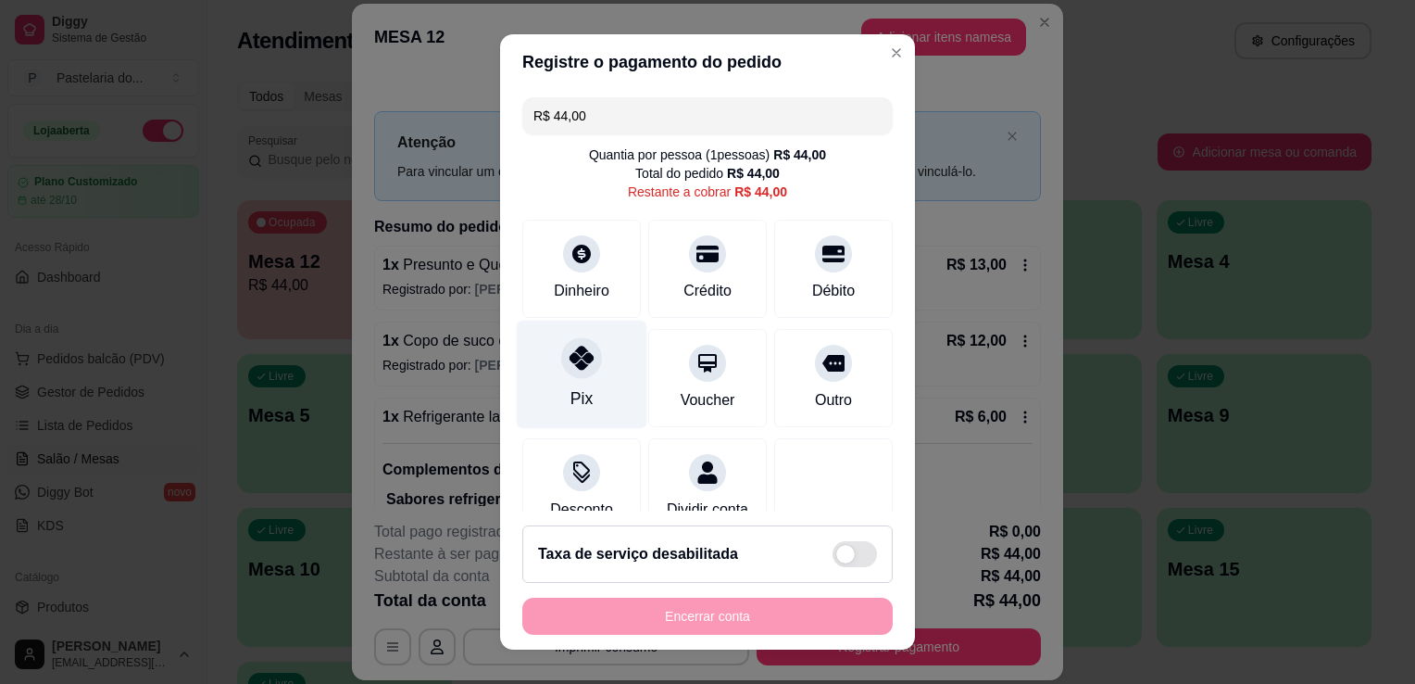
click at [556, 379] on div "Pix" at bounding box center [582, 375] width 131 height 108
type input "R$ 0,00"
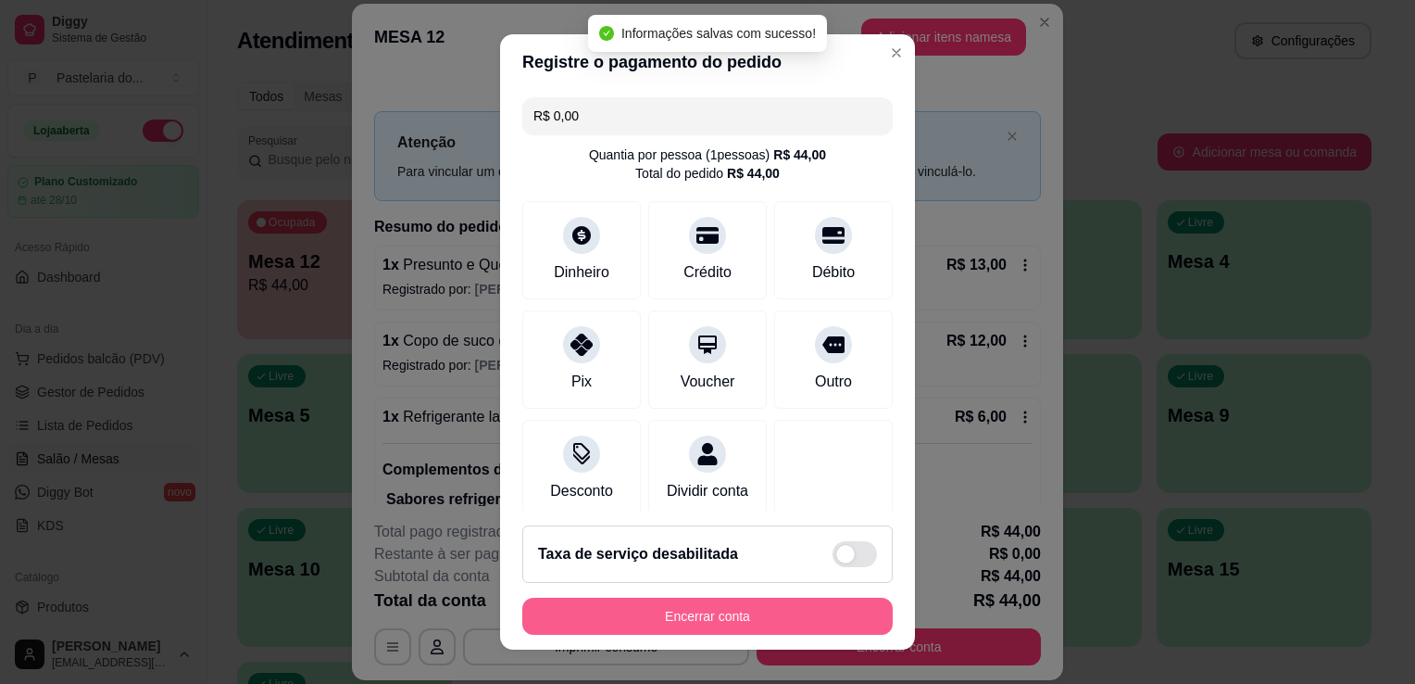
click at [669, 627] on button "Encerrar conta" at bounding box center [707, 615] width 371 height 37
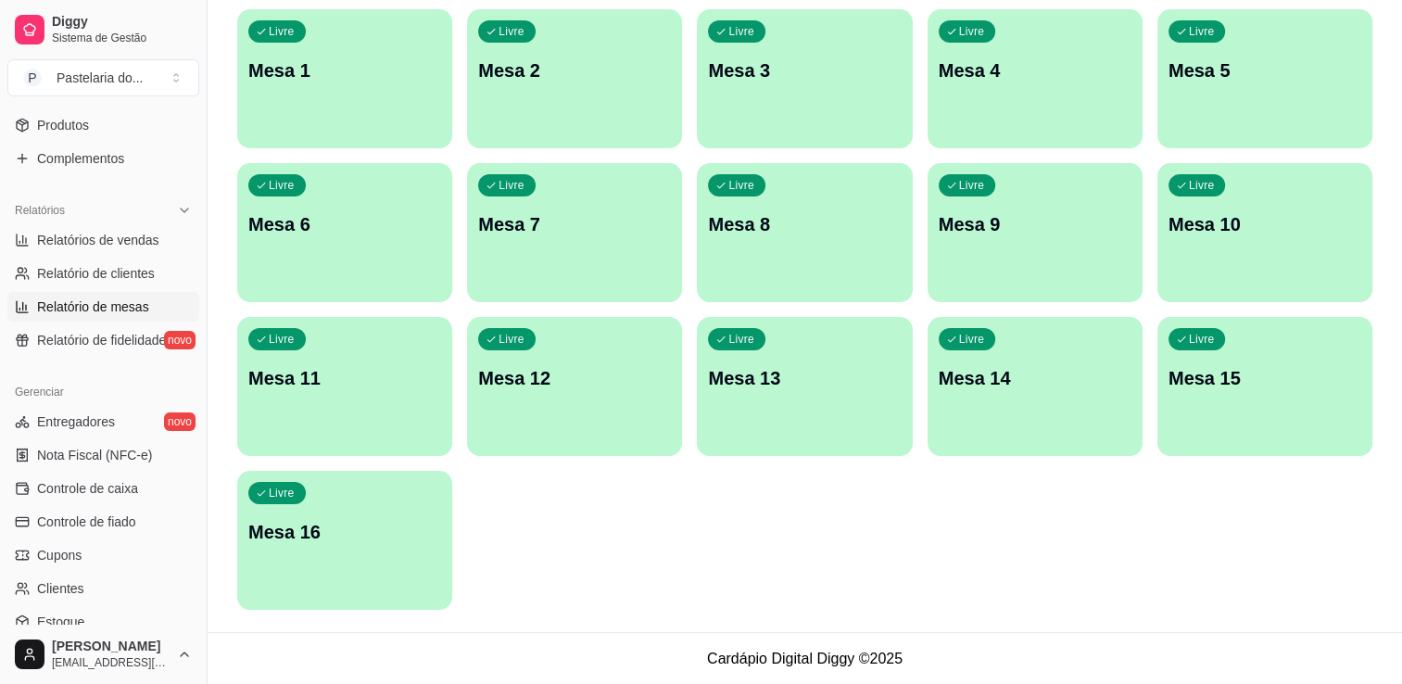
scroll to position [463, 0]
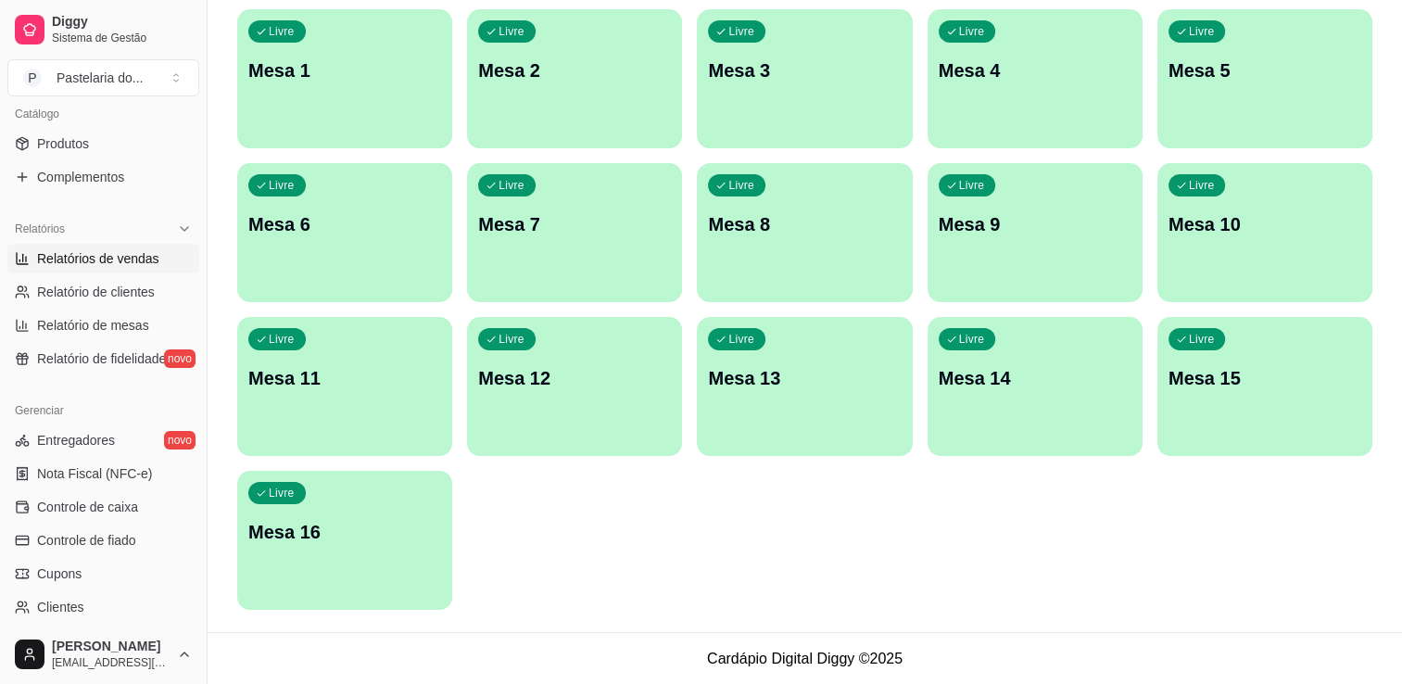
click at [69, 269] on link "Relatórios de vendas" at bounding box center [103, 259] width 192 height 30
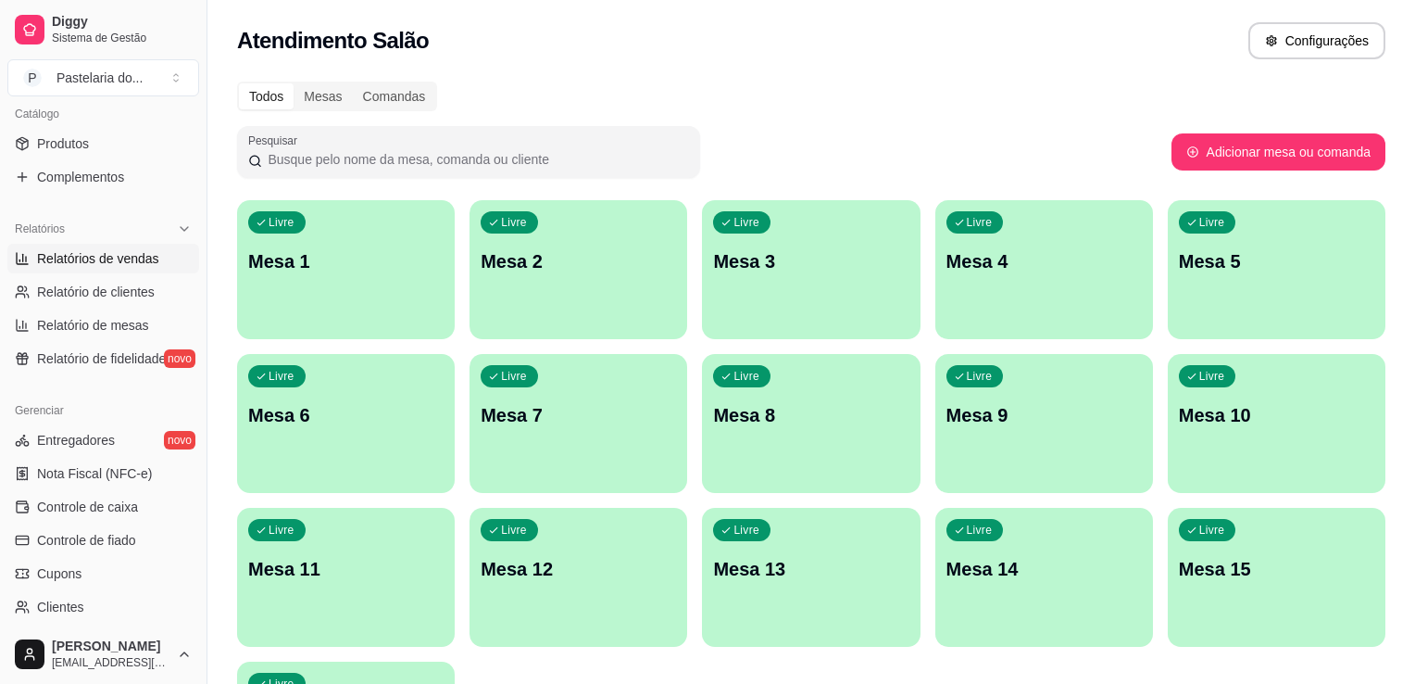
select select "ALL"
select select "0"
